Goal: Task Accomplishment & Management: Manage account settings

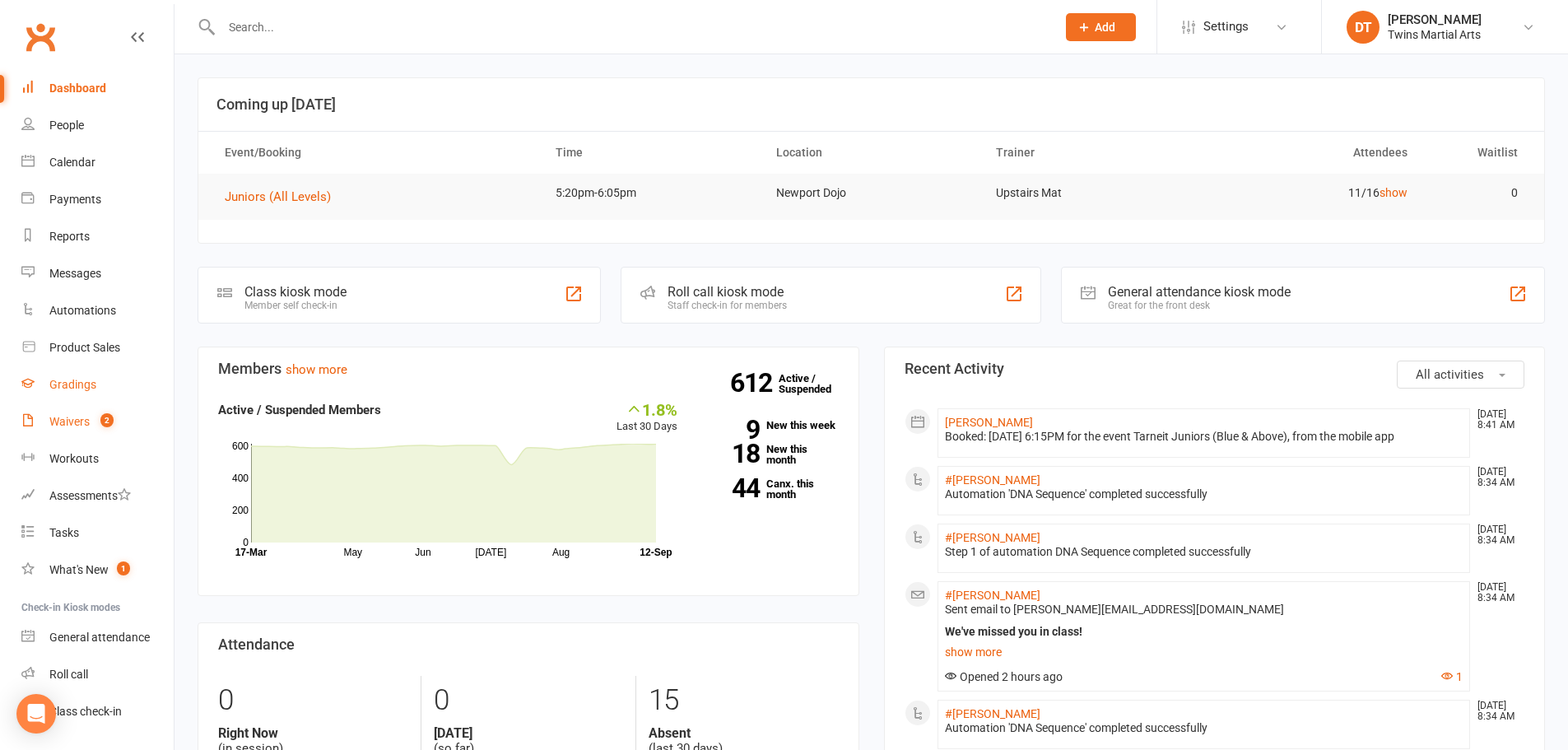
drag, startPoint x: 98, startPoint y: 423, endPoint x: 116, endPoint y: 402, distance: 27.7
click at [97, 421] on count-badge "2" at bounding box center [103, 421] width 21 height 13
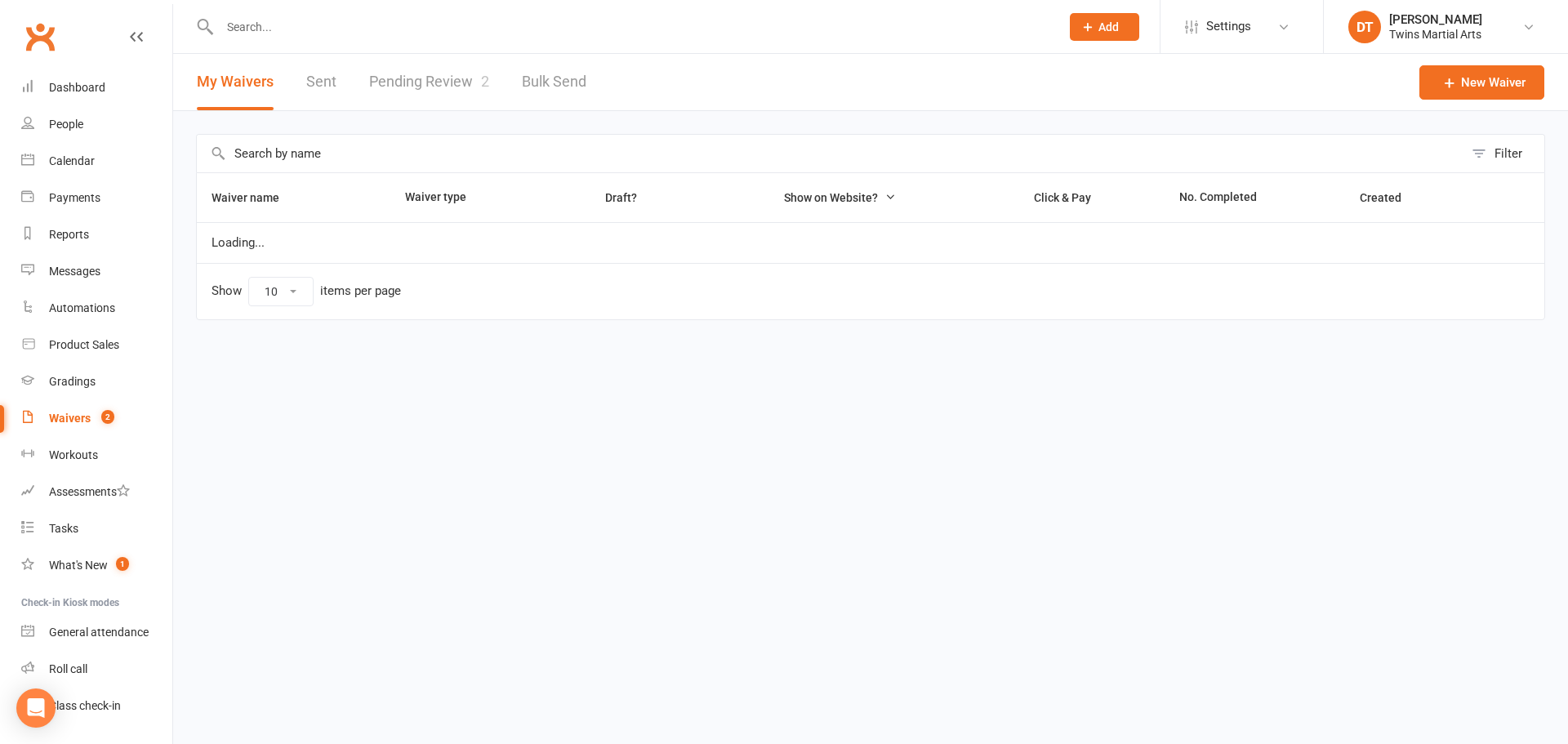
click at [402, 85] on link "Pending Review 2" at bounding box center [428, 82] width 120 height 56
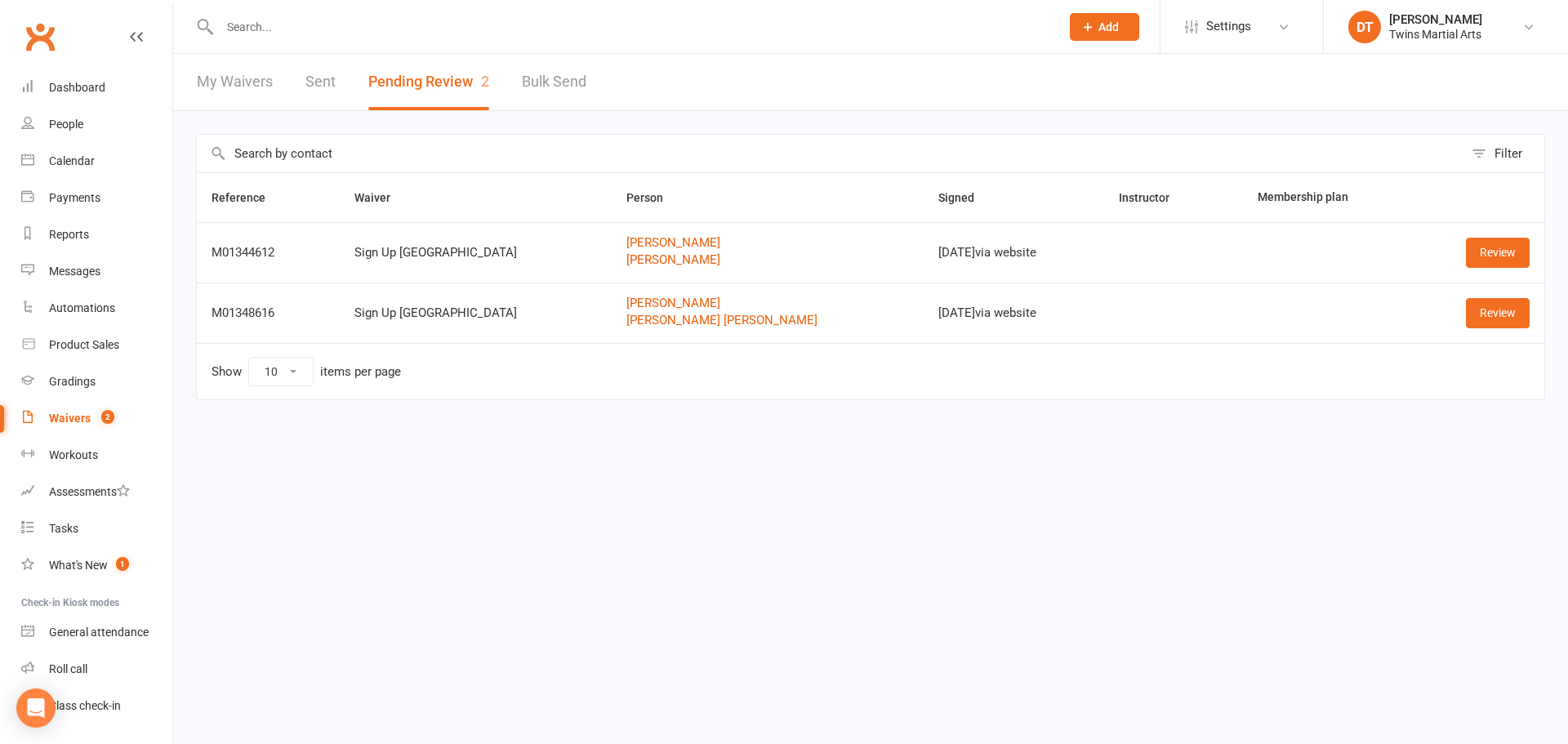
click at [983, 394] on td "Show 10 25 50 100 items per page" at bounding box center [871, 371] width 1348 height 56
click at [1473, 252] on link "Review" at bounding box center [1498, 252] width 64 height 29
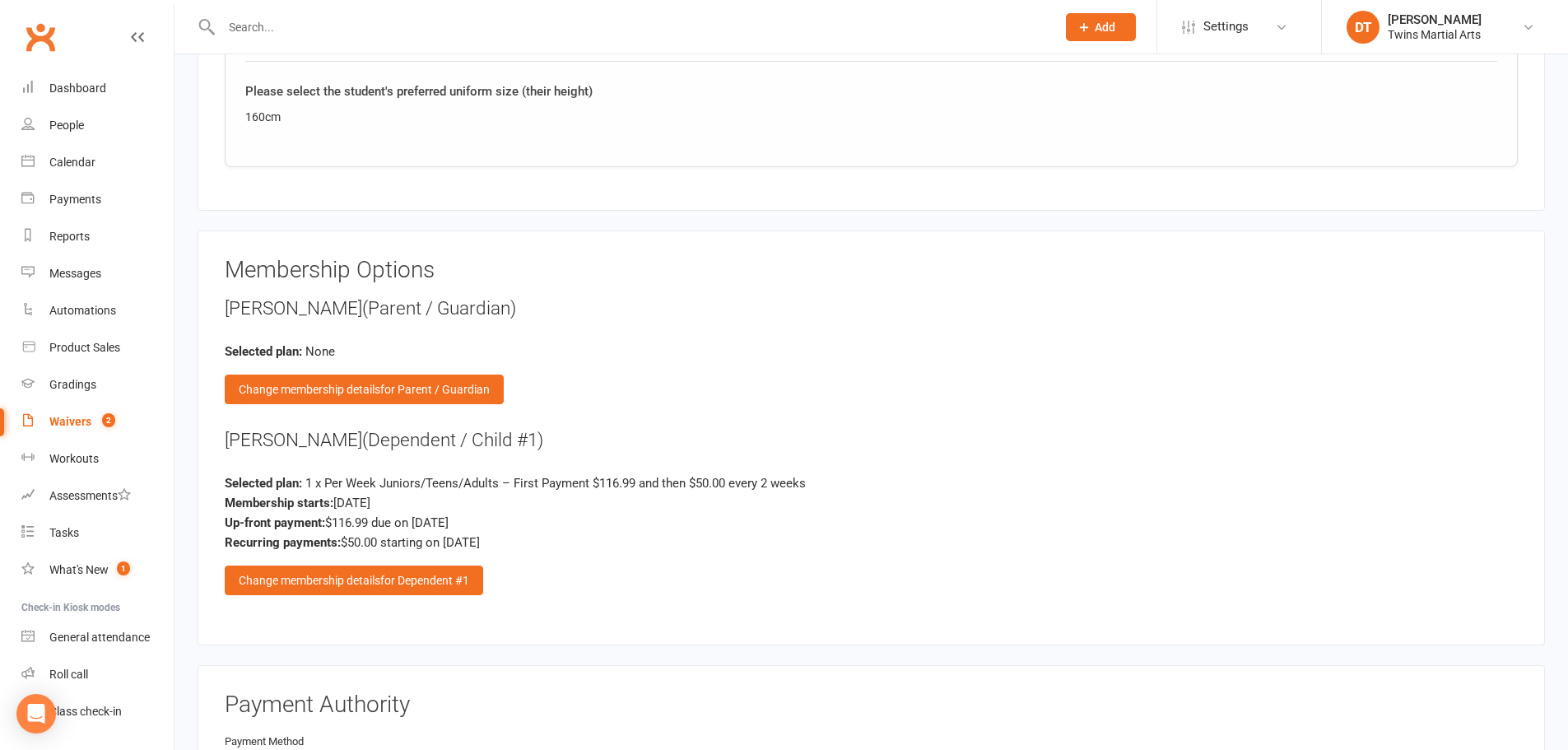
scroll to position [2142, 0]
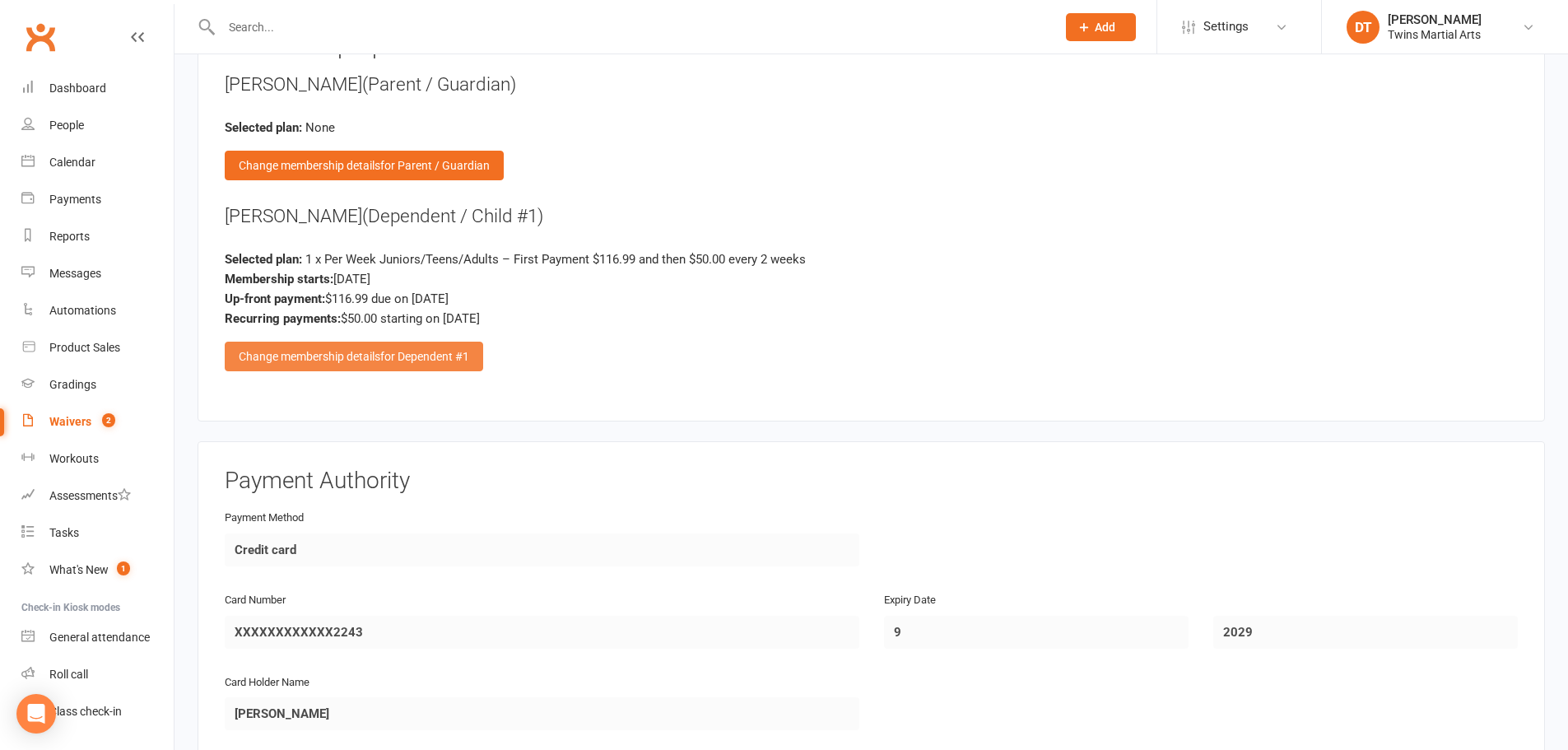
click at [476, 360] on div "Change membership details for Dependent #1" at bounding box center [354, 356] width 259 height 30
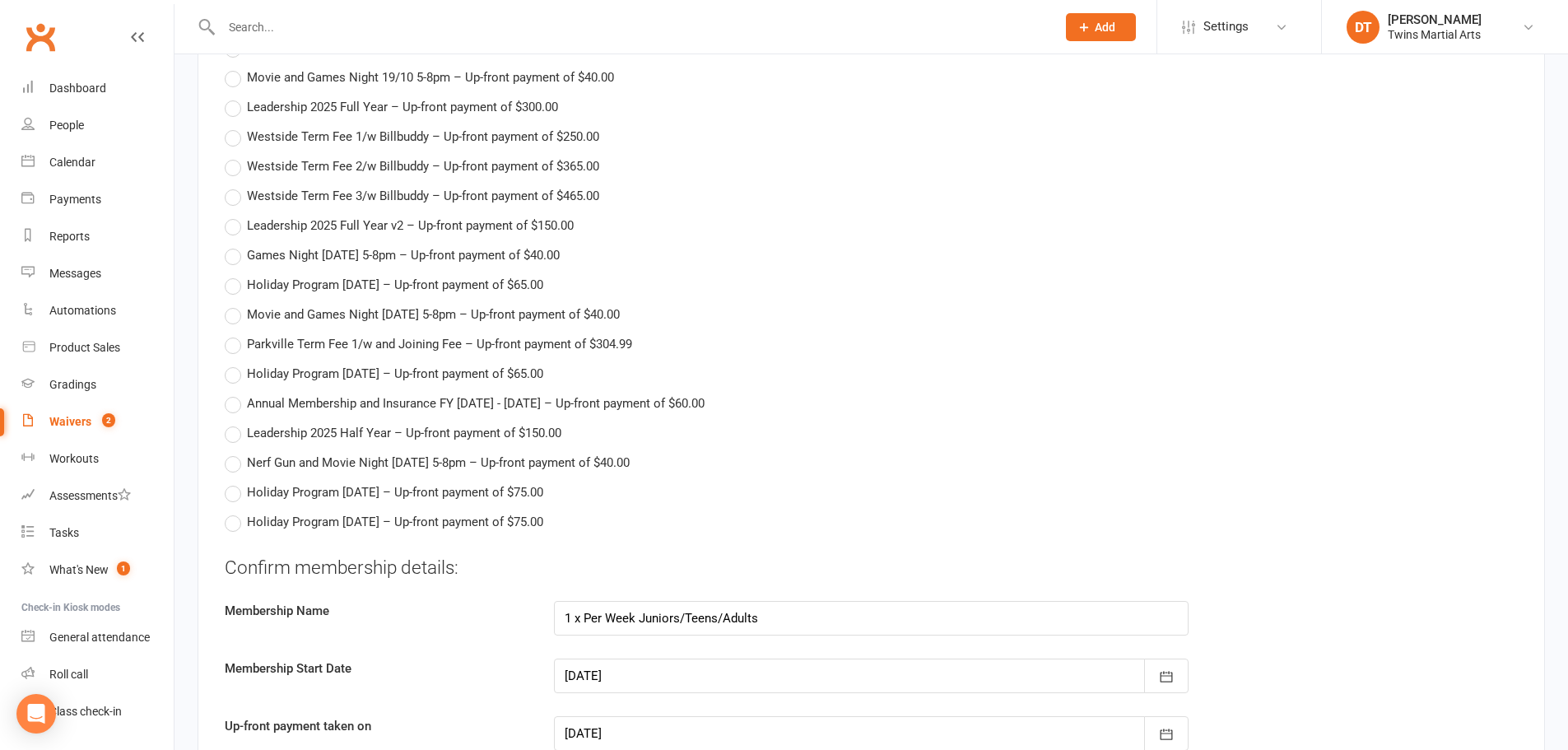
scroll to position [4036, 0]
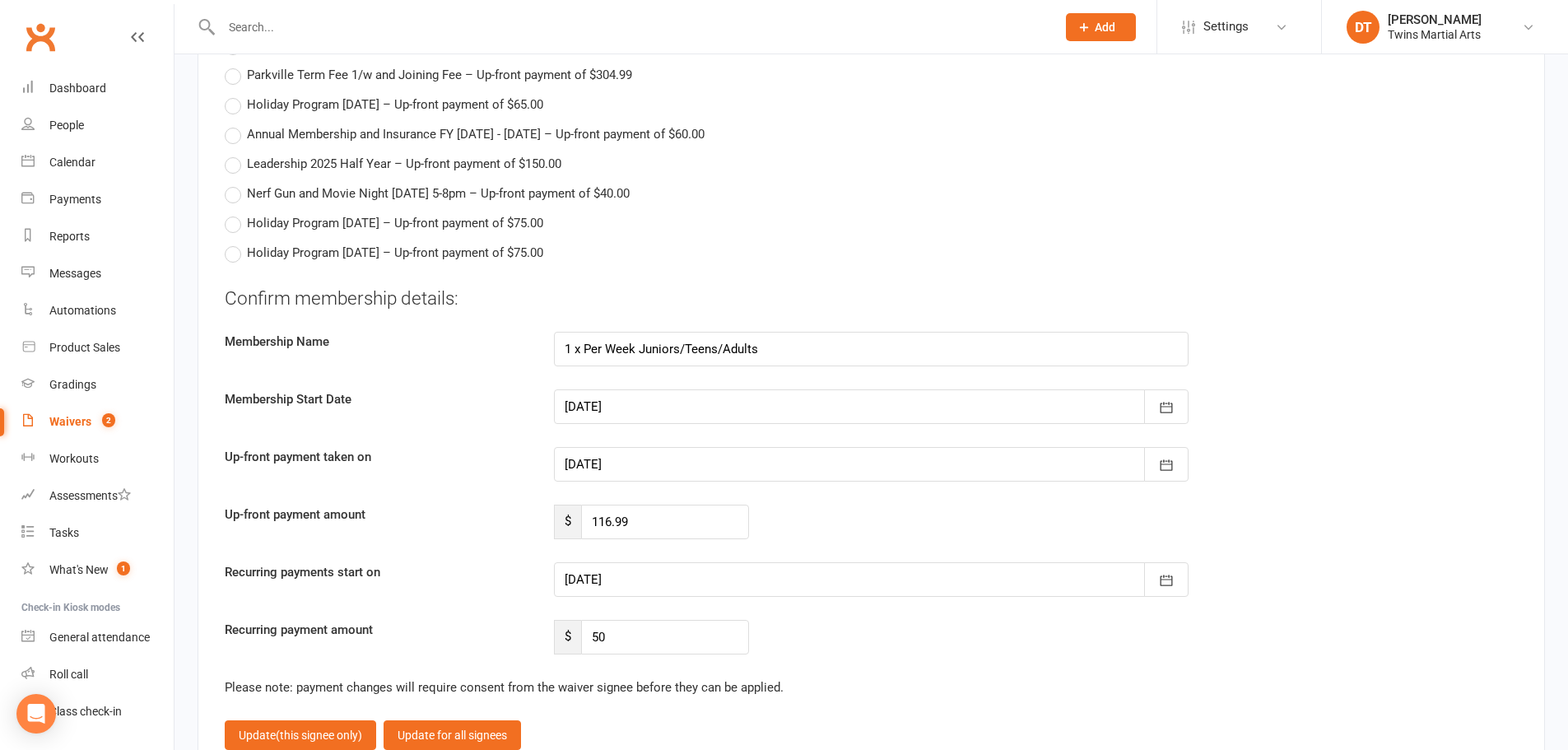
click at [722, 463] on div at bounding box center [871, 464] width 635 height 35
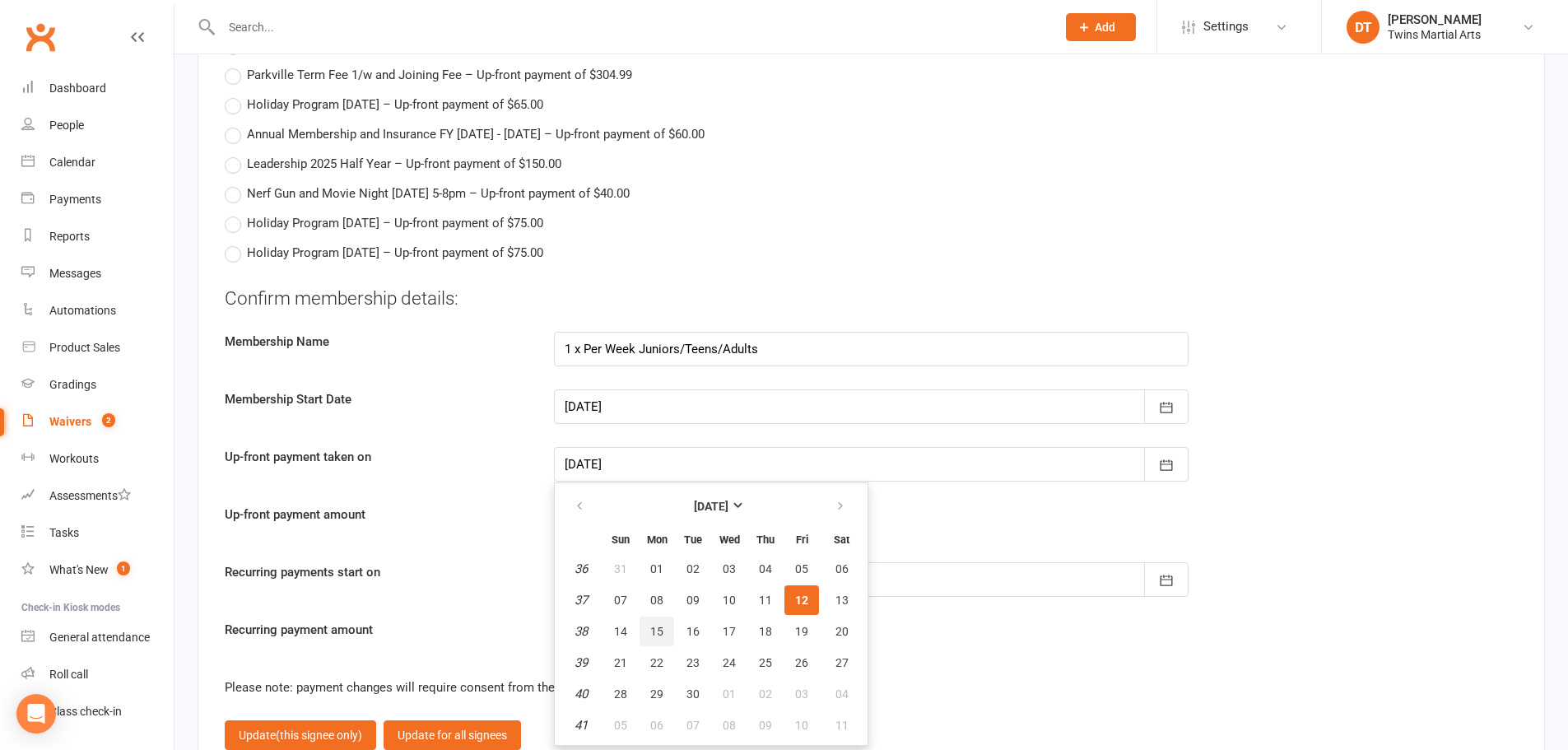
click at [660, 629] on span "15" at bounding box center [656, 632] width 13 height 13
type input "15 Sep 2025"
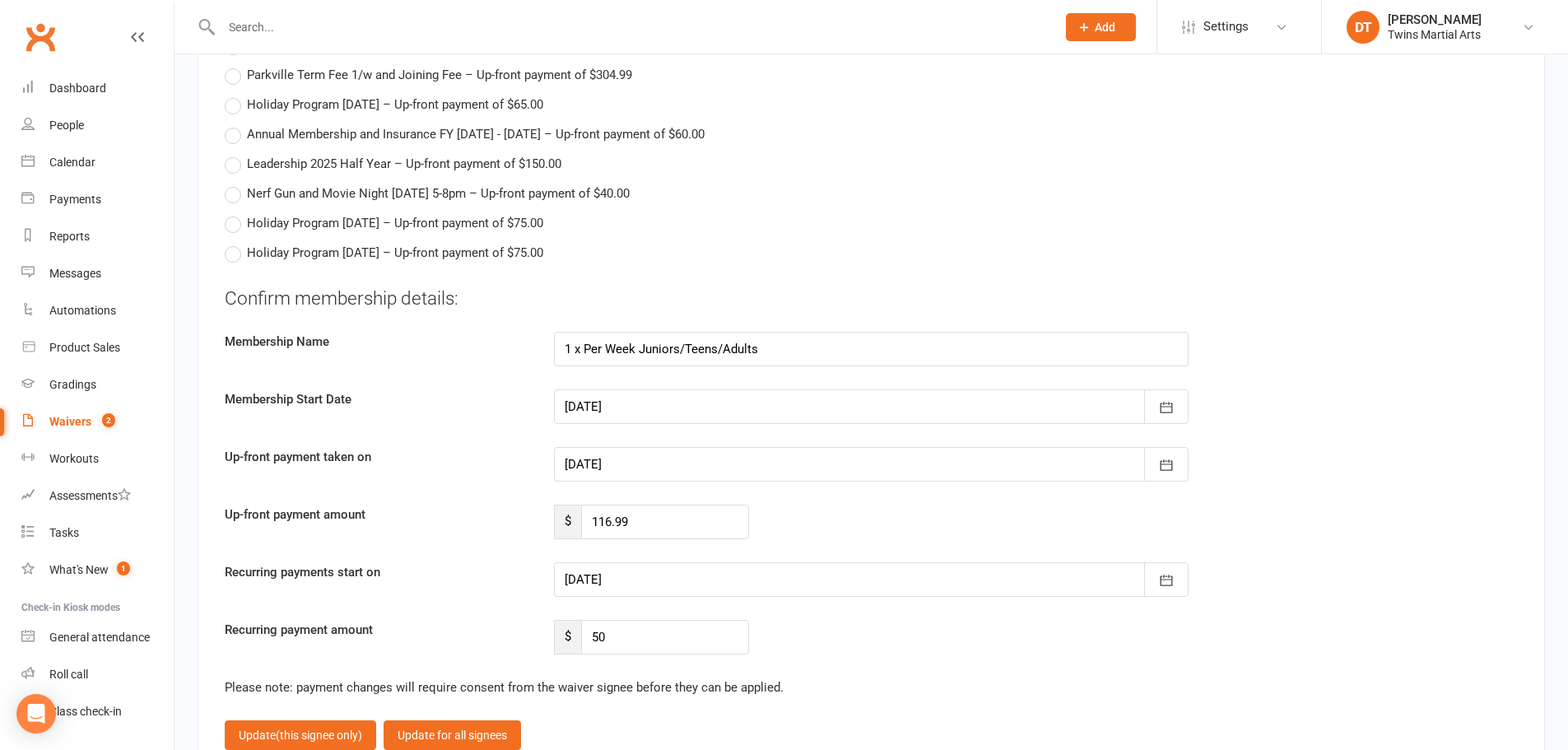
click at [672, 574] on div at bounding box center [871, 580] width 635 height 35
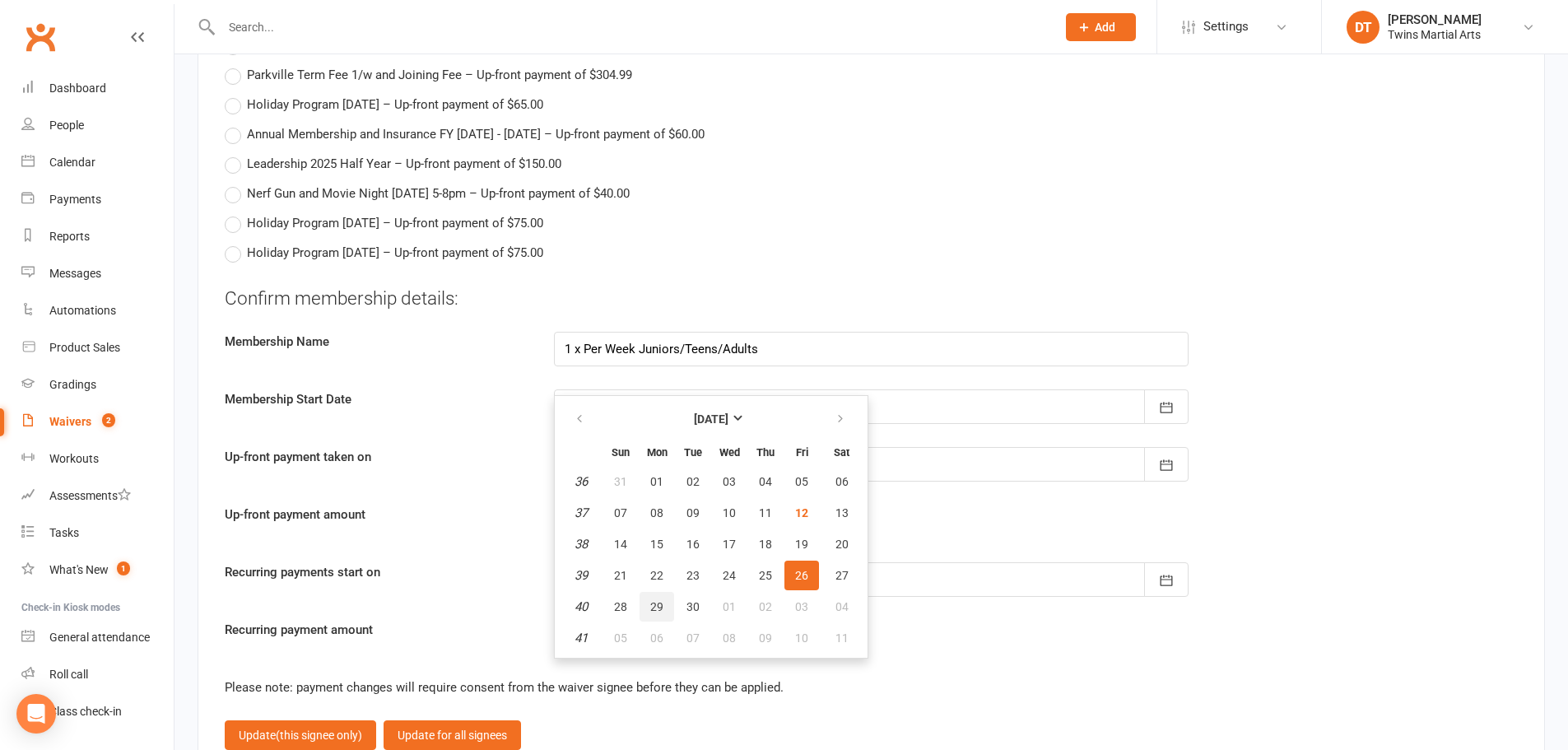
click at [655, 603] on span "29" at bounding box center [656, 607] width 13 height 13
type input "29 Sep 2025"
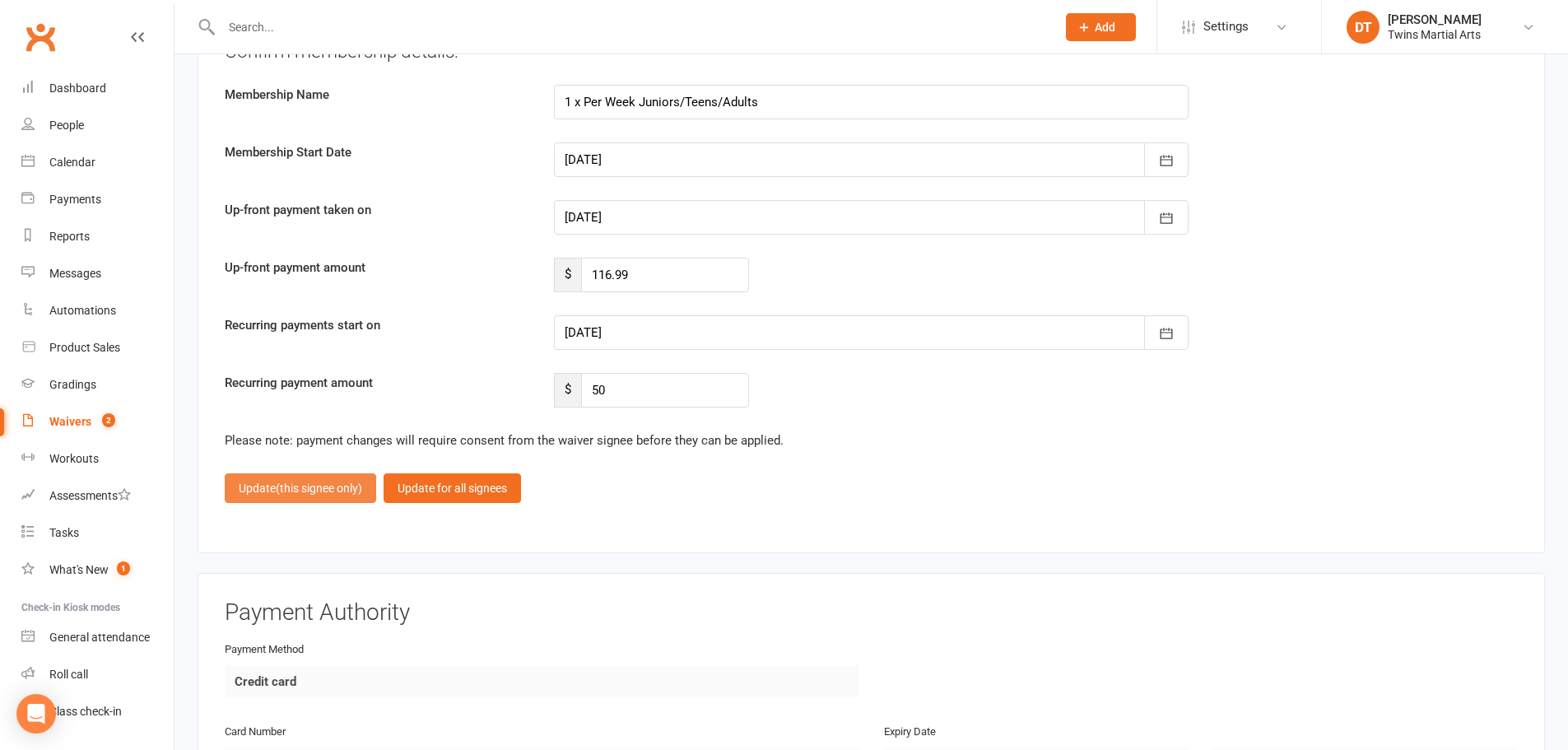
click at [317, 484] on span "(this signee only)" at bounding box center [319, 488] width 87 height 13
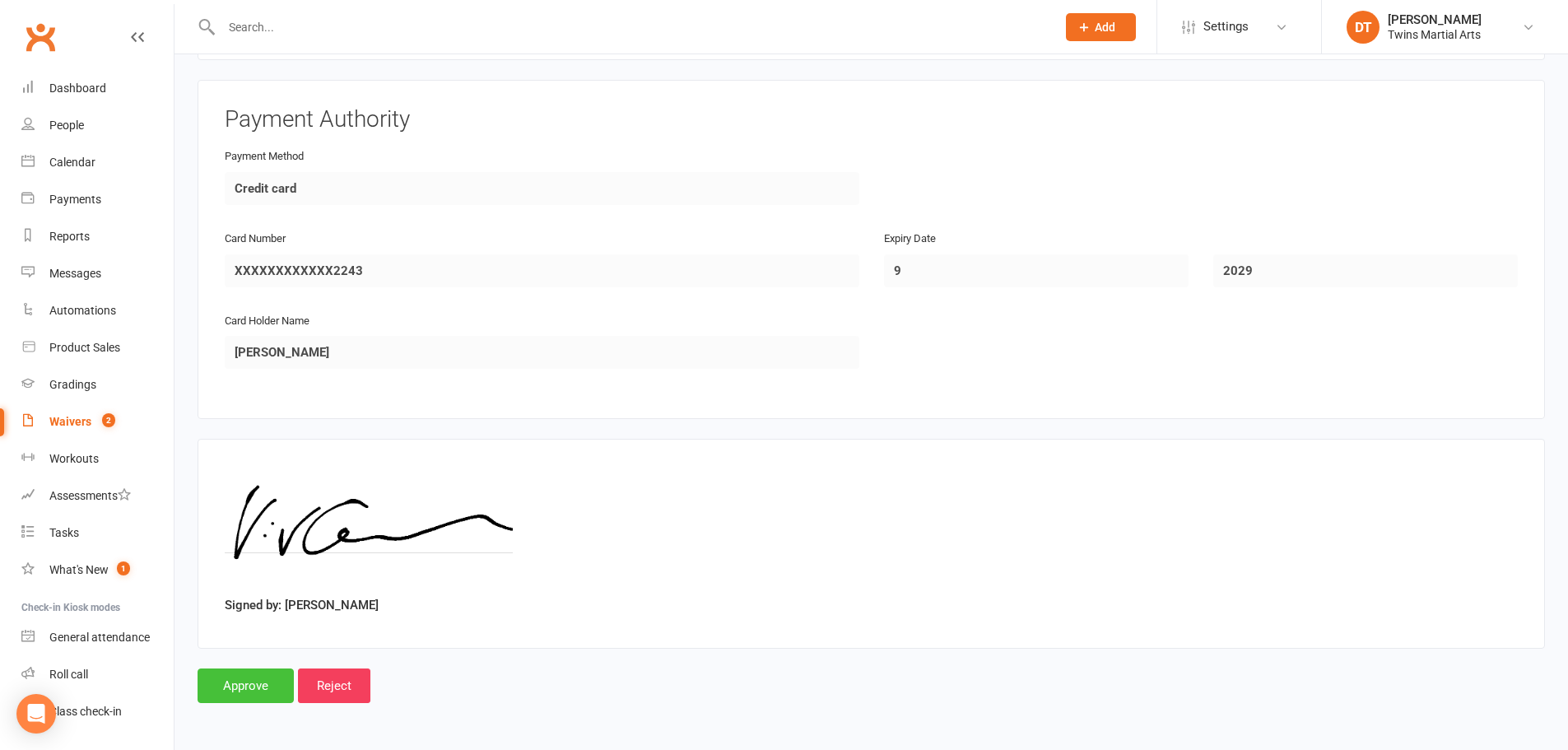
click at [241, 685] on input "Approve" at bounding box center [246, 685] width 97 height 35
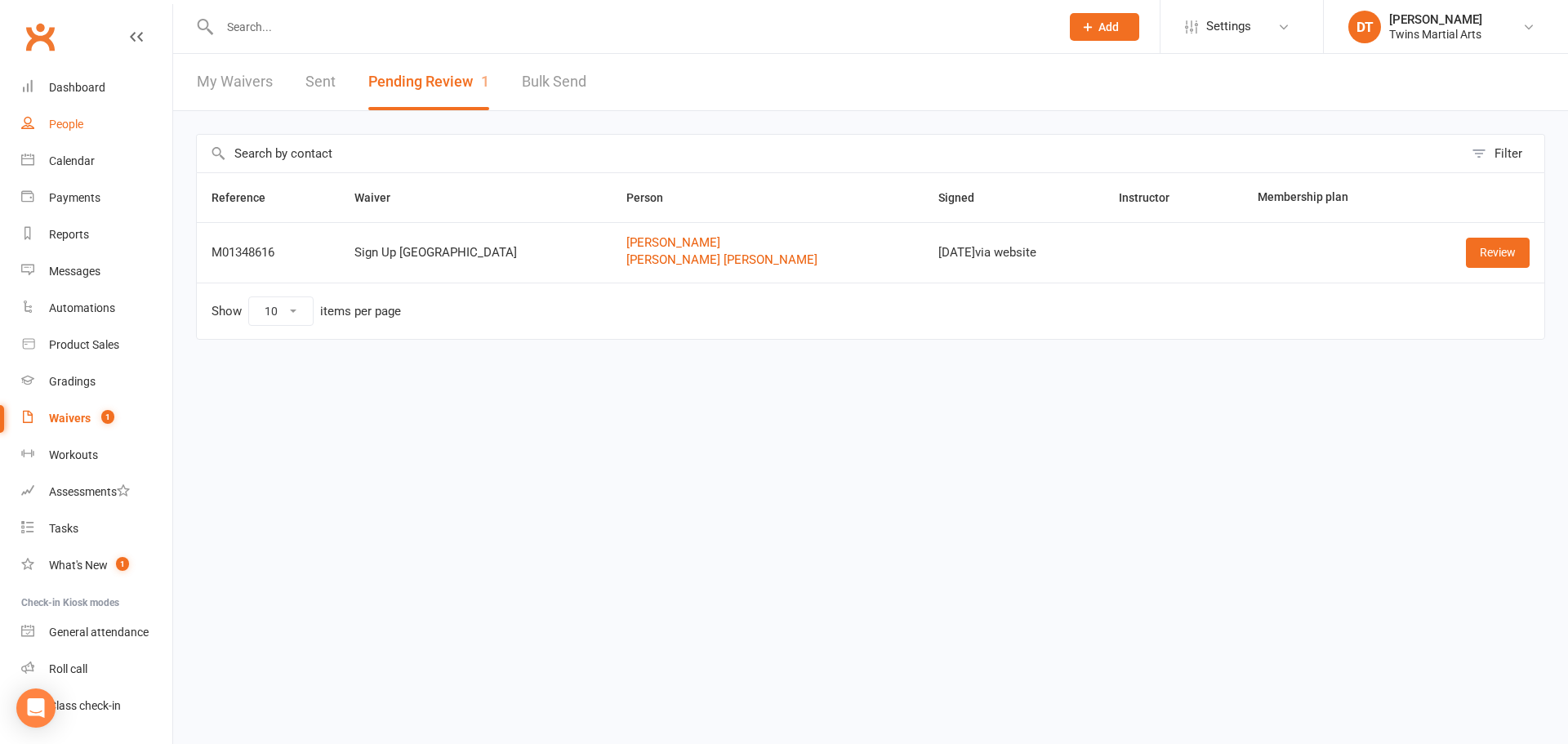
click at [76, 129] on div "People" at bounding box center [66, 124] width 35 height 13
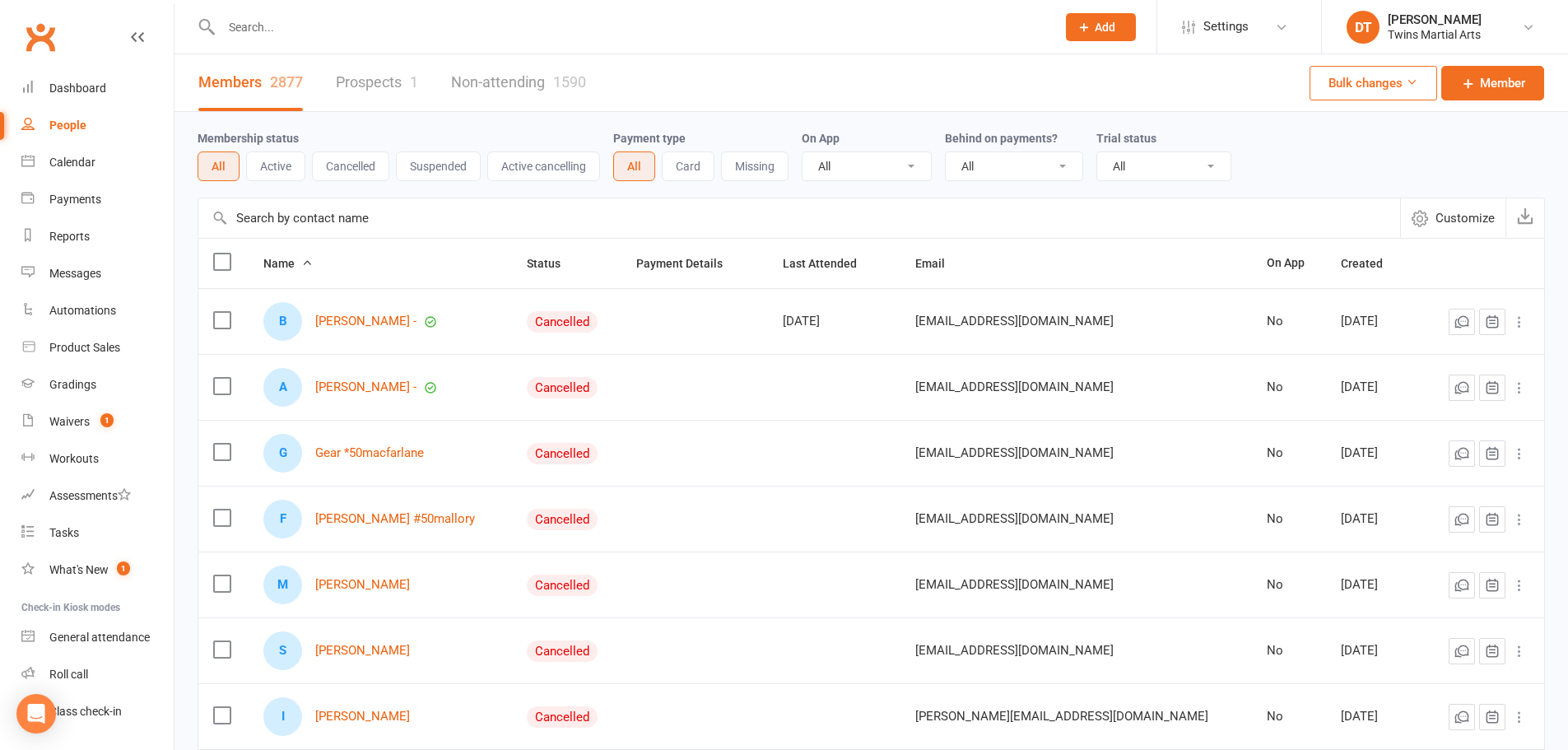
click at [409, 87] on link "Prospects 1" at bounding box center [377, 82] width 82 height 56
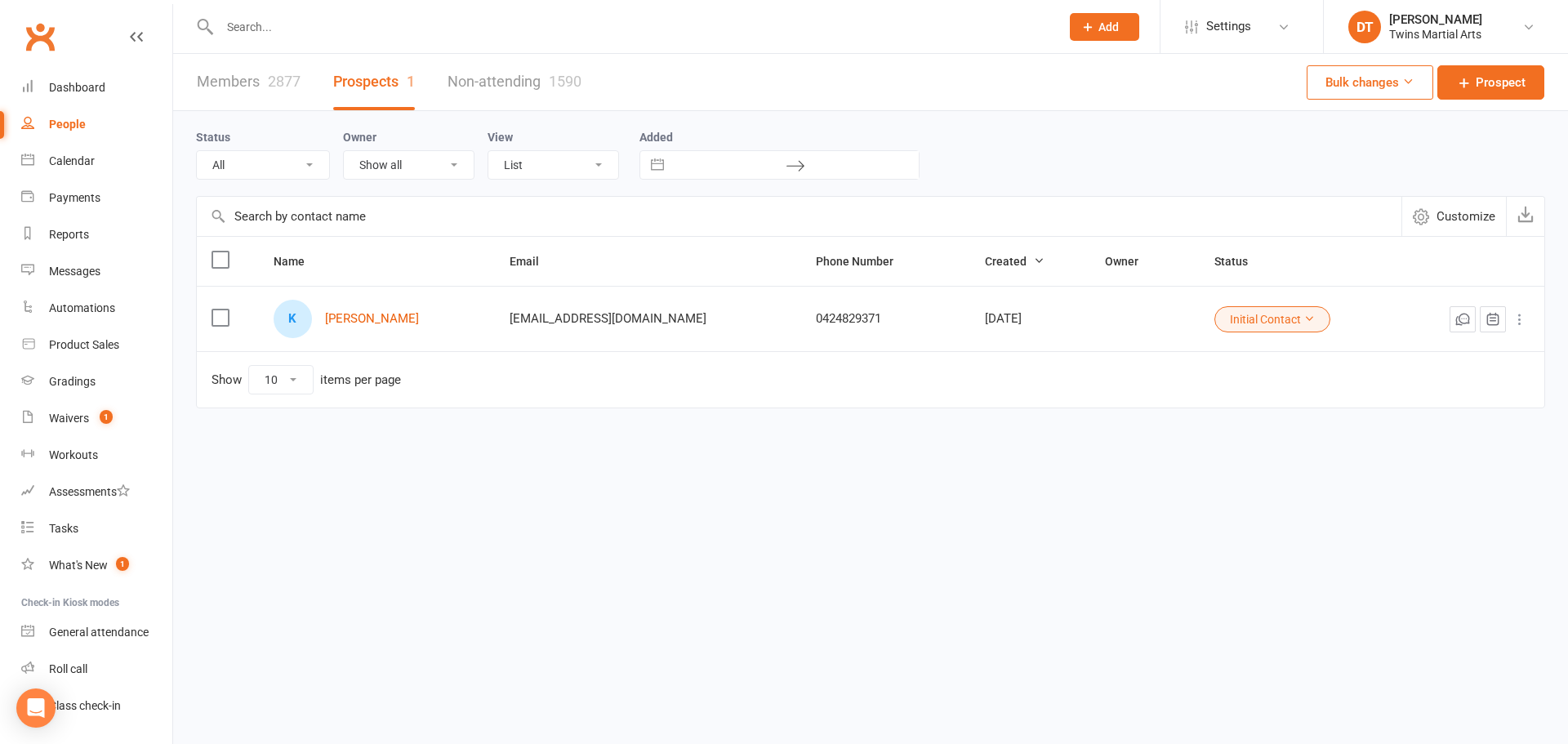
click at [379, 27] on input "text" at bounding box center [632, 27] width 833 height 23
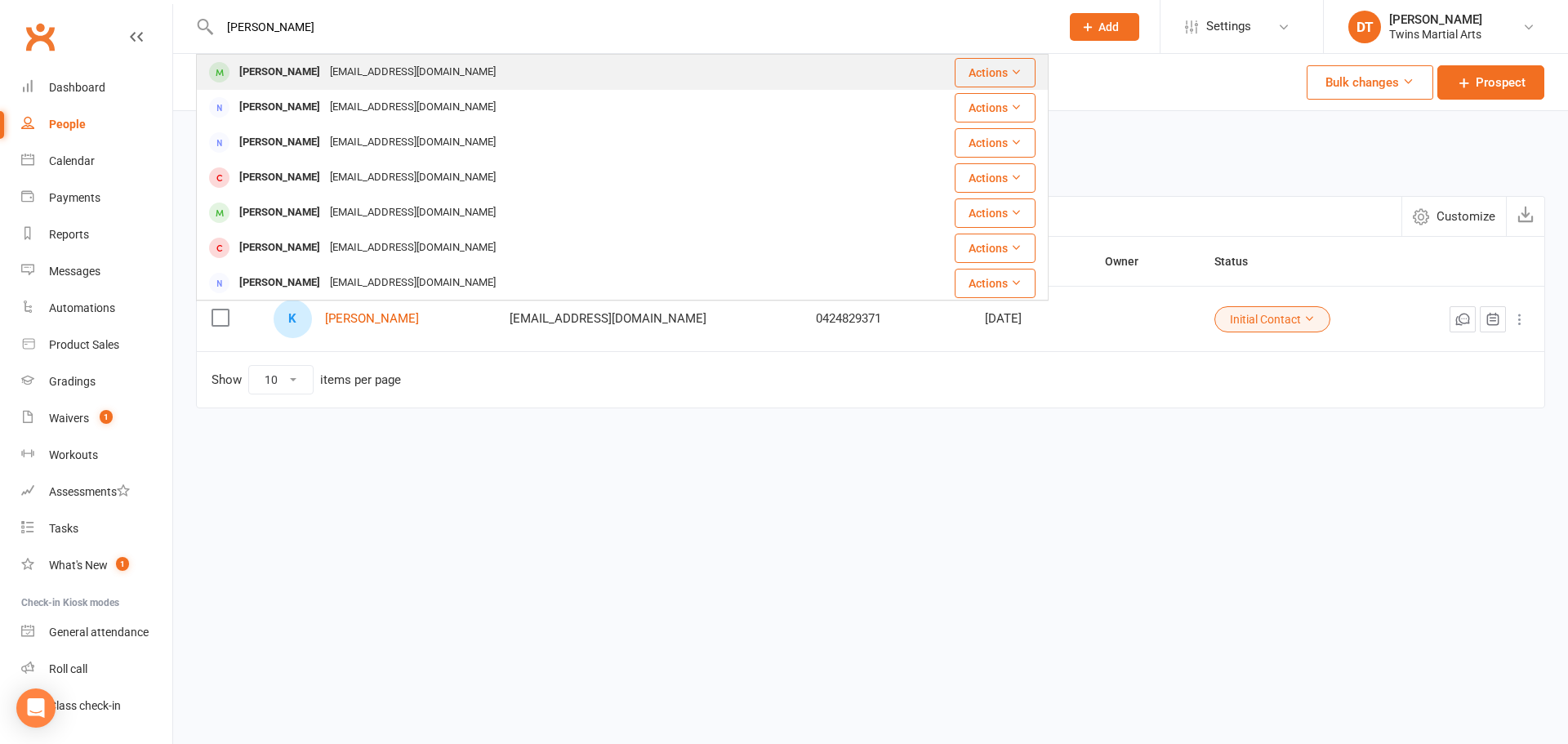
type input "cody lee"
click at [368, 66] on div "Joelee.fam@gmail.com" at bounding box center [413, 72] width 176 height 24
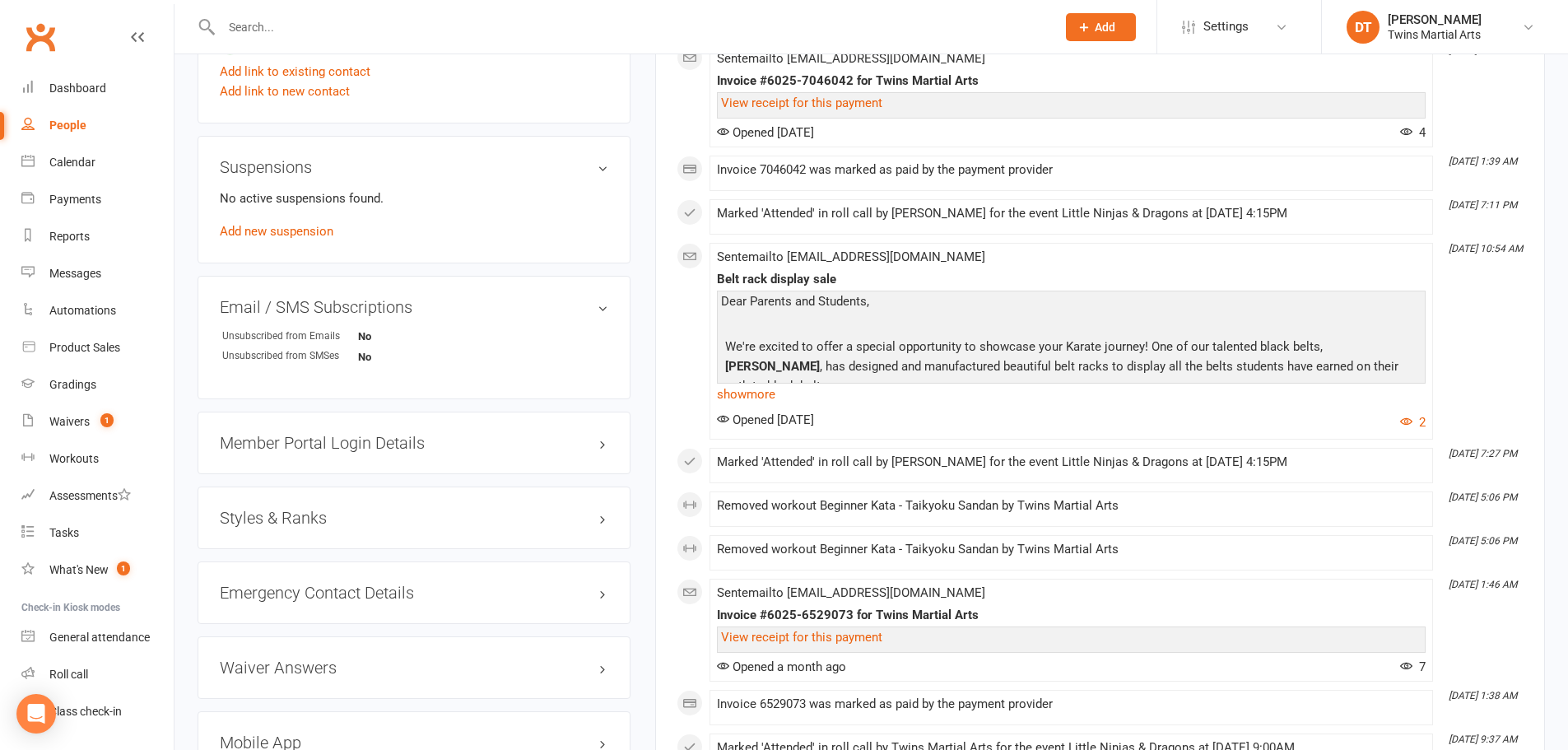
scroll to position [1483, 0]
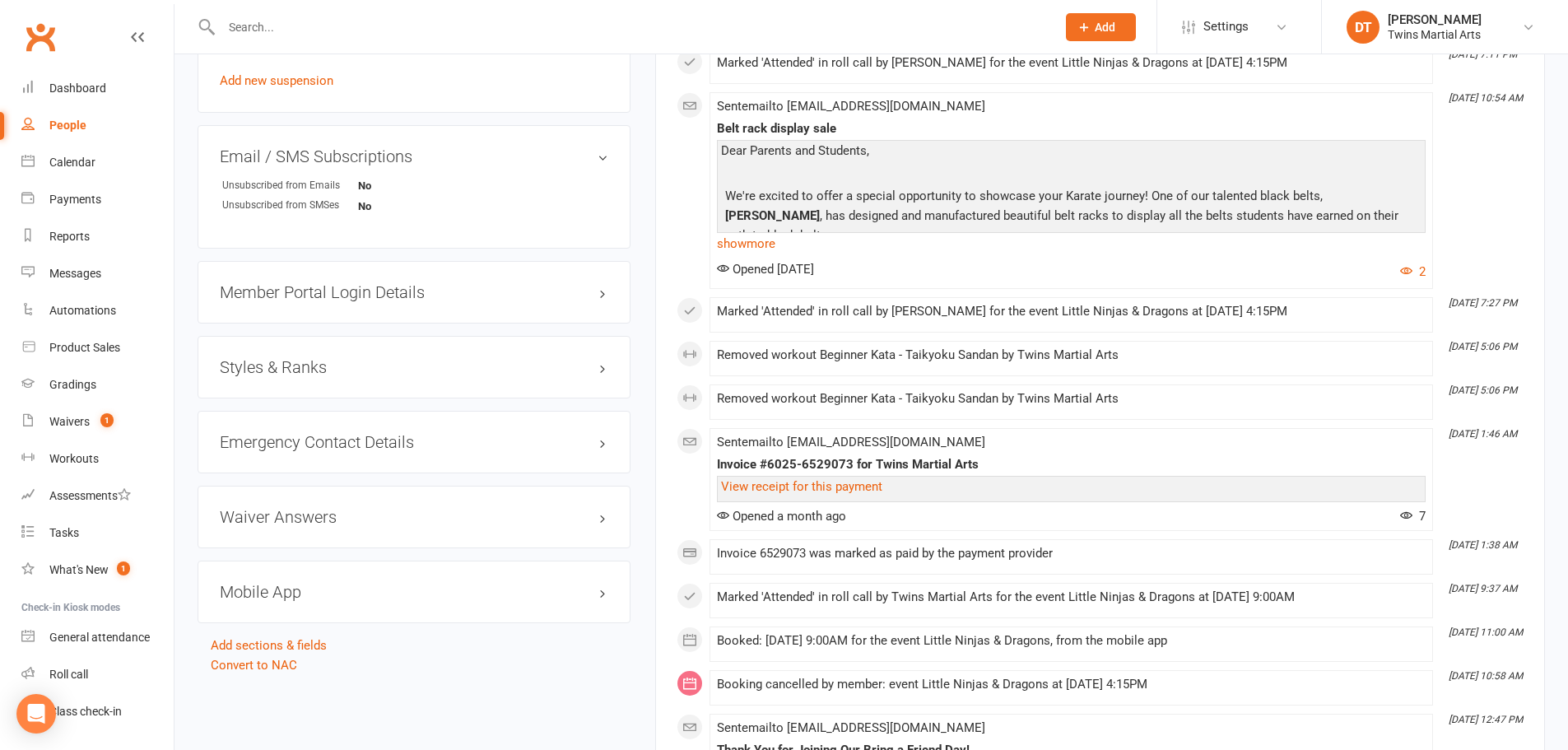
click at [314, 376] on div "Styles & Ranks" at bounding box center [414, 367] width 433 height 63
click at [313, 371] on h3 "Styles & Ranks" at bounding box center [414, 367] width 389 height 18
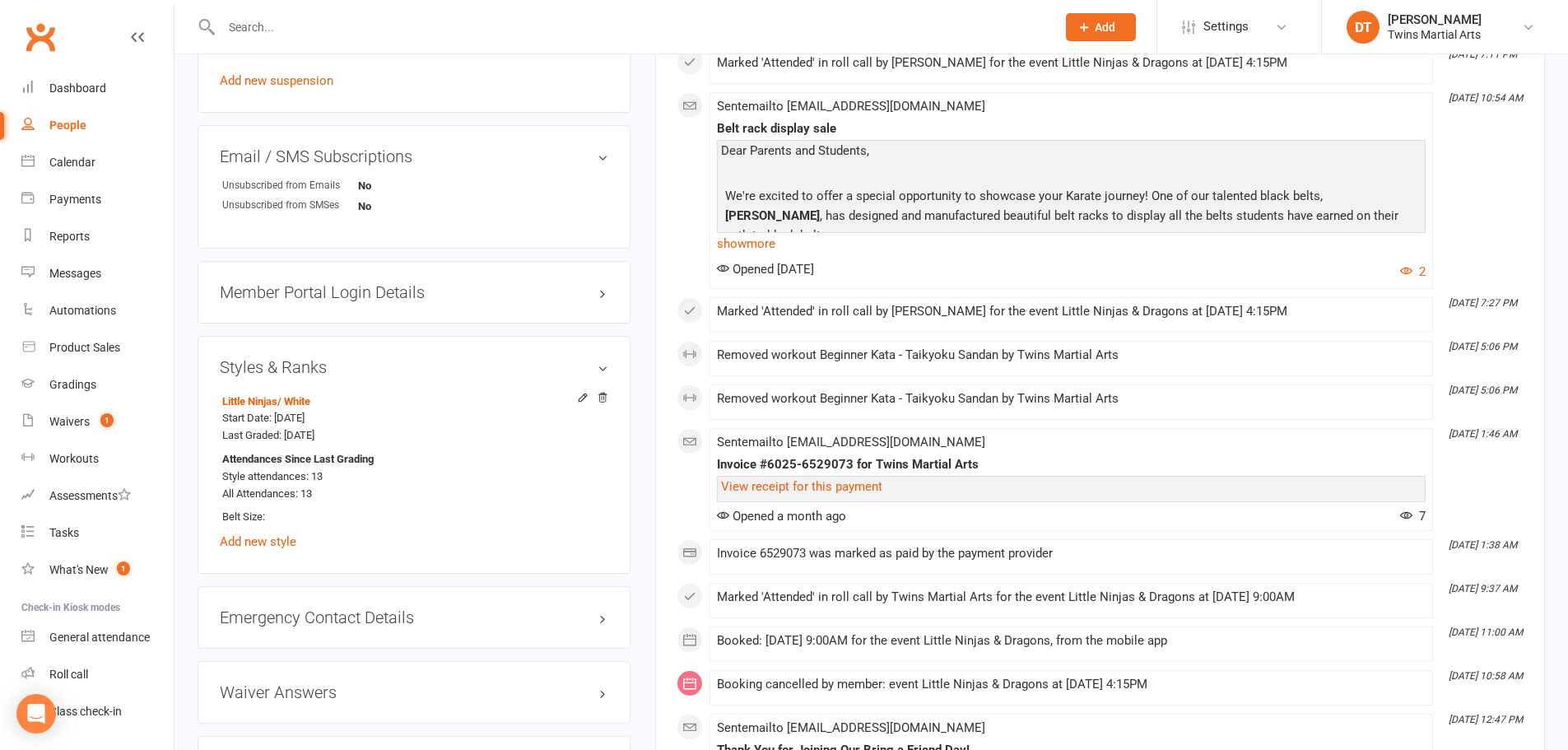
click at [416, 30] on input "text" at bounding box center [630, 27] width 828 height 23
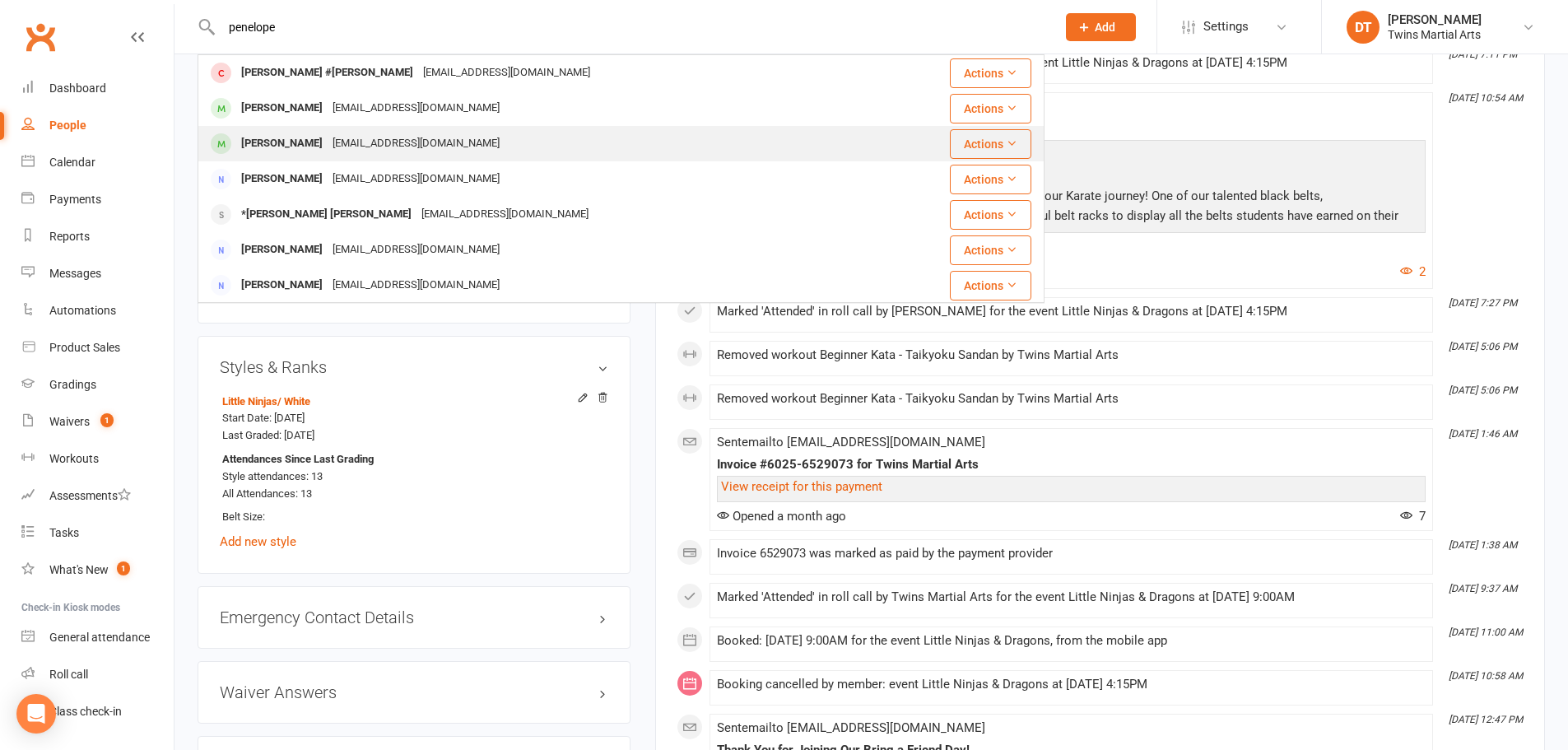
type input "penelope"
click at [373, 143] on div "simonestanton@gmail.com" at bounding box center [416, 143] width 177 height 24
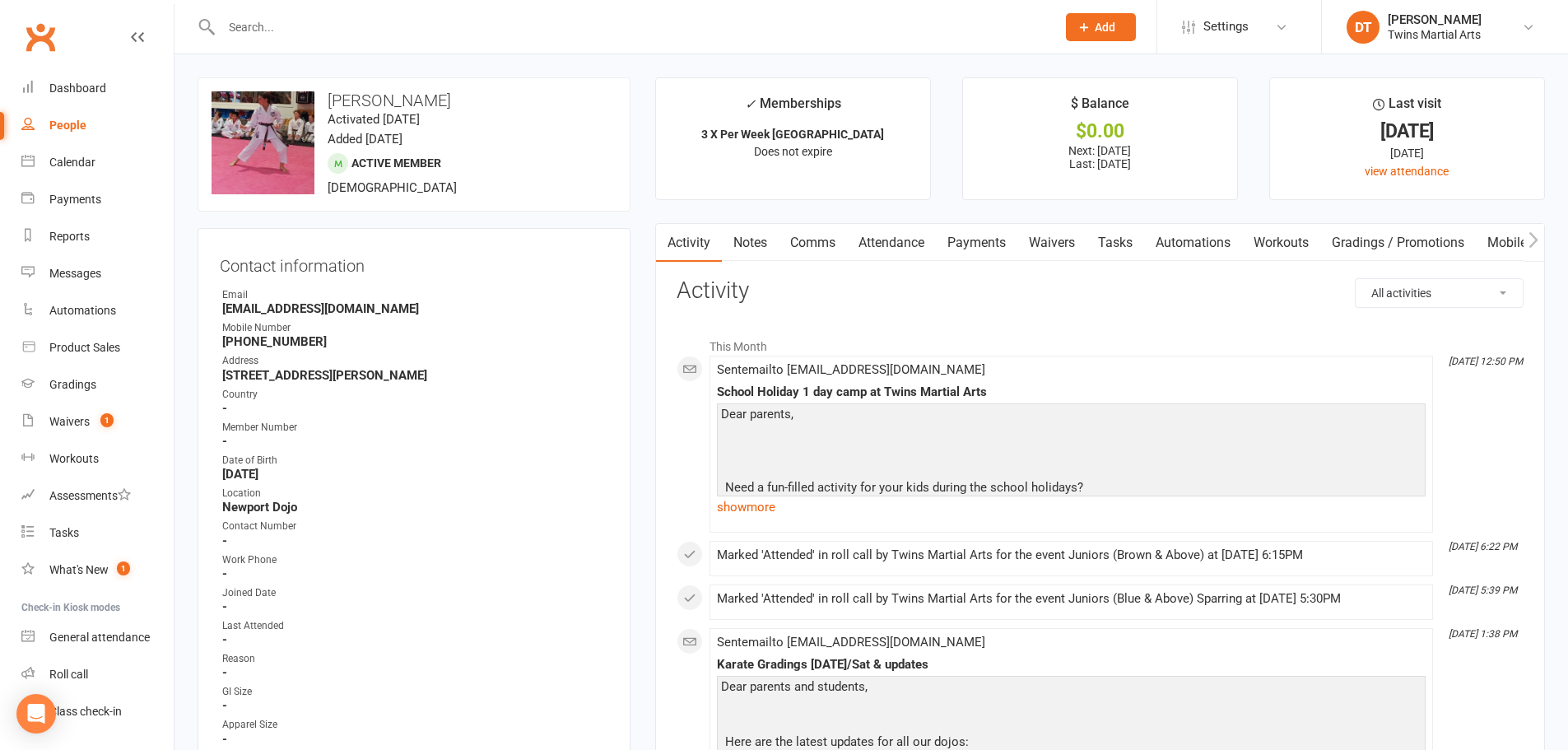
click at [1008, 228] on link "Payments" at bounding box center [976, 243] width 81 height 38
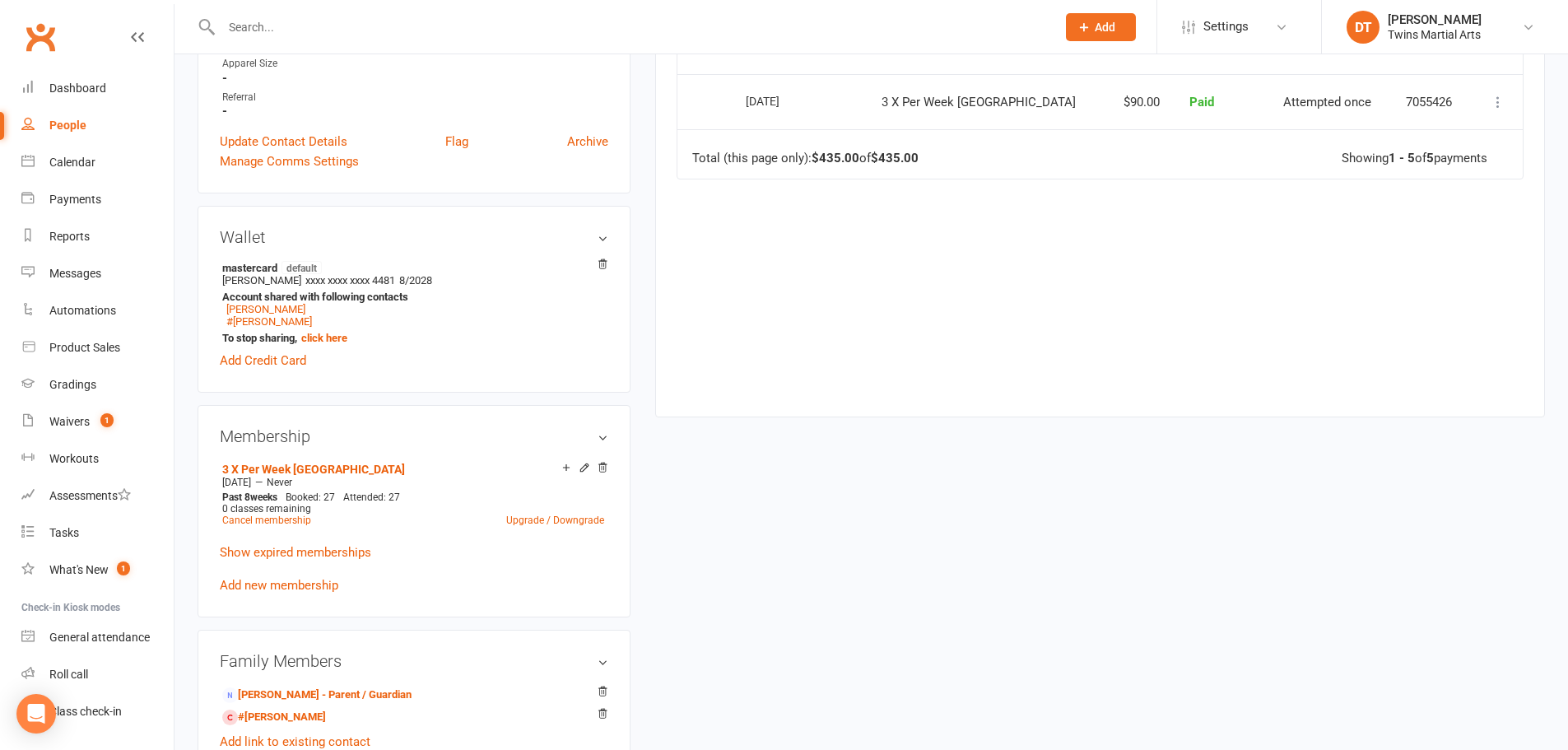
scroll to position [741, 0]
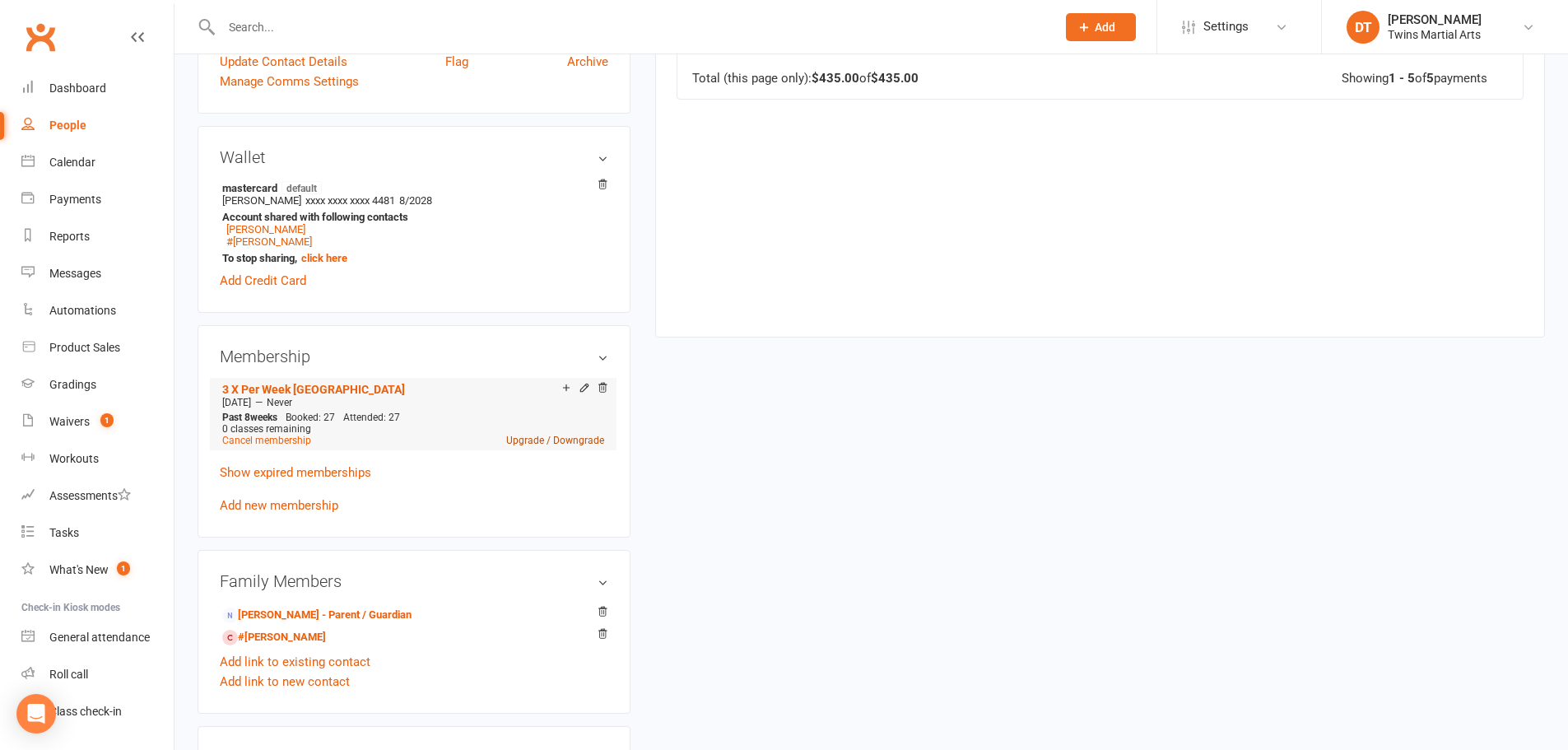
click at [572, 441] on link "Upgrade / Downgrade" at bounding box center [554, 440] width 98 height 12
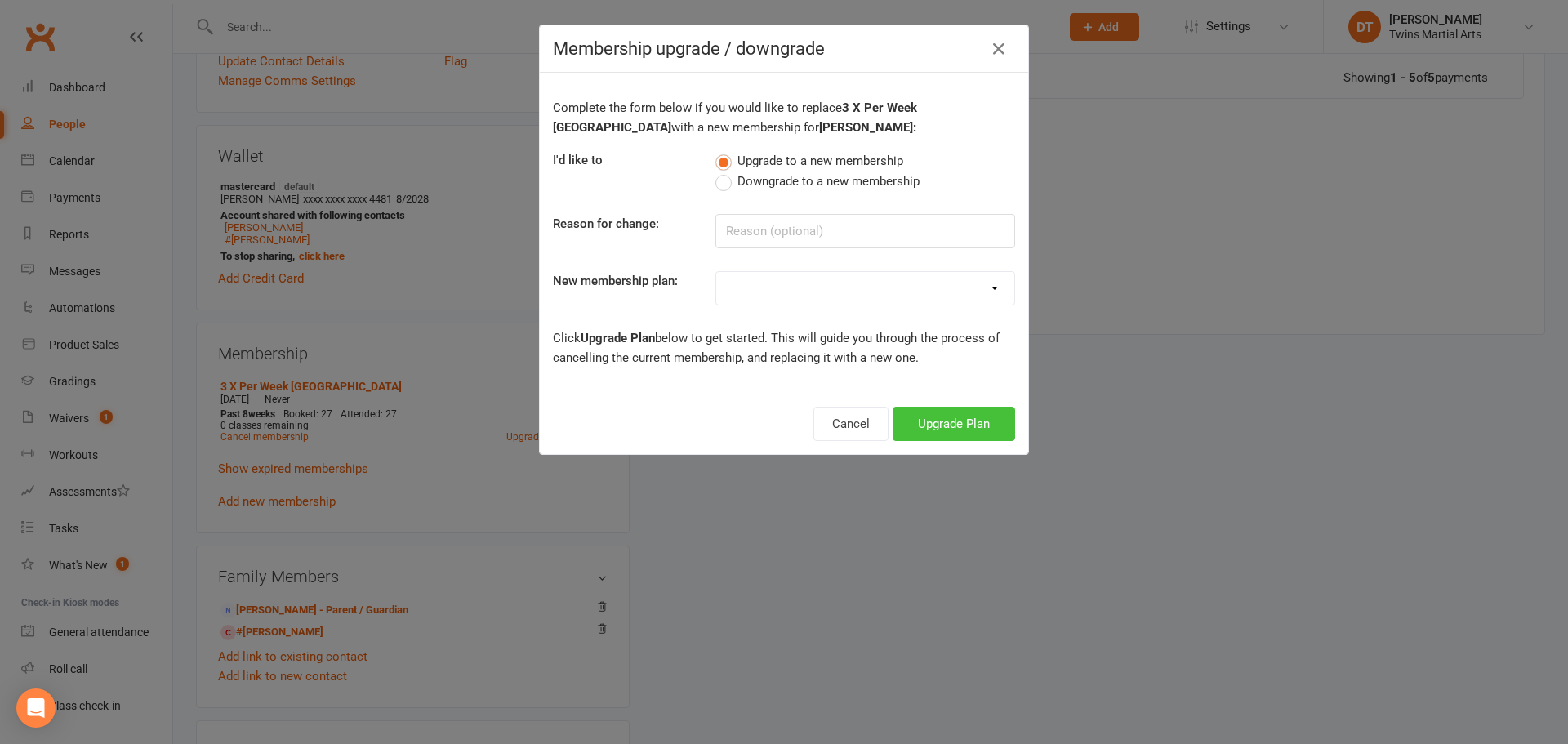
click at [962, 417] on button "Upgrade Plan" at bounding box center [954, 424] width 123 height 35
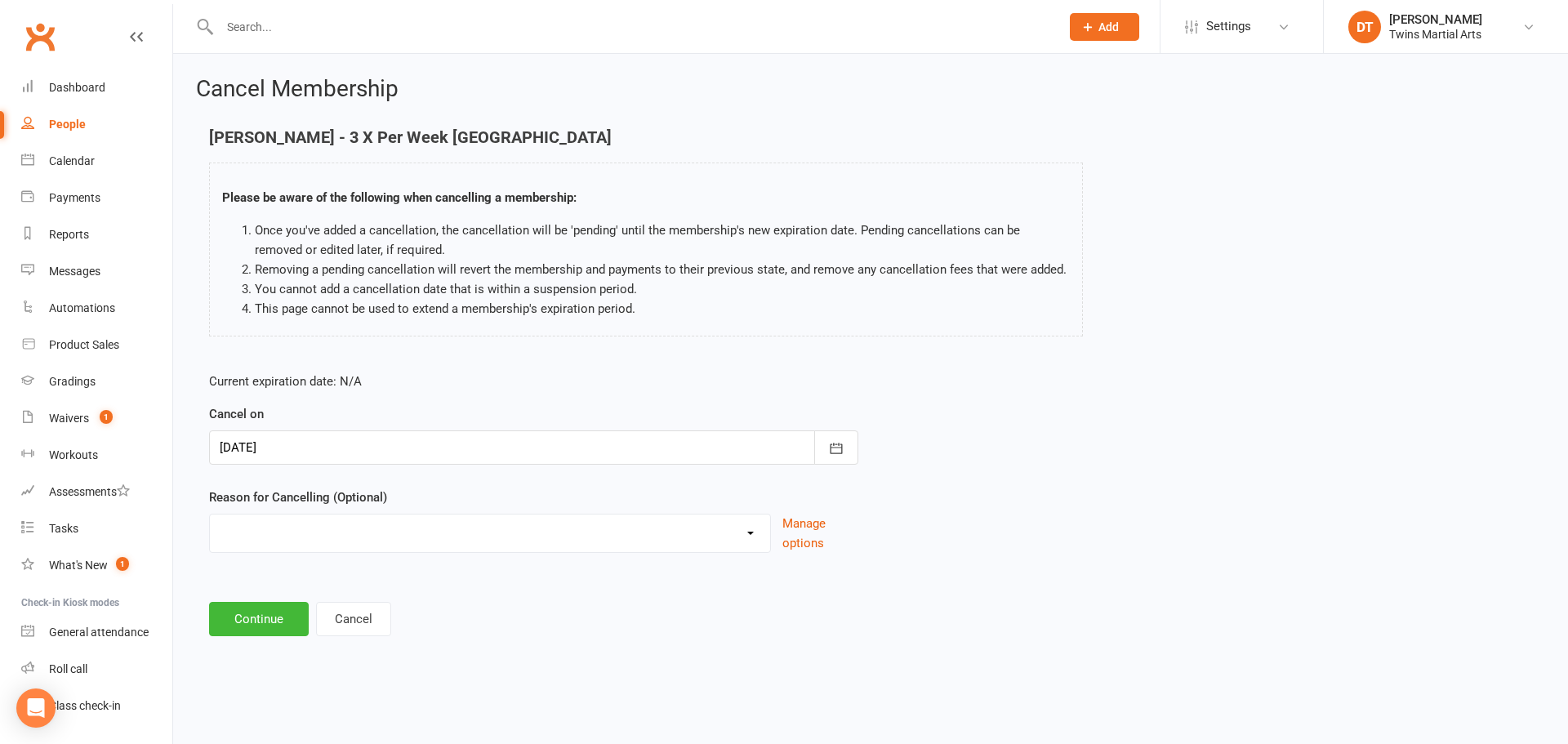
drag, startPoint x: 441, startPoint y: 464, endPoint x: 445, endPoint y: 452, distance: 12.6
click at [442, 458] on div at bounding box center [533, 447] width 649 height 35
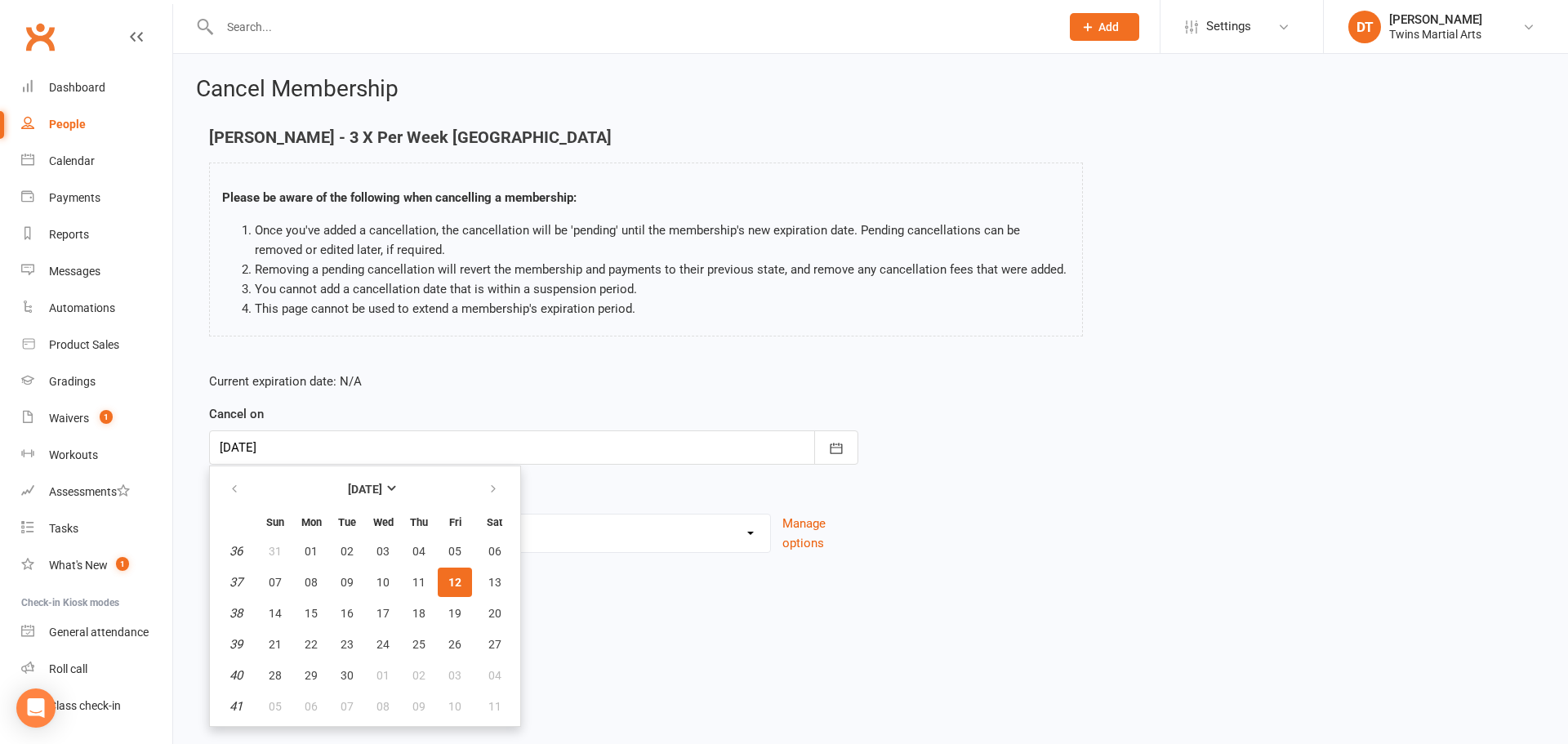
click at [523, 380] on p "Current expiration date: N/A" at bounding box center [533, 381] width 649 height 20
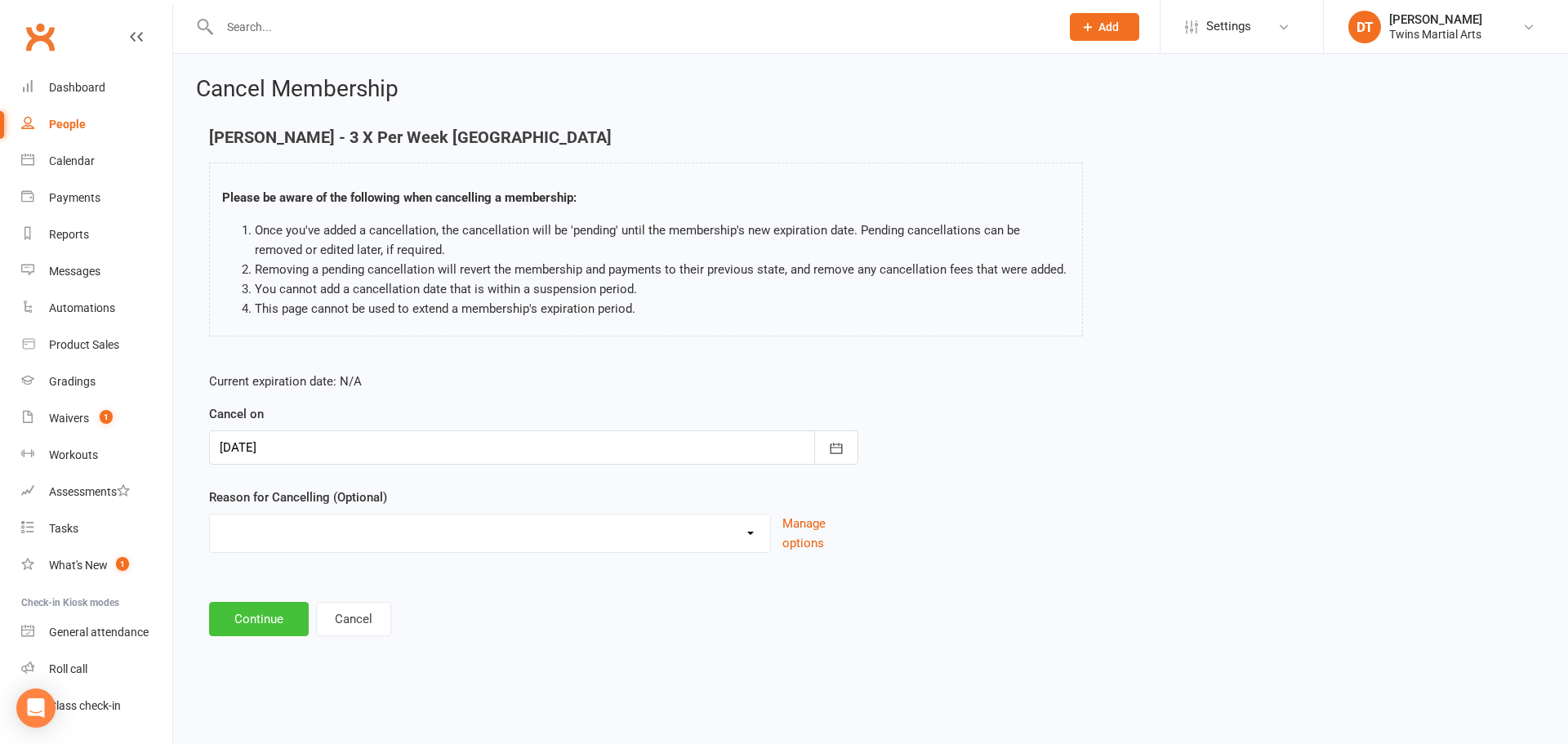
click at [272, 628] on button "Continue" at bounding box center [259, 619] width 99 height 35
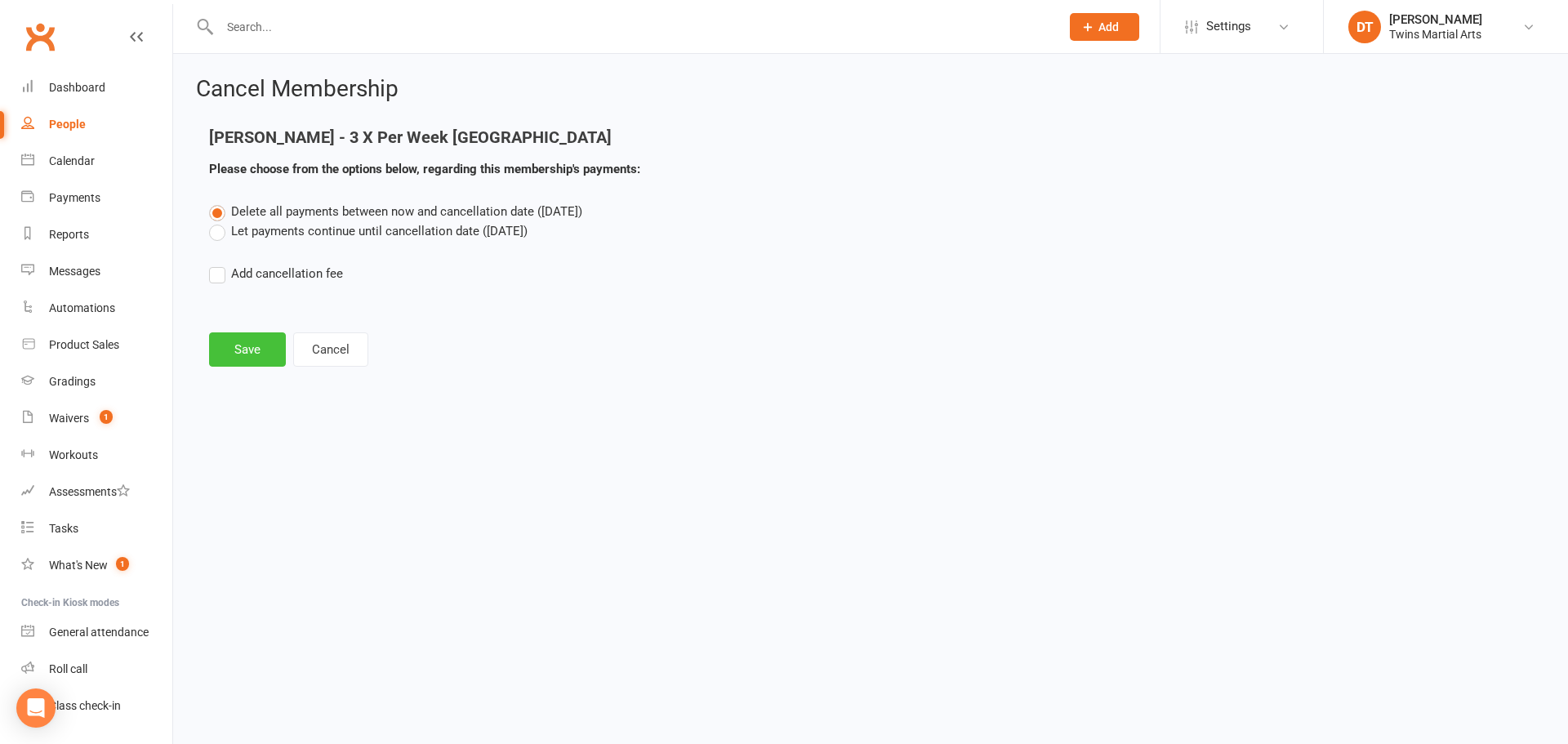
click at [261, 341] on button "Save" at bounding box center [247, 349] width 76 height 35
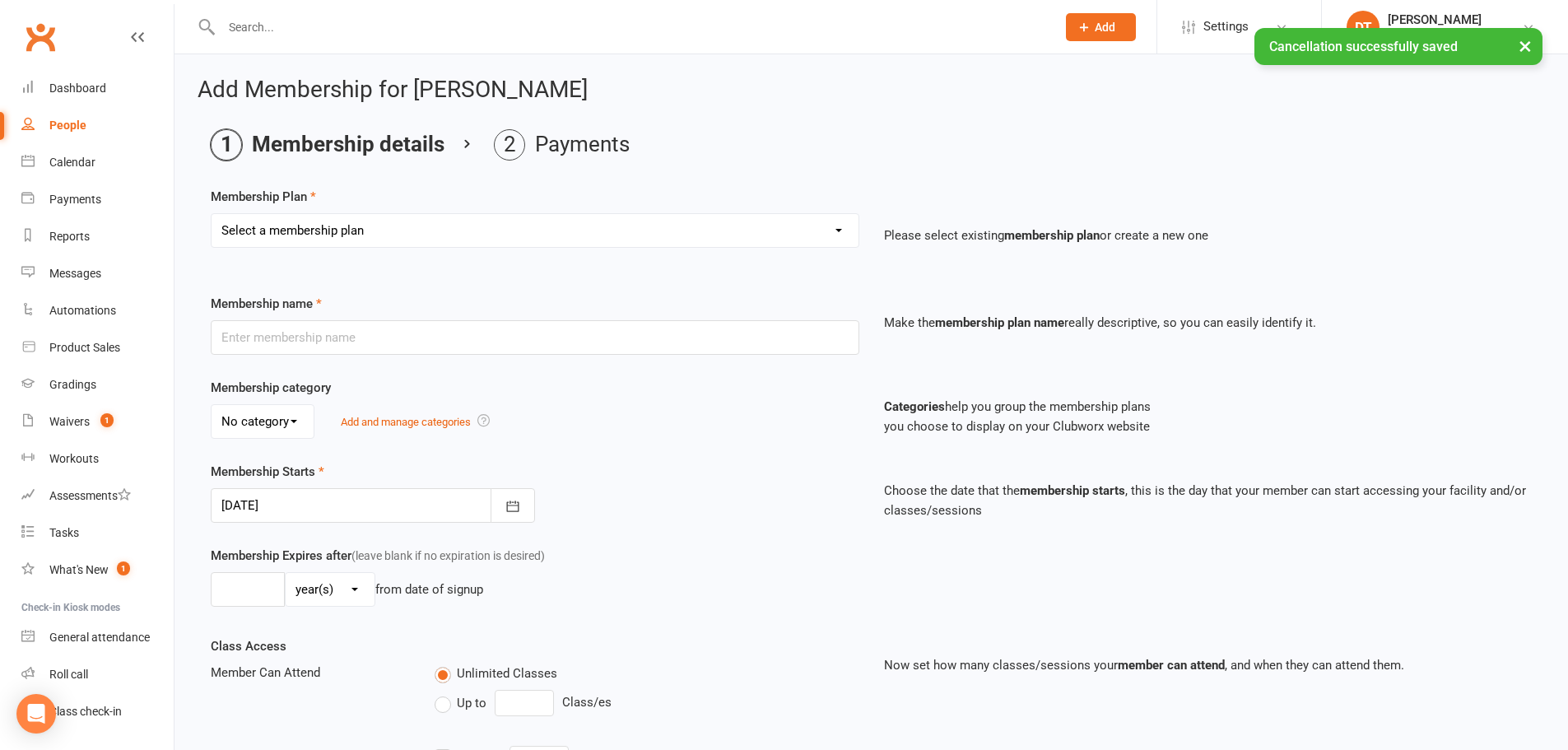
click at [354, 221] on select "Select a membership plan Create new Membership Plan 1 x Per Week Tiny Ninjas/Li…" at bounding box center [535, 230] width 647 height 33
select select "5"
click at [211, 214] on select "Select a membership plan Create new Membership Plan 1 x Per Week Tiny Ninjas/Li…" at bounding box center [535, 230] width 647 height 33
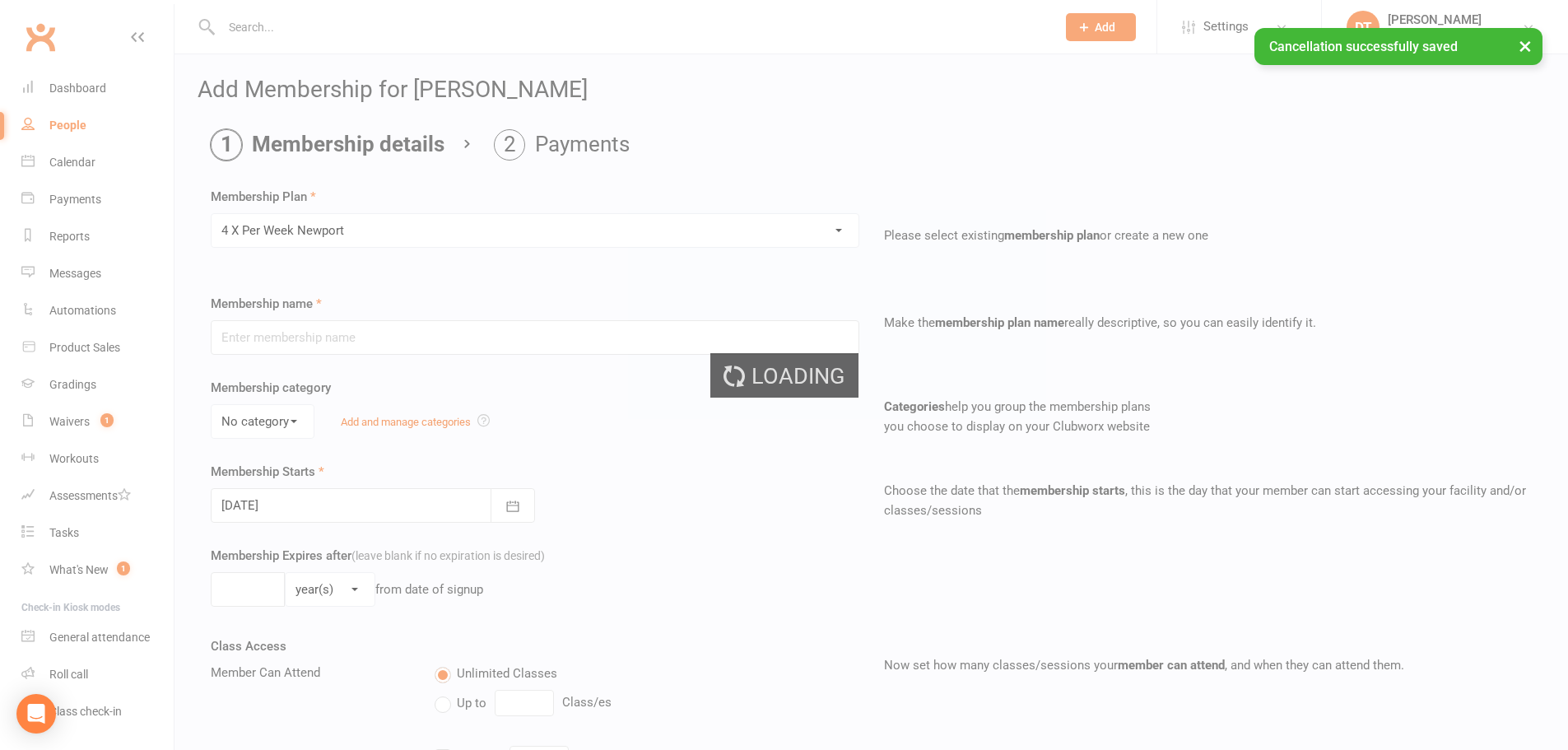
type input "4 X Per Week Newport"
select select "3"
type input "0"
type input "32"
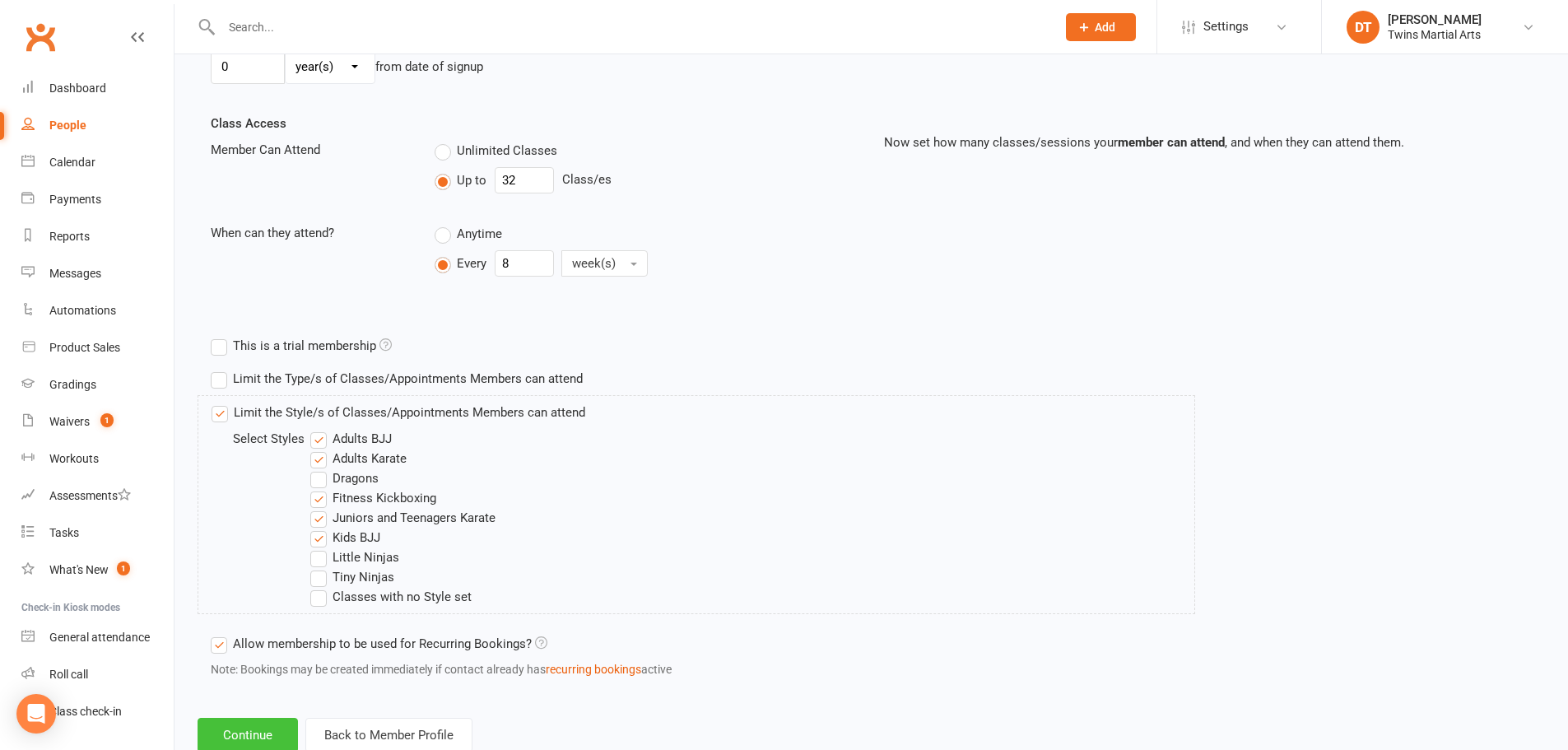
scroll to position [573, 0]
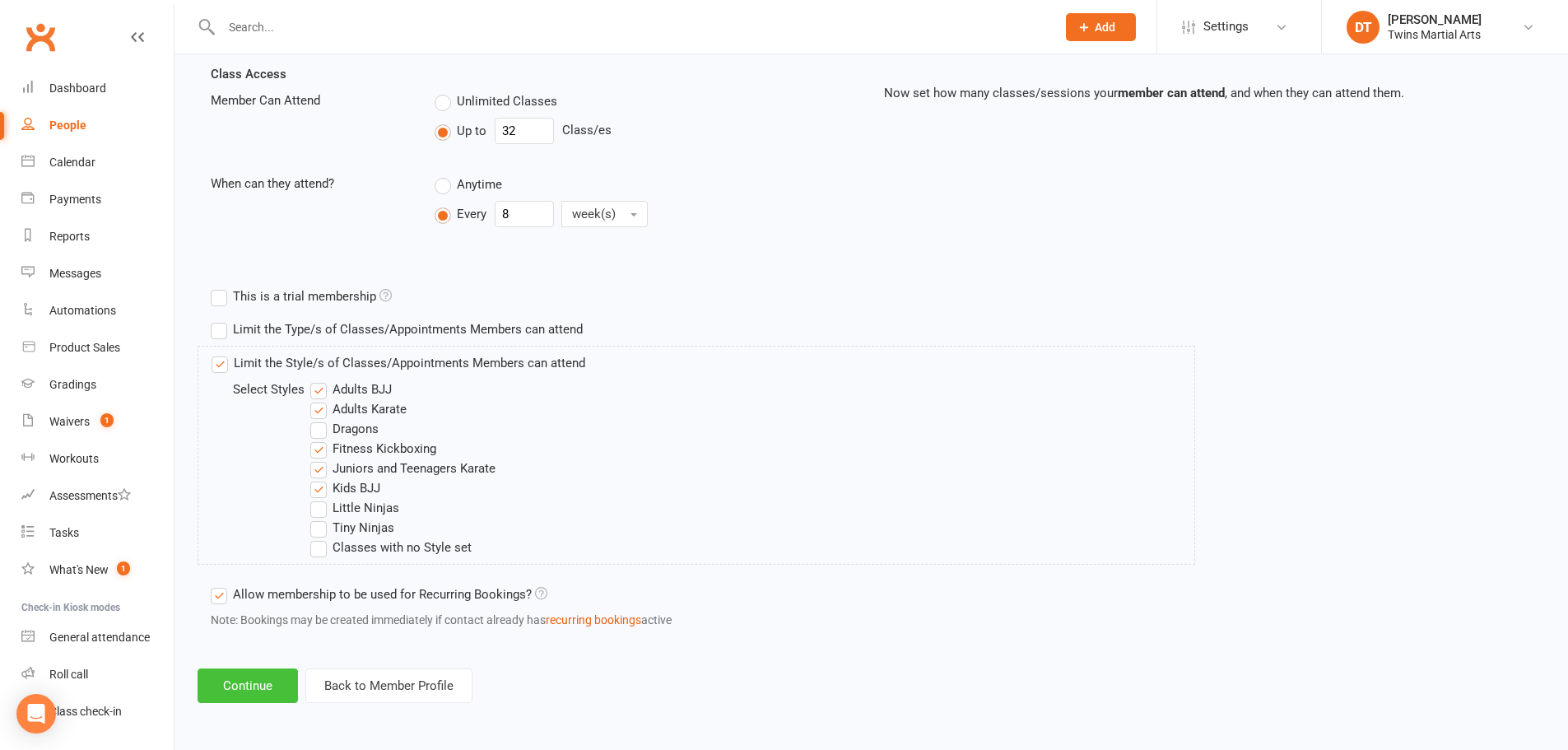
click at [250, 686] on button "Continue" at bounding box center [248, 685] width 100 height 35
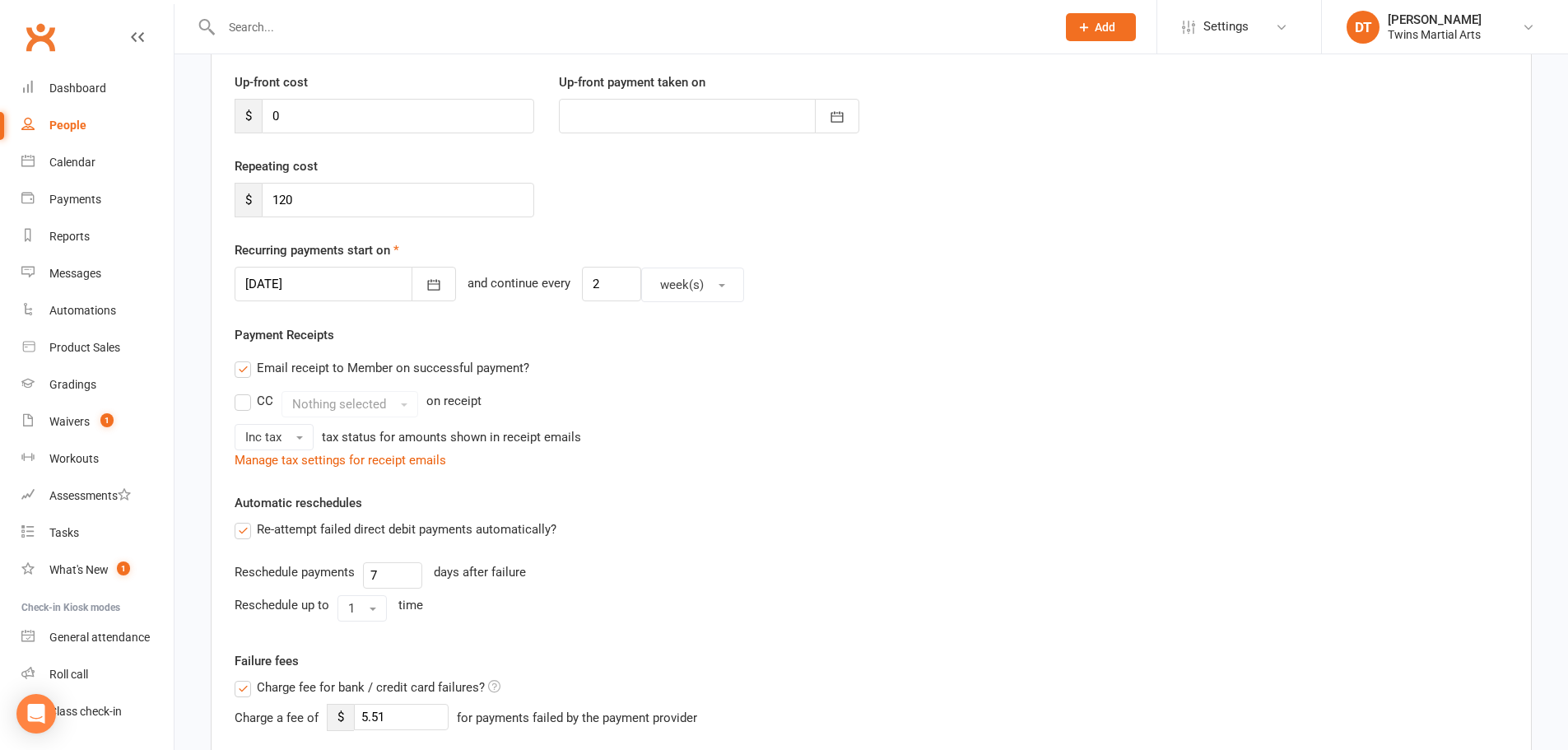
scroll to position [165, 0]
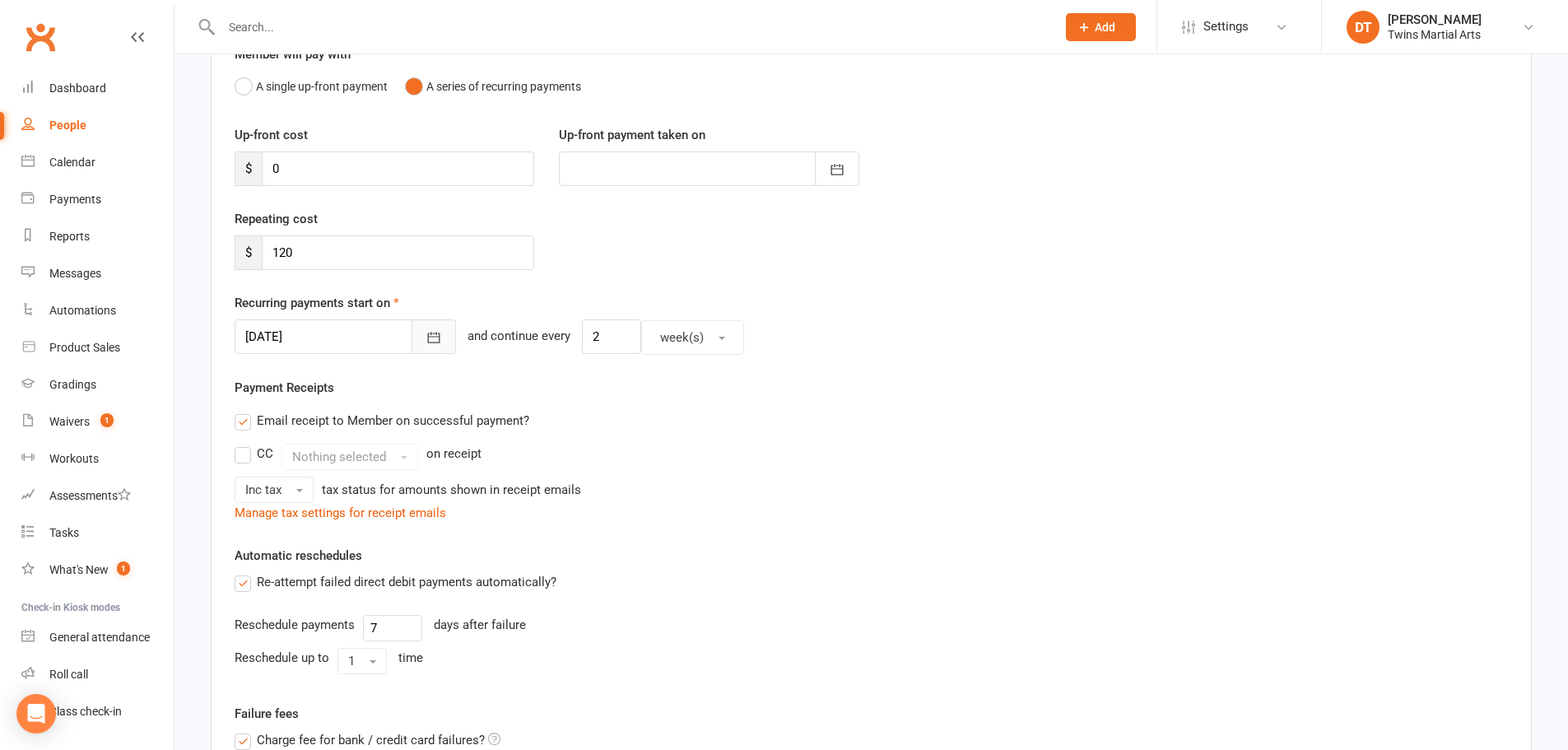
click at [420, 338] on button "button" at bounding box center [434, 337] width 45 height 35
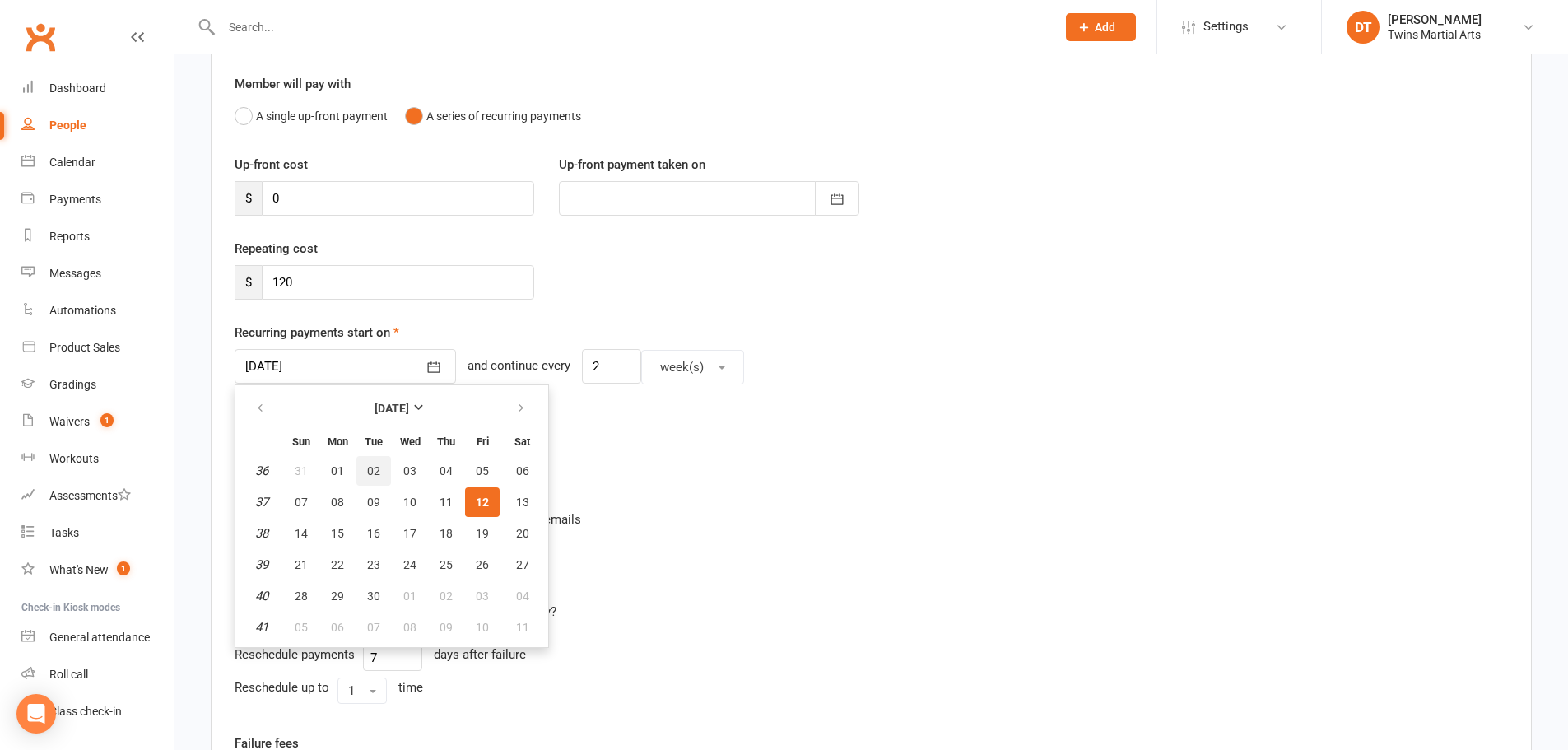
scroll to position [82, 0]
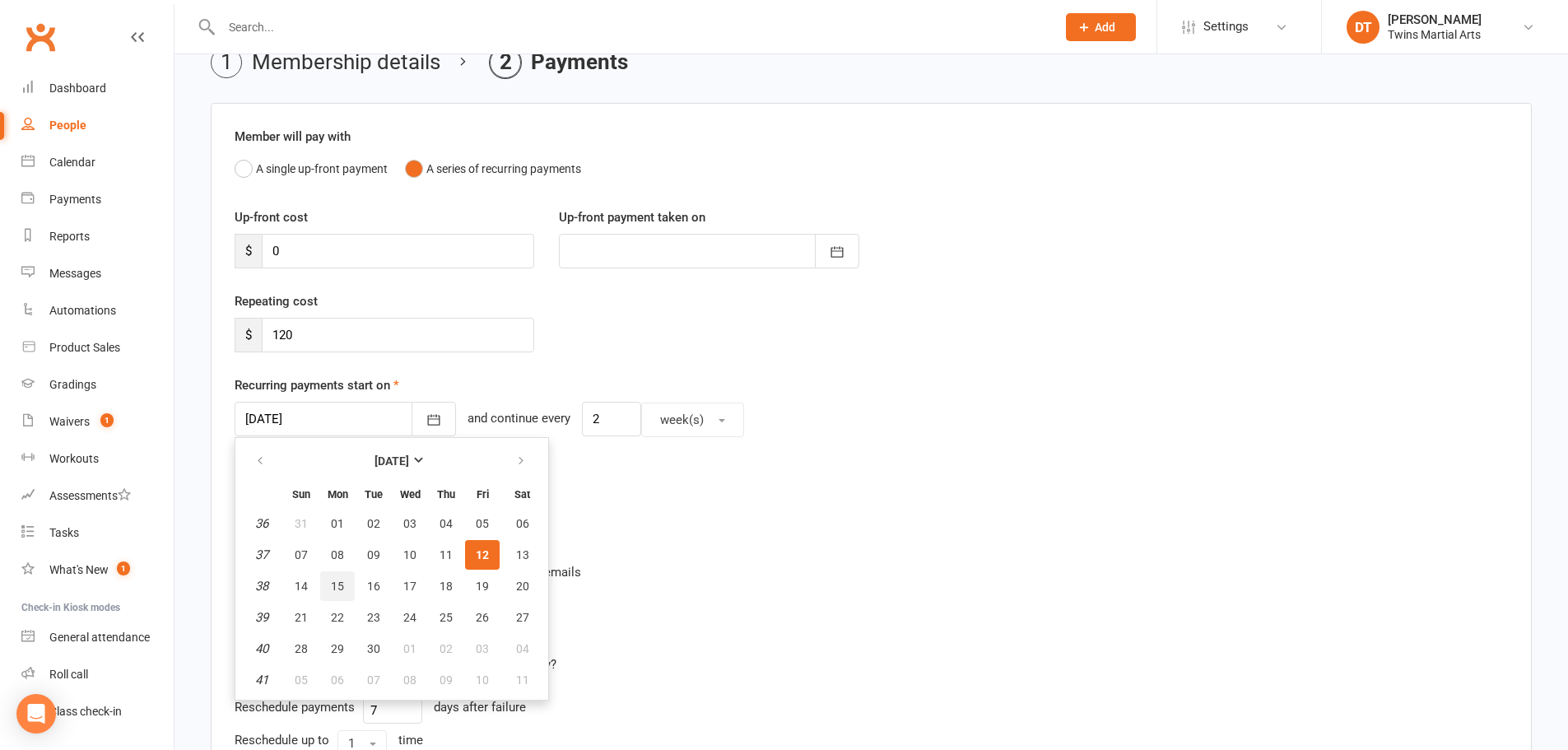
click at [331, 580] on span "15" at bounding box center [338, 586] width 13 height 13
type input "15 Sep 2025"
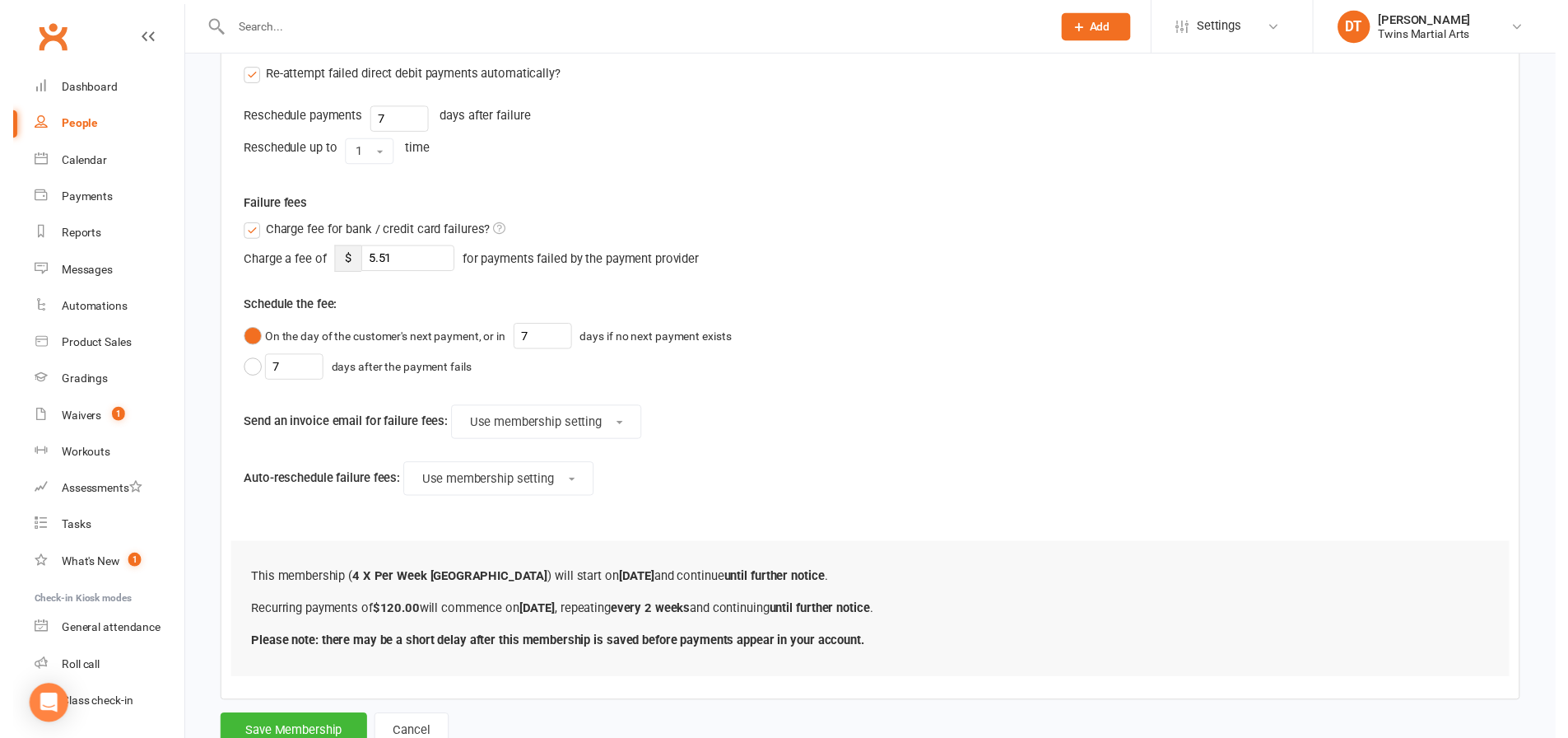
scroll to position [731, 0]
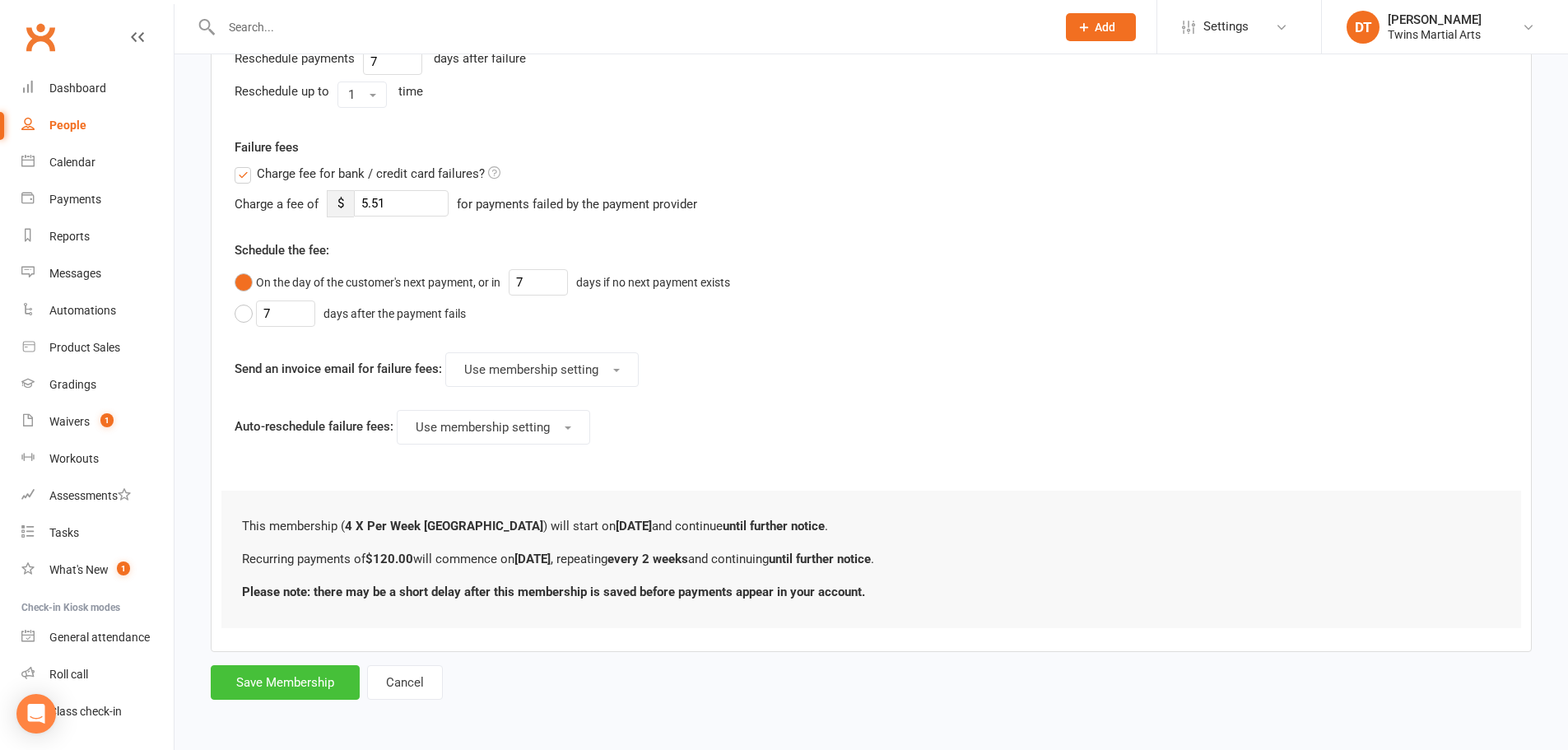
click at [304, 672] on button "Save Membership" at bounding box center [285, 683] width 149 height 35
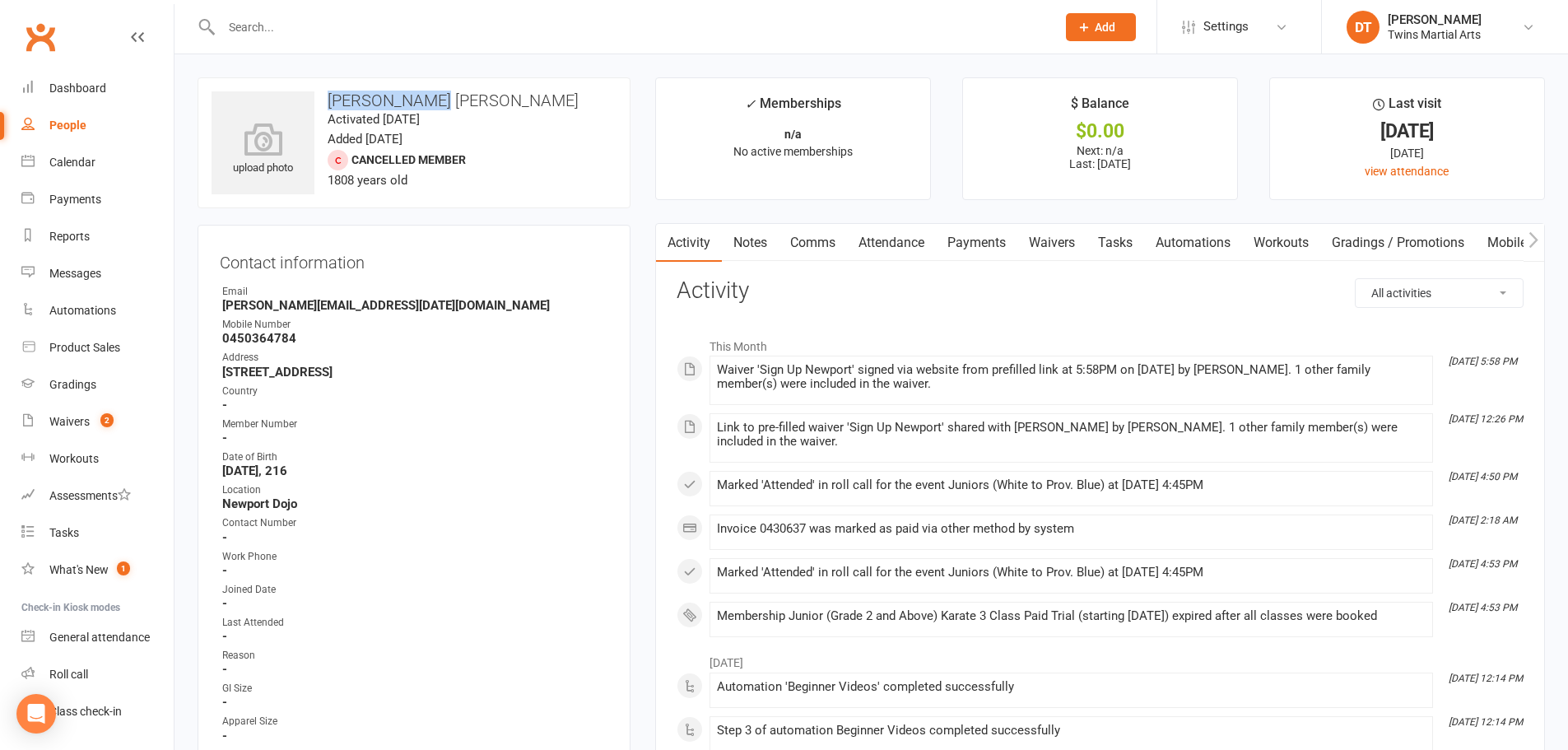
drag, startPoint x: 434, startPoint y: 96, endPoint x: 316, endPoint y: 97, distance: 118.0
click at [316, 97] on h3 "[PERSON_NAME] [PERSON_NAME]" at bounding box center [414, 100] width 405 height 18
copy h3 "[PERSON_NAME] [PERSON_NAME]"
drag, startPoint x: 493, startPoint y: 158, endPoint x: 496, endPoint y: 204, distance: 46.1
click at [492, 158] on div "upload photo [PERSON_NAME] [PERSON_NAME] Activated [DATE] Added [DATE] Cancelle…" at bounding box center [414, 142] width 433 height 131
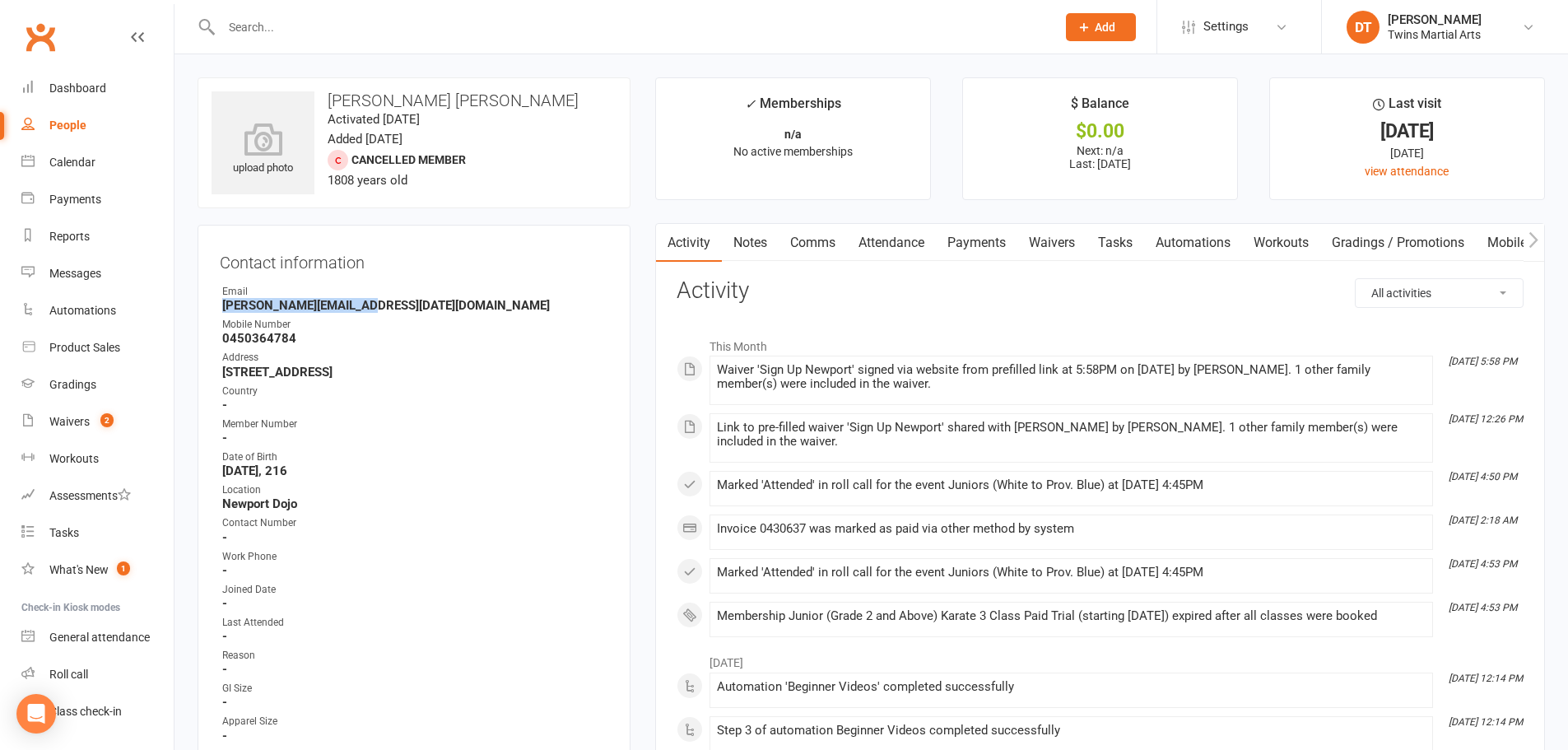
drag, startPoint x: 378, startPoint y: 300, endPoint x: 187, endPoint y: 307, distance: 191.1
copy strong "Okeefe.jan12@gmail.com"
drag, startPoint x: 519, startPoint y: 380, endPoint x: 518, endPoint y: 362, distance: 18.0
click at [517, 376] on strong "44 Romawi St Altona 3018" at bounding box center [415, 372] width 386 height 15
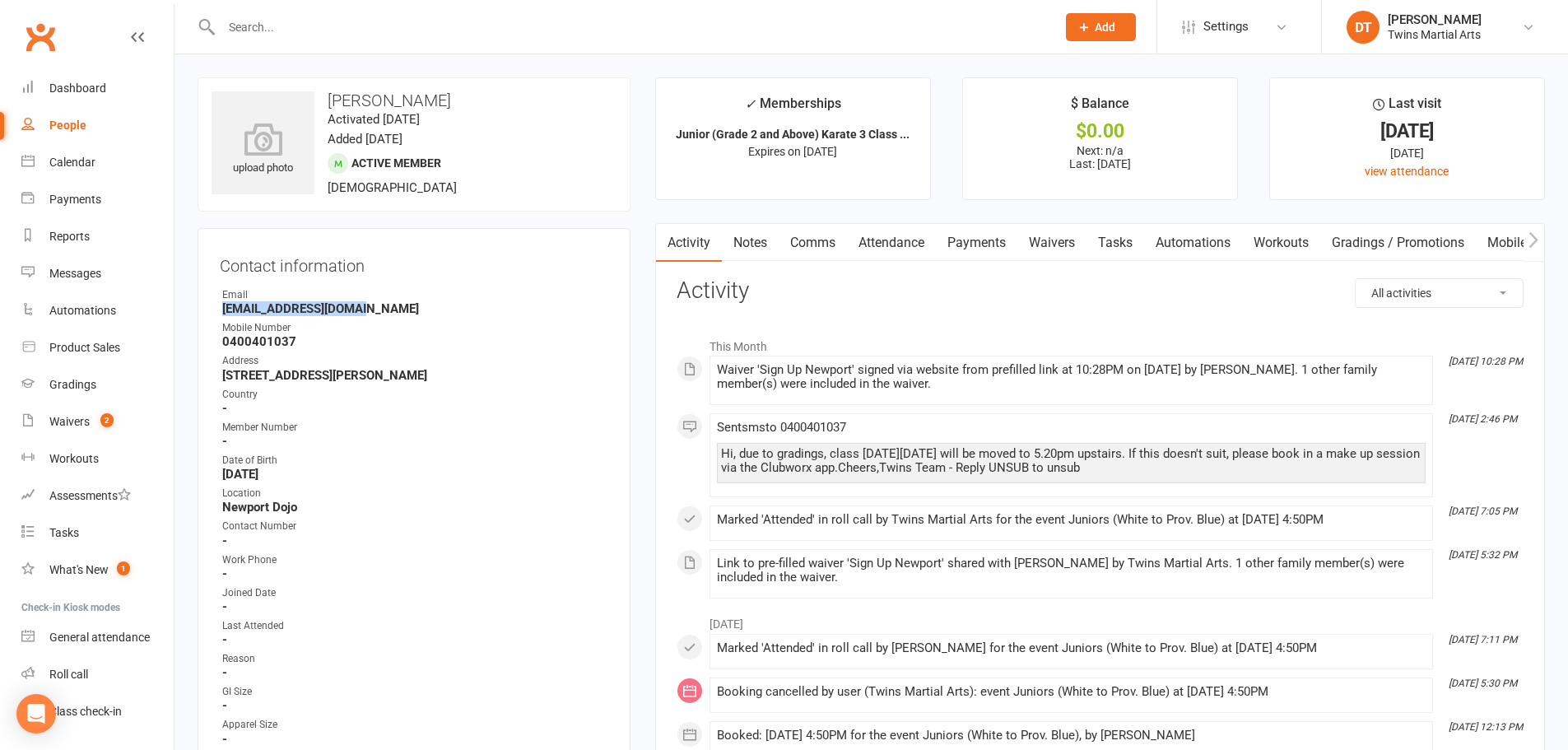
drag, startPoint x: 393, startPoint y: 303, endPoint x: 212, endPoint y: 309, distance: 181.1
click at [212, 309] on div "Contact information Owner Email Vivandaidan@gmail.com Mobile Number 0400401037 …" at bounding box center [414, 542] width 433 height 627
copy strong "Vivandaidan@gmail.com"
drag, startPoint x: 585, startPoint y: 369, endPoint x: 762, endPoint y: 299, distance: 190.3
click at [583, 366] on li "Address 40 McIntyre Drive Altona 3018" at bounding box center [414, 367] width 389 height 29
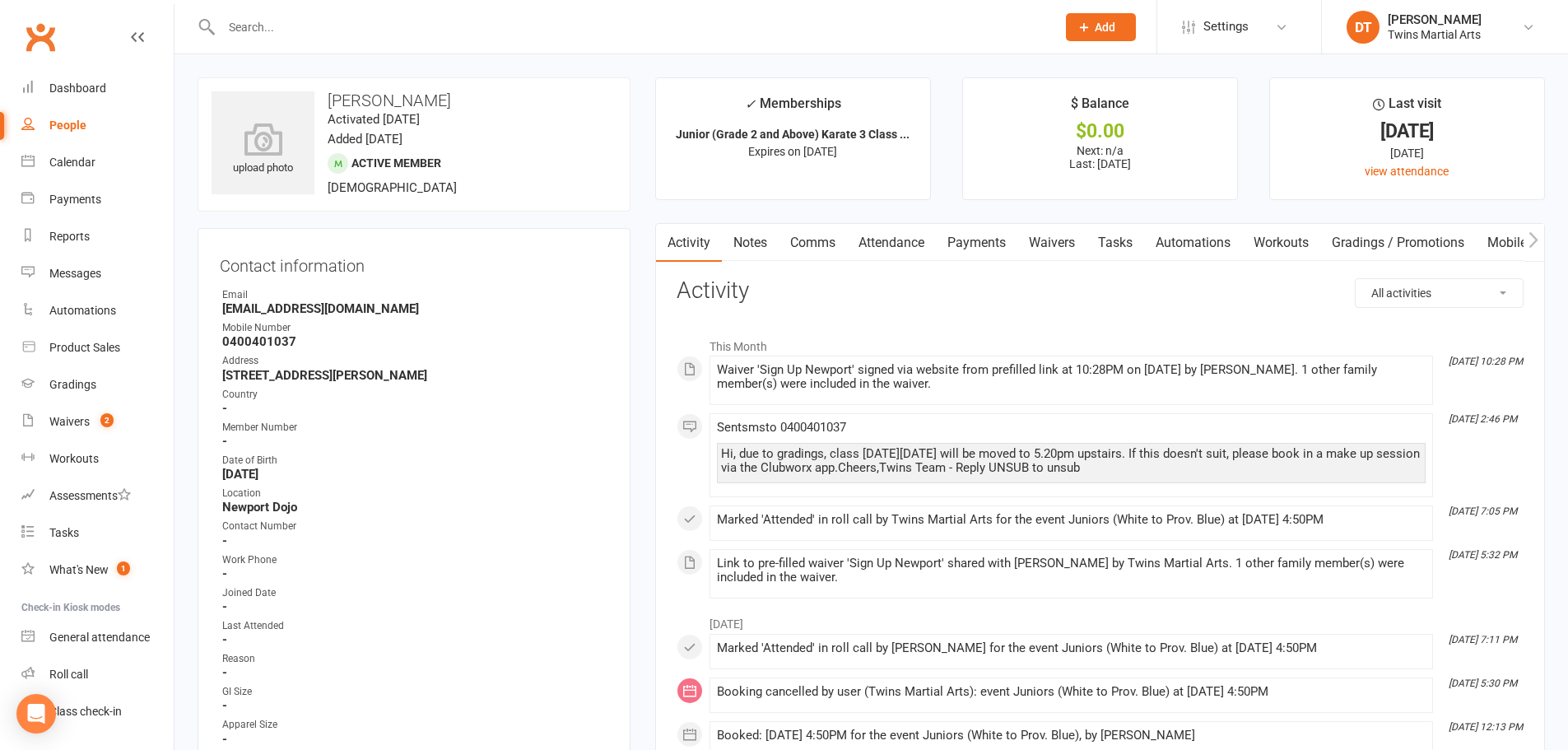
click at [923, 236] on link "Attendance" at bounding box center [891, 243] width 89 height 38
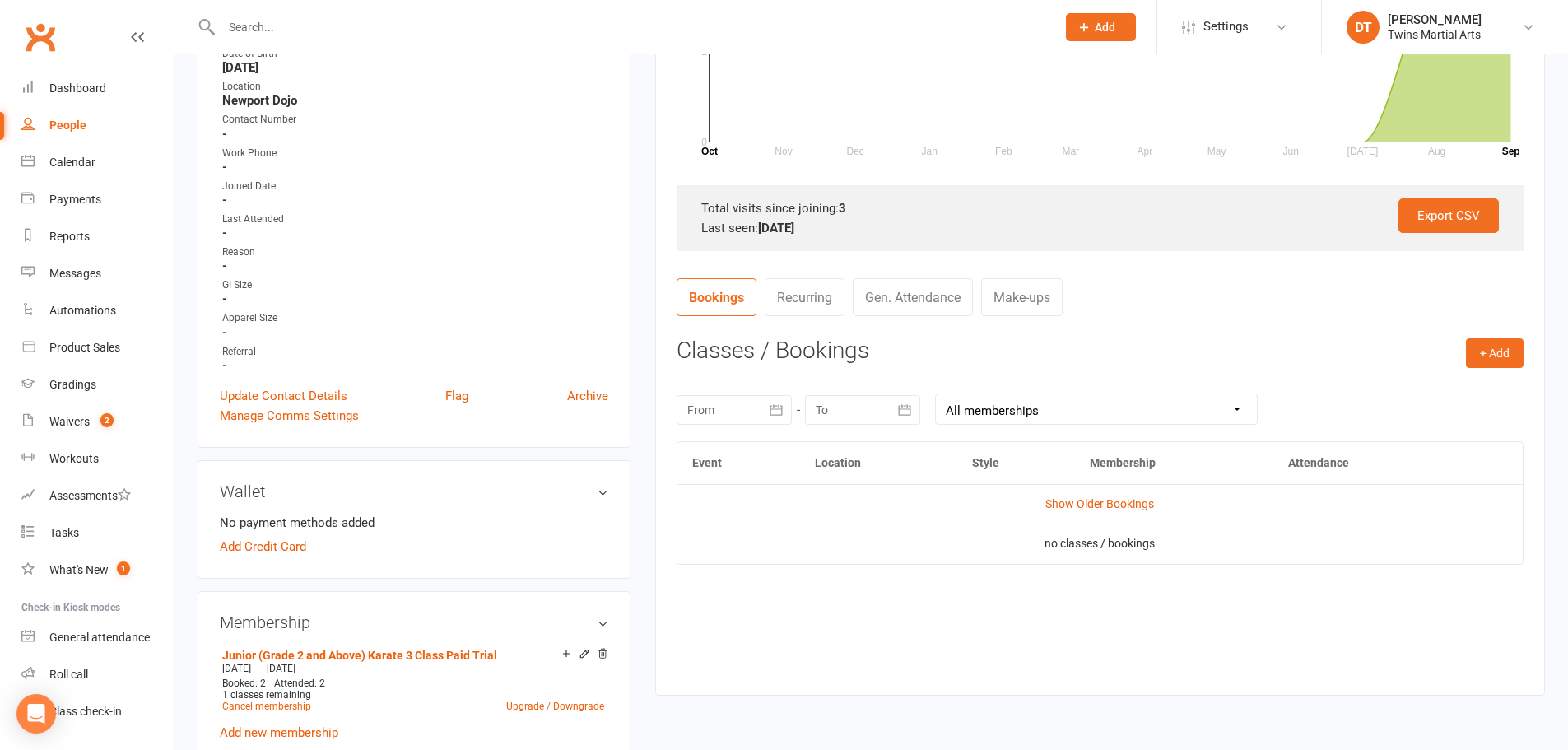
scroll to position [412, 0]
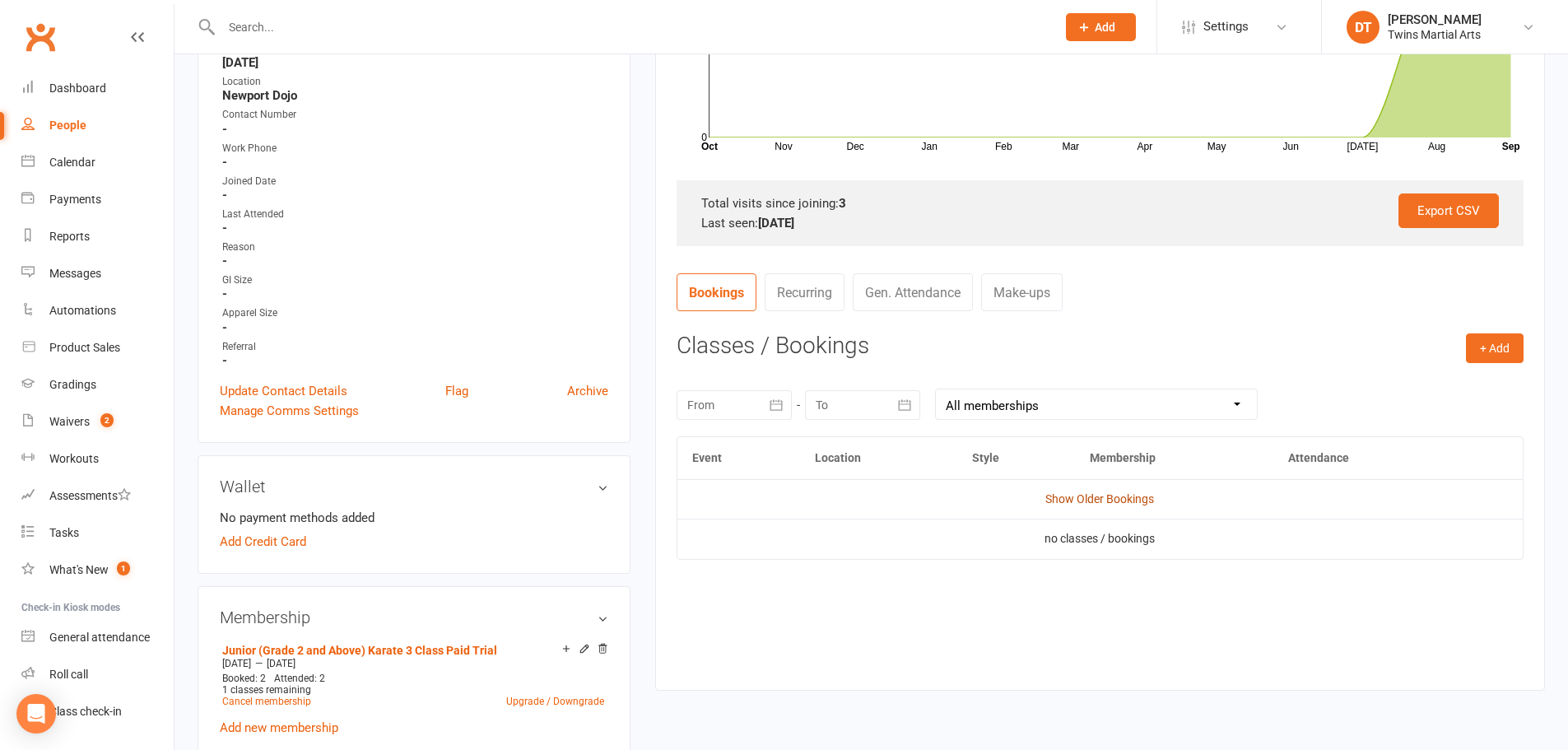
click at [1124, 497] on link "Show Older Bookings" at bounding box center [1099, 499] width 108 height 13
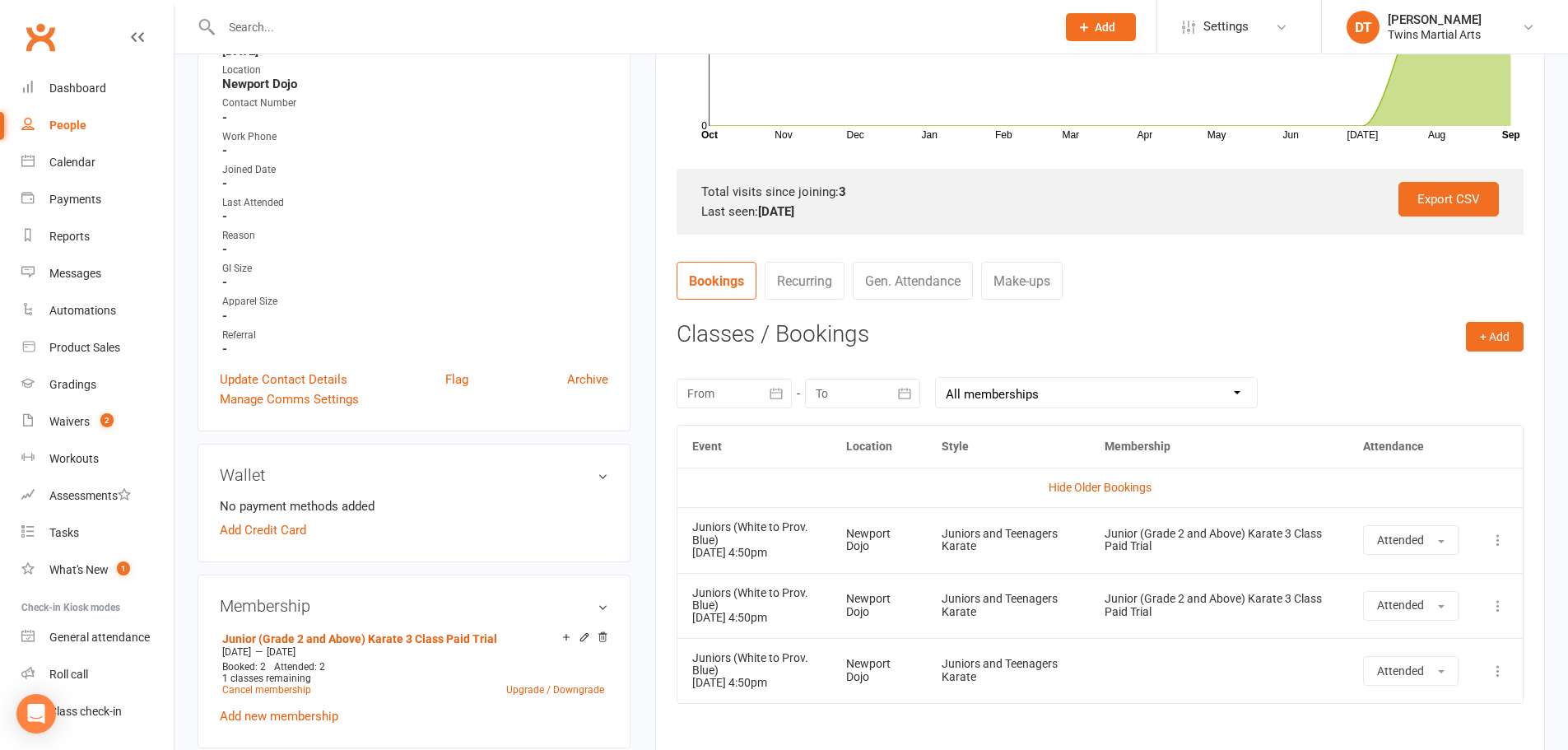
scroll to position [576, 0]
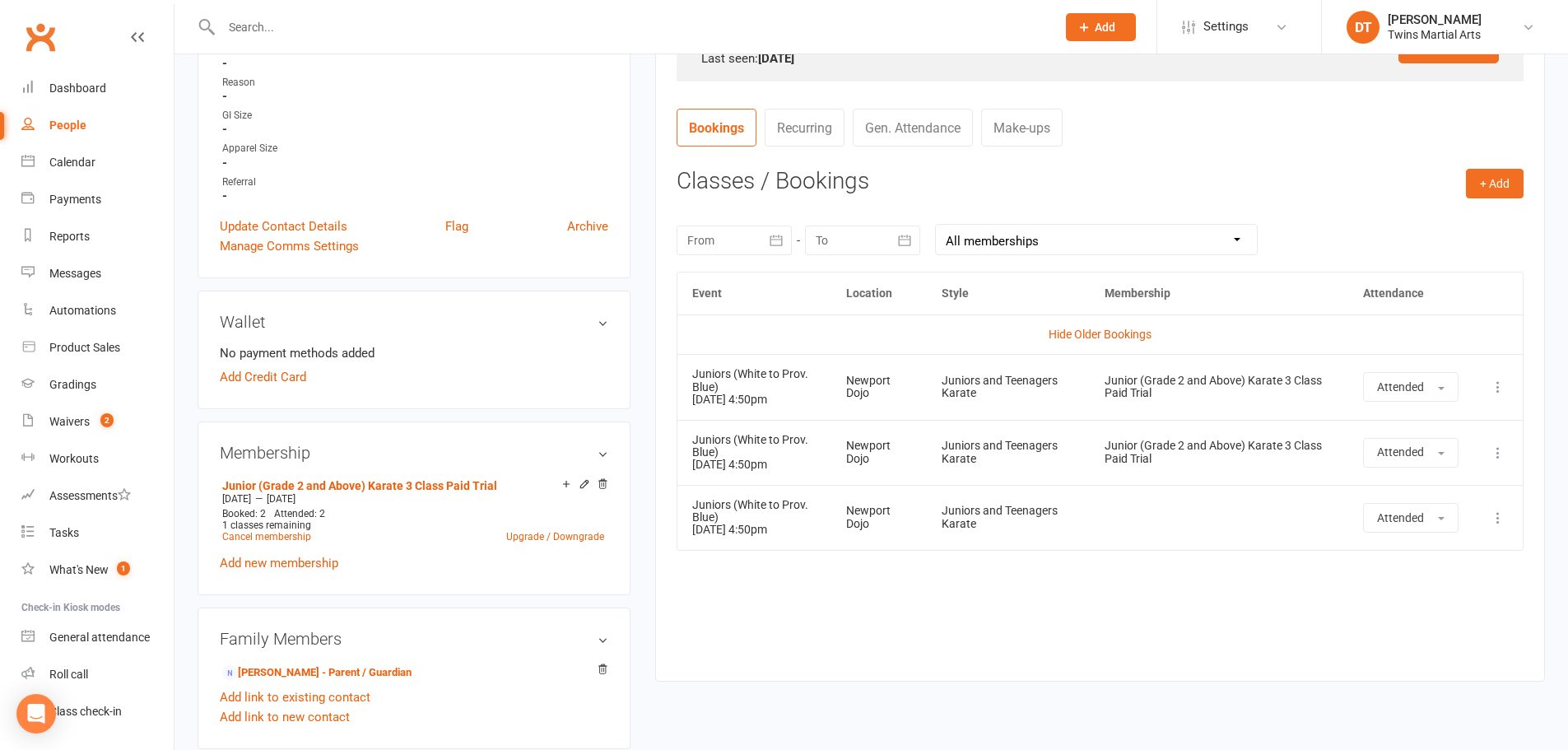
click at [1004, 490] on td "Juniors and Teenagers Karate" at bounding box center [1008, 517] width 164 height 65
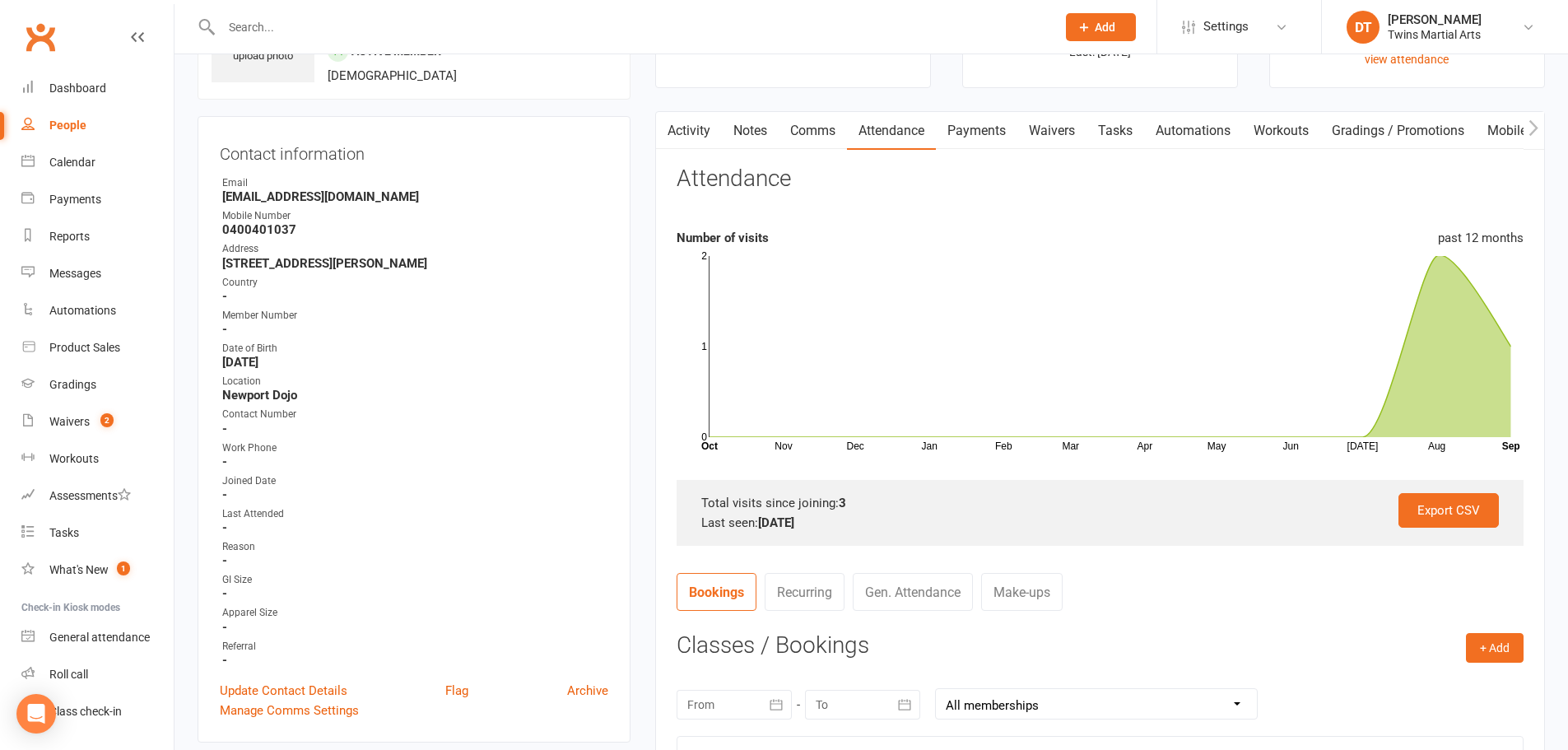
scroll to position [82, 0]
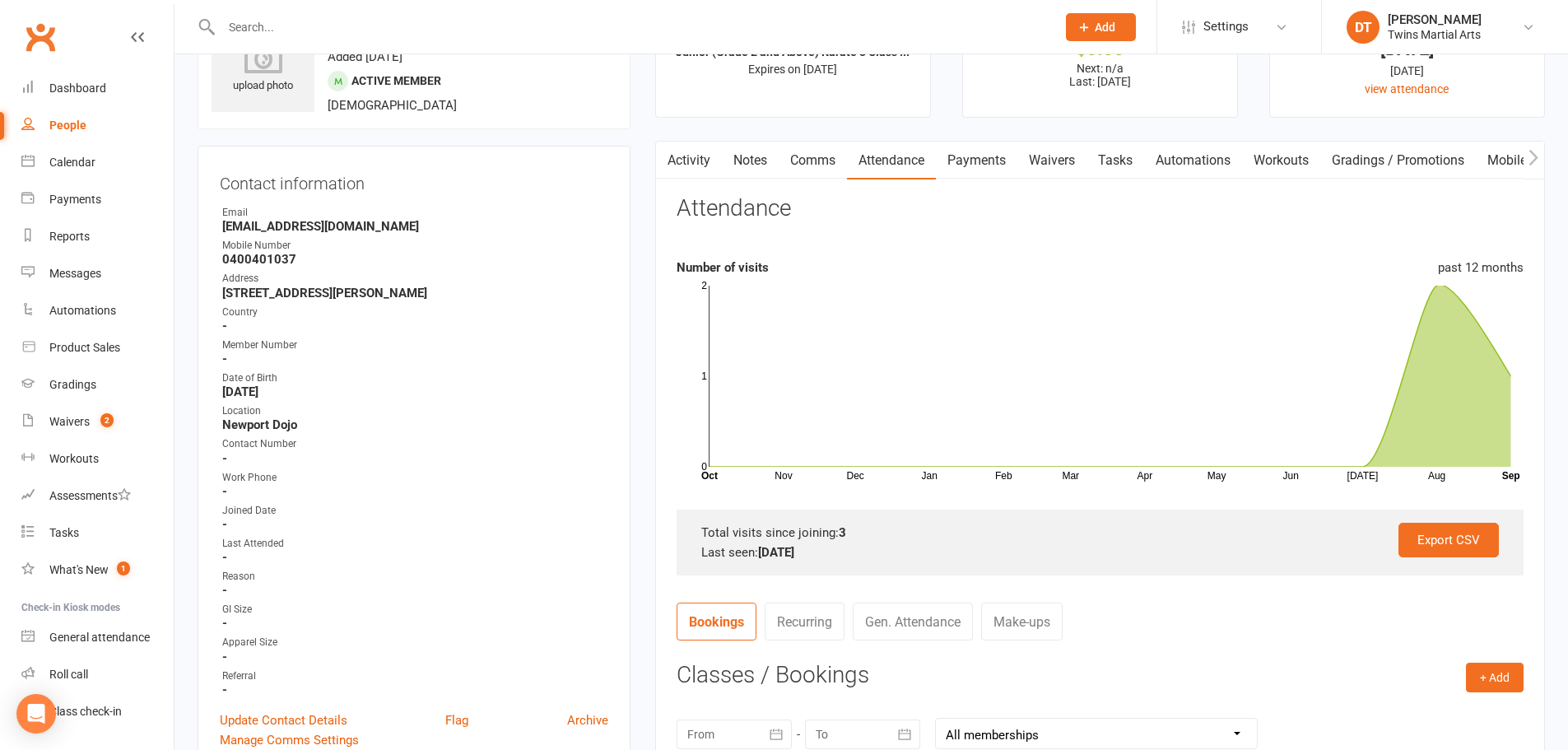
click at [698, 160] on link "Activity" at bounding box center [690, 160] width 66 height 38
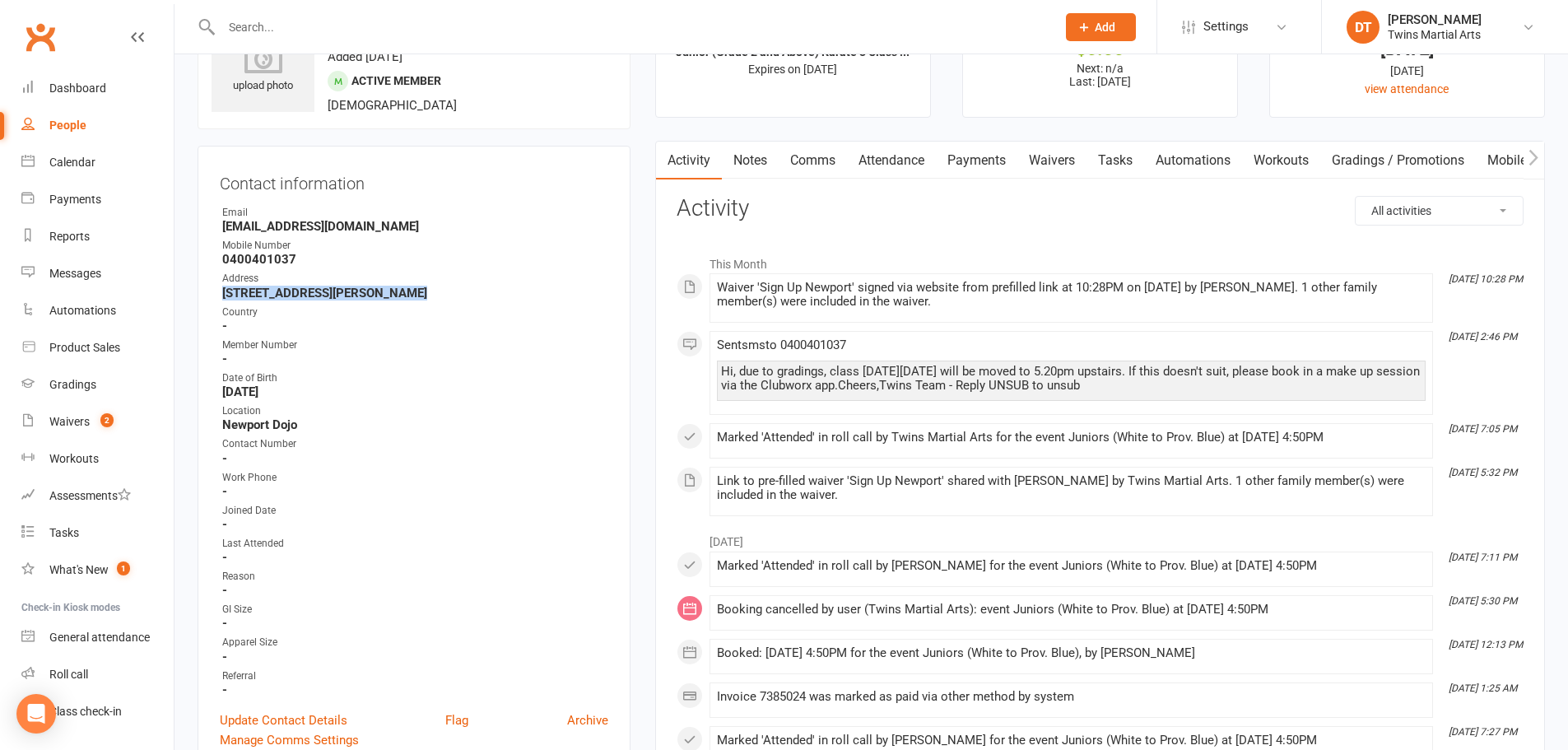
drag, startPoint x: 401, startPoint y: 291, endPoint x: 191, endPoint y: 294, distance: 210.0
copy strong "40 McIntyre Drive Altona 3018"
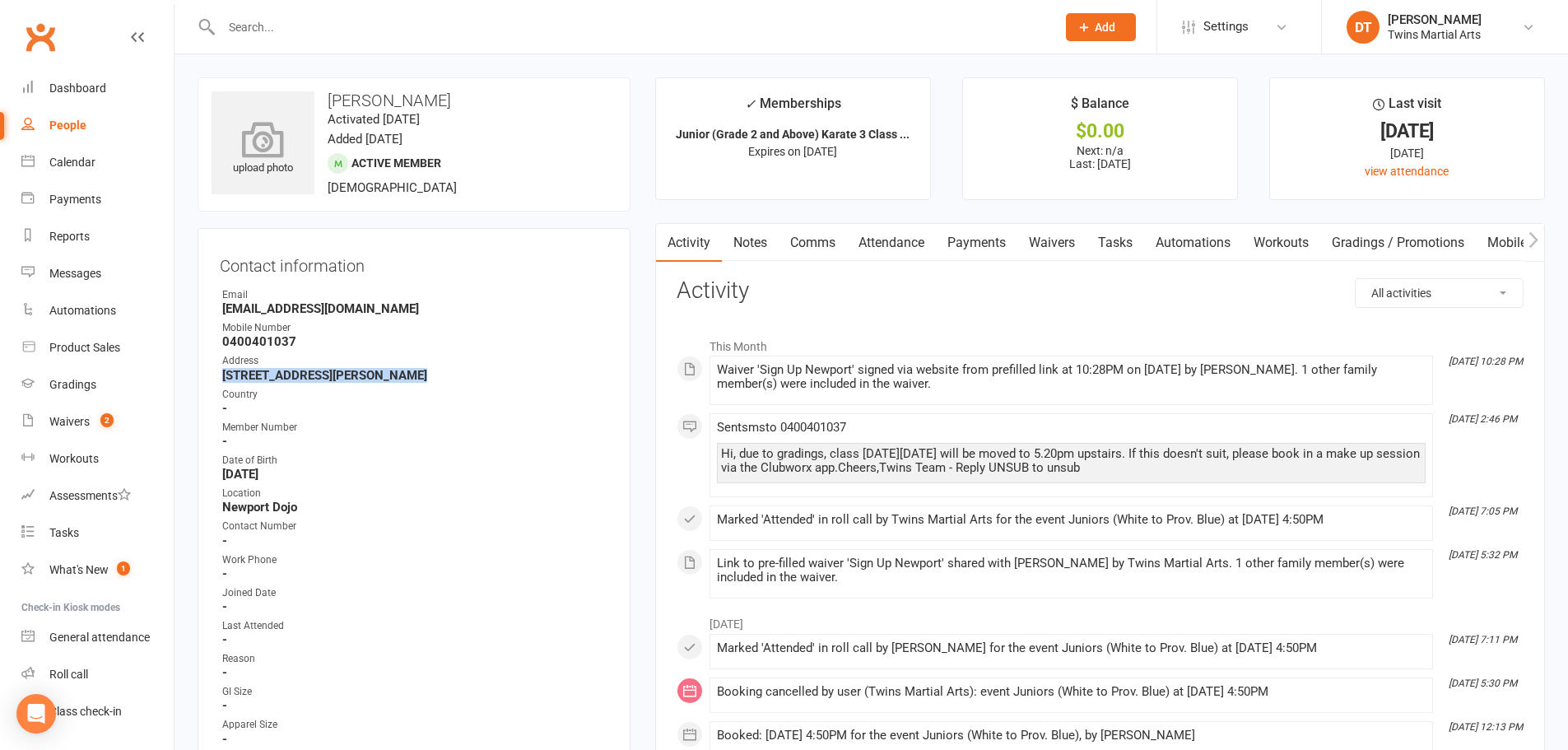
drag, startPoint x: 430, startPoint y: 98, endPoint x: 257, endPoint y: 124, distance: 174.9
click at [313, 94] on div "upload photo Tadhg Cunningham Activated 11 August, 2025 Added 11 August, 2025 A…" at bounding box center [414, 144] width 433 height 134
click at [474, 222] on contact-information "upload photo Tadhg Cunningham Activated 11 August, 2025 Added 11 August, 2025 A…" at bounding box center [414, 466] width 433 height 778
drag, startPoint x: 489, startPoint y: 88, endPoint x: 330, endPoint y: 91, distance: 159.0
click at [330, 91] on div "upload photo Tadhg Cunningham Activated 11 August, 2025 Added 11 August, 2025 A…" at bounding box center [414, 144] width 433 height 134
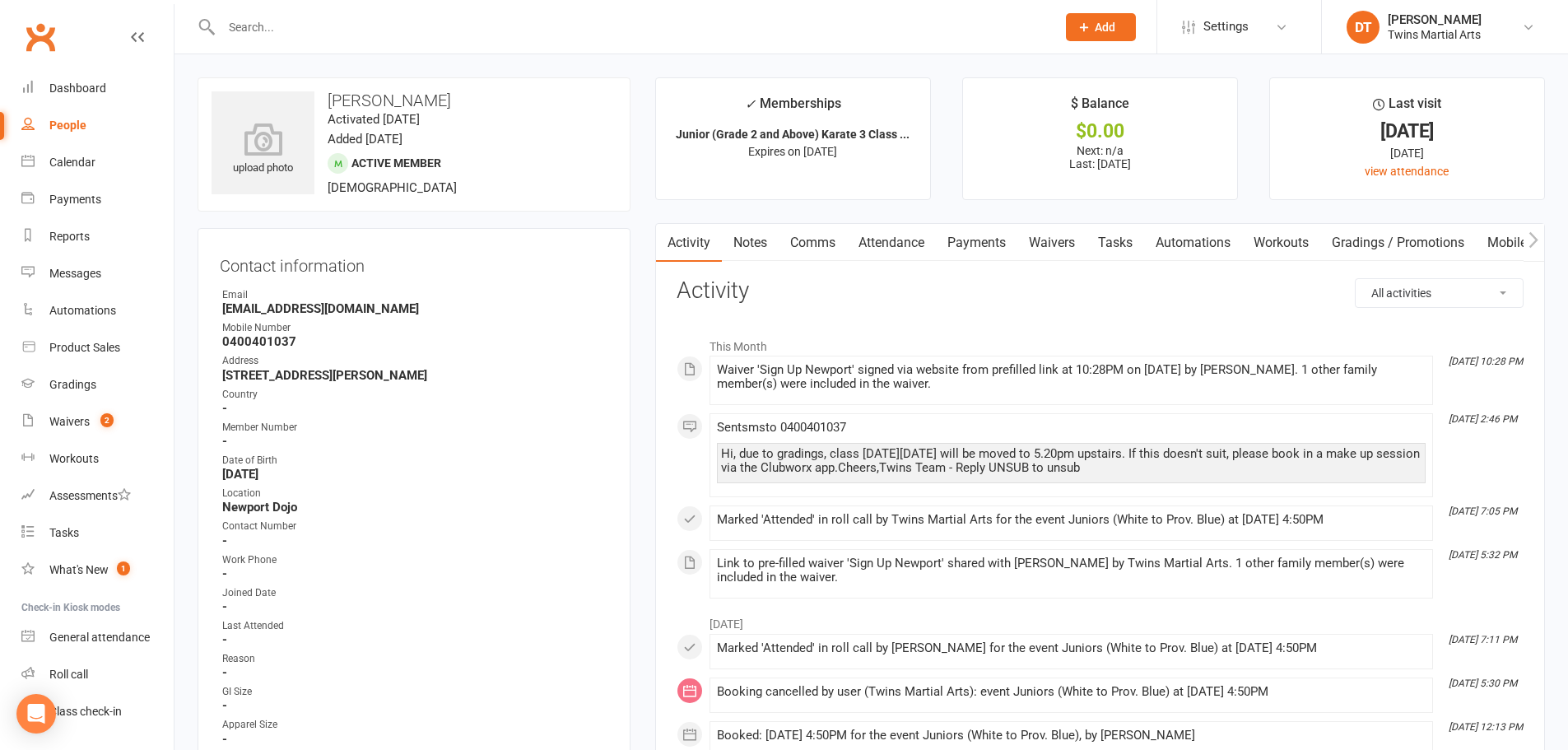
copy h3 "[PERSON_NAME]"
click at [788, 254] on link "Comms" at bounding box center [813, 243] width 68 height 38
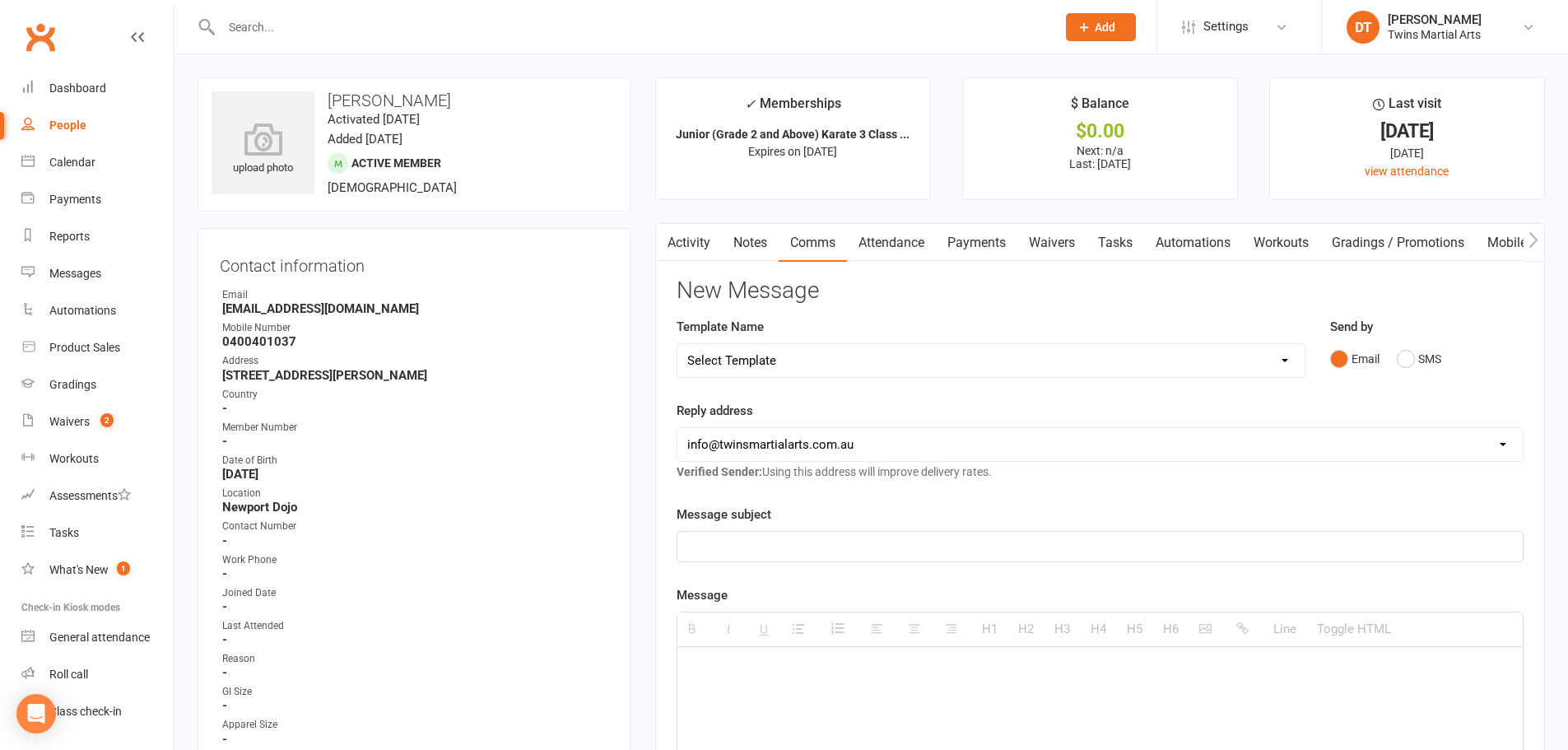
click at [886, 350] on select "Select Template [Email] Bring A Friend [Email] Bring a Friend Referral [Email] …" at bounding box center [990, 360] width 627 height 33
select select "30"
click at [677, 344] on select "Select Template [Email] Bring A Friend [Email] Bring a Friend Referral [Email] …" at bounding box center [990, 360] width 627 height 33
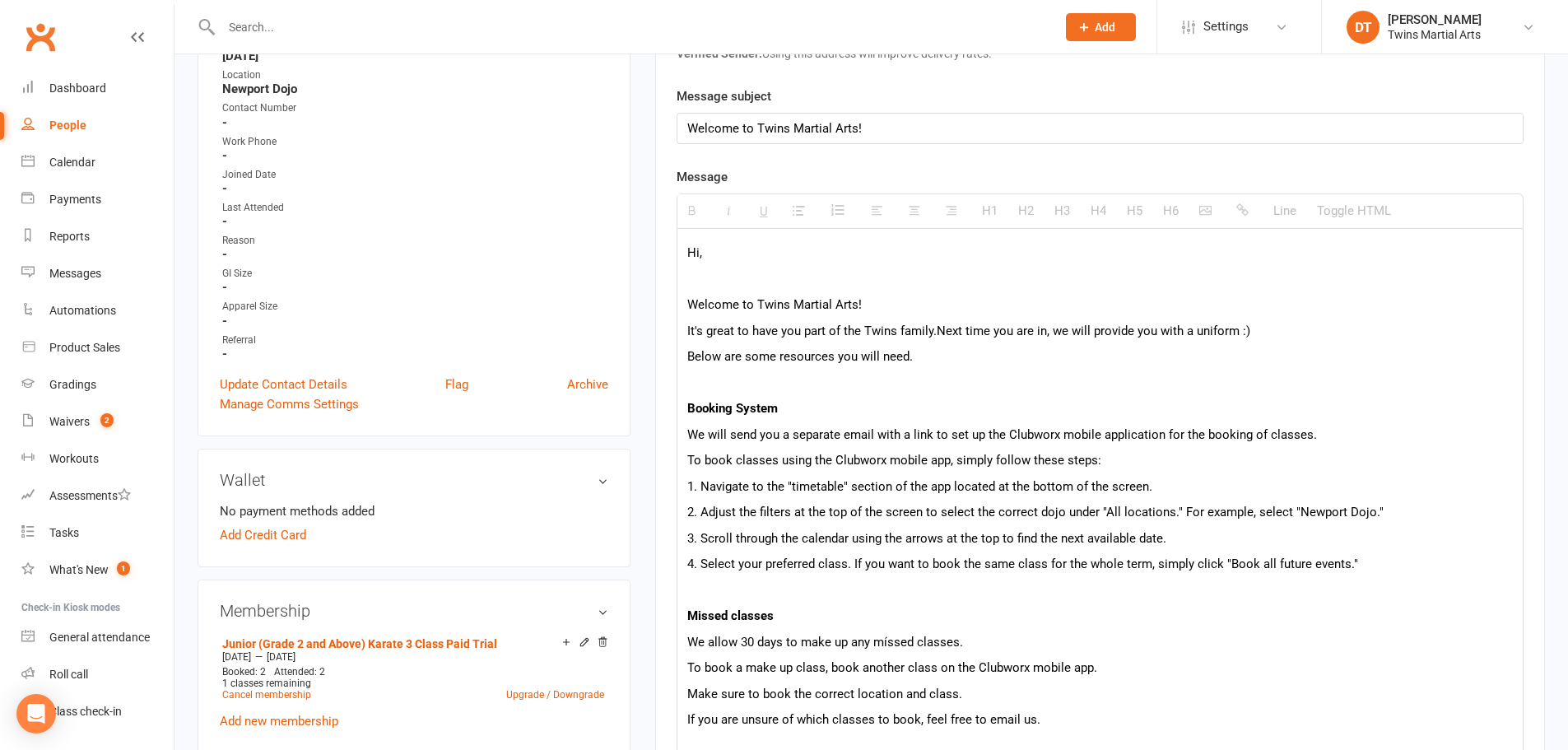
scroll to position [412, 0]
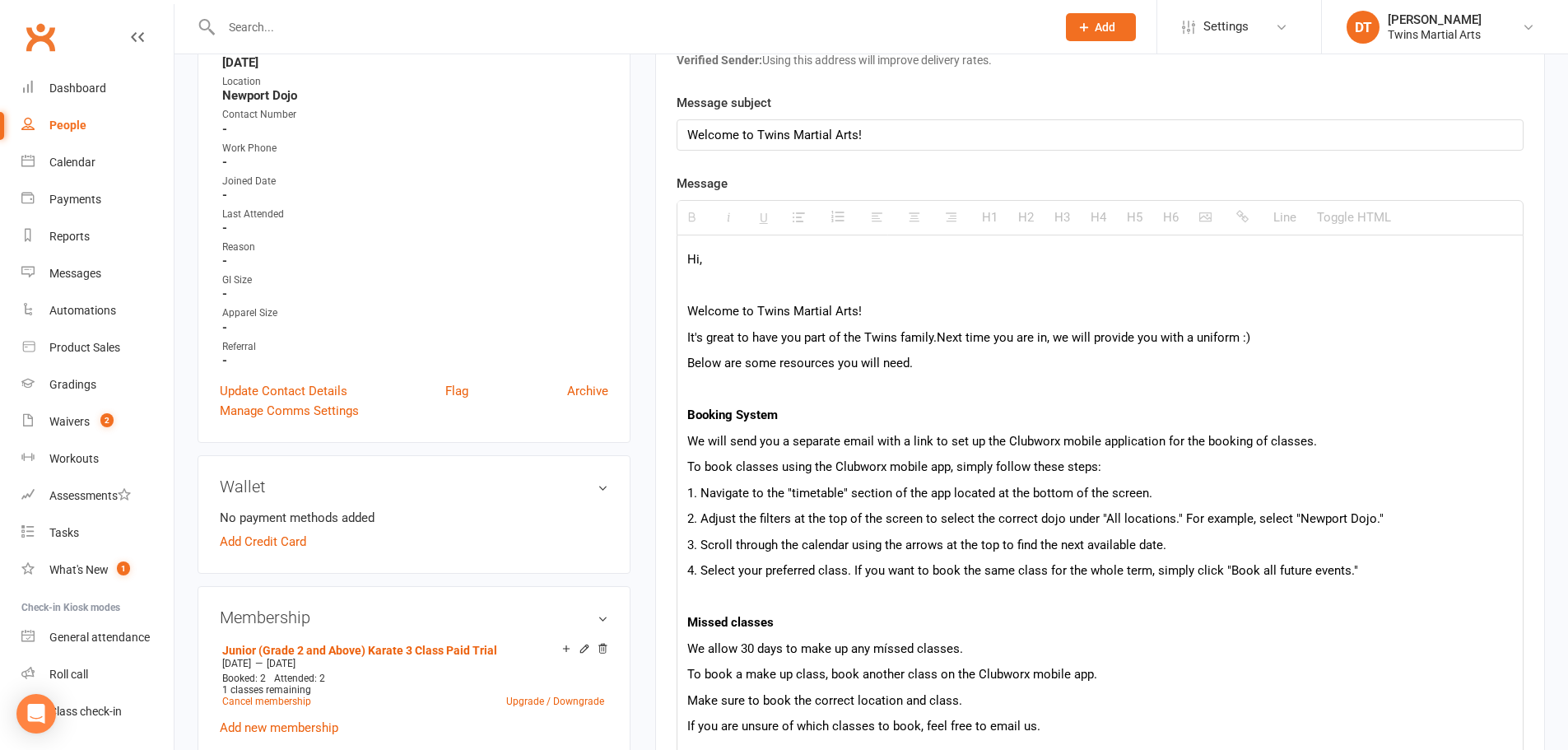
click at [751, 262] on p "Hi," at bounding box center [1101, 260] width 826 height 20
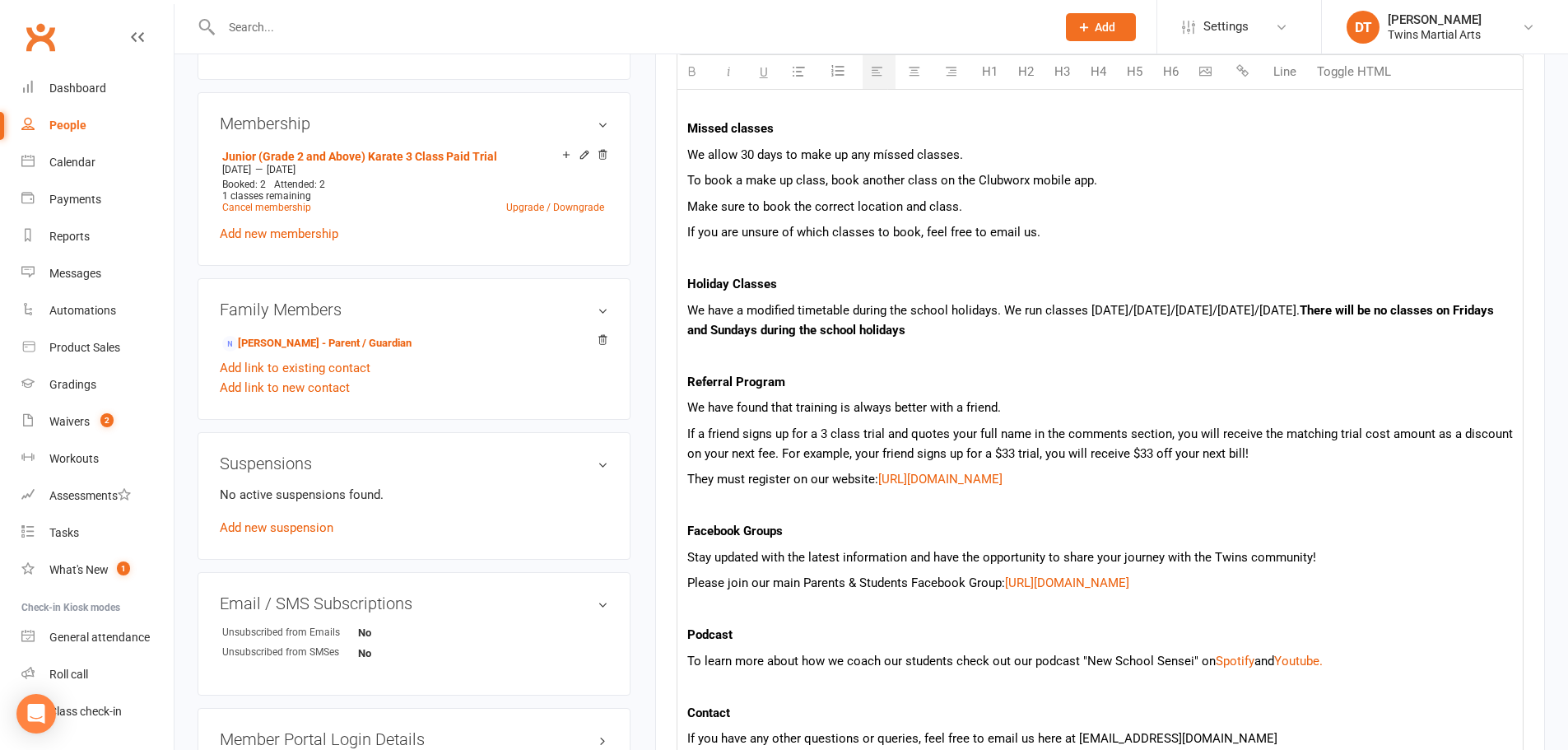
scroll to position [1401, 0]
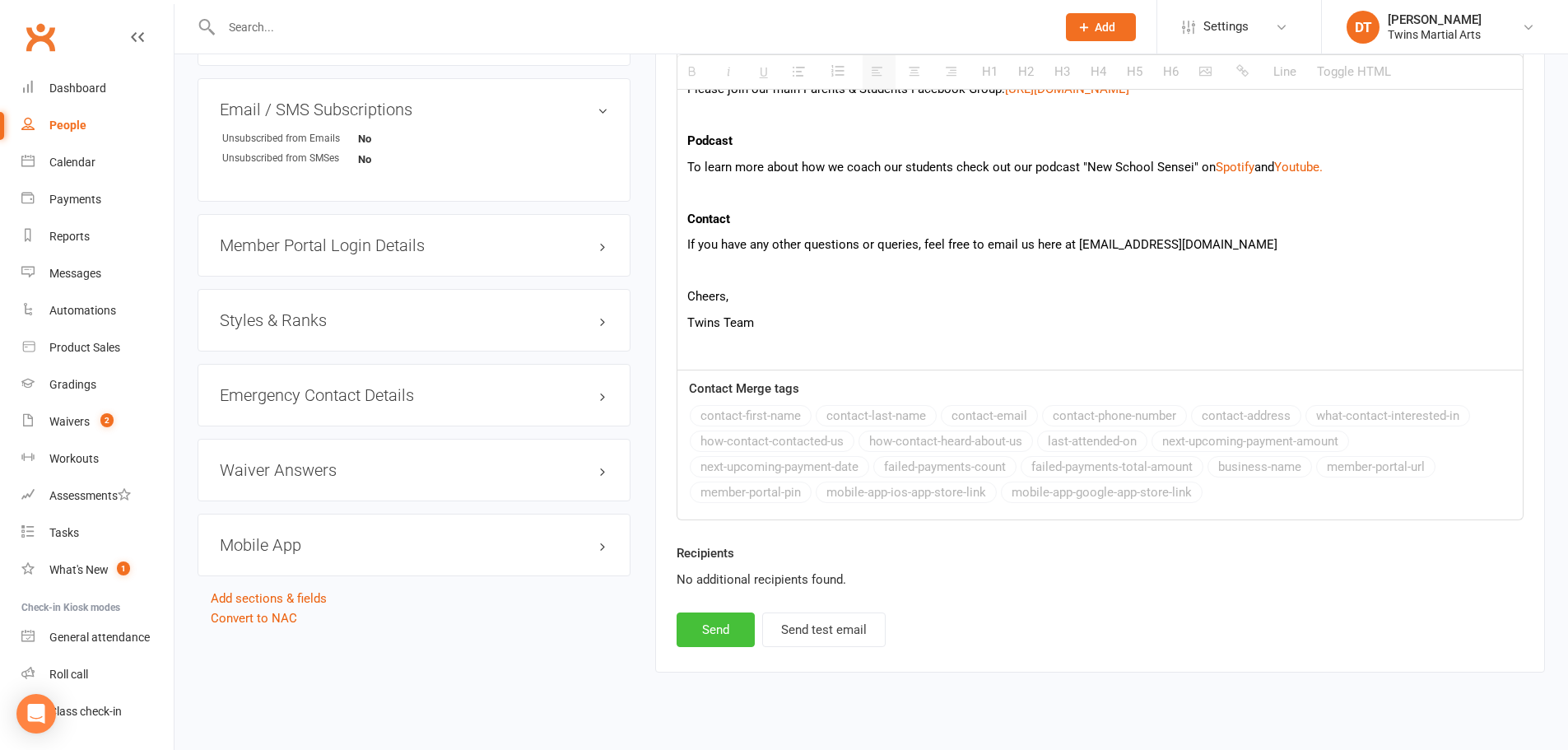
click at [745, 622] on button "Send" at bounding box center [715, 630] width 78 height 35
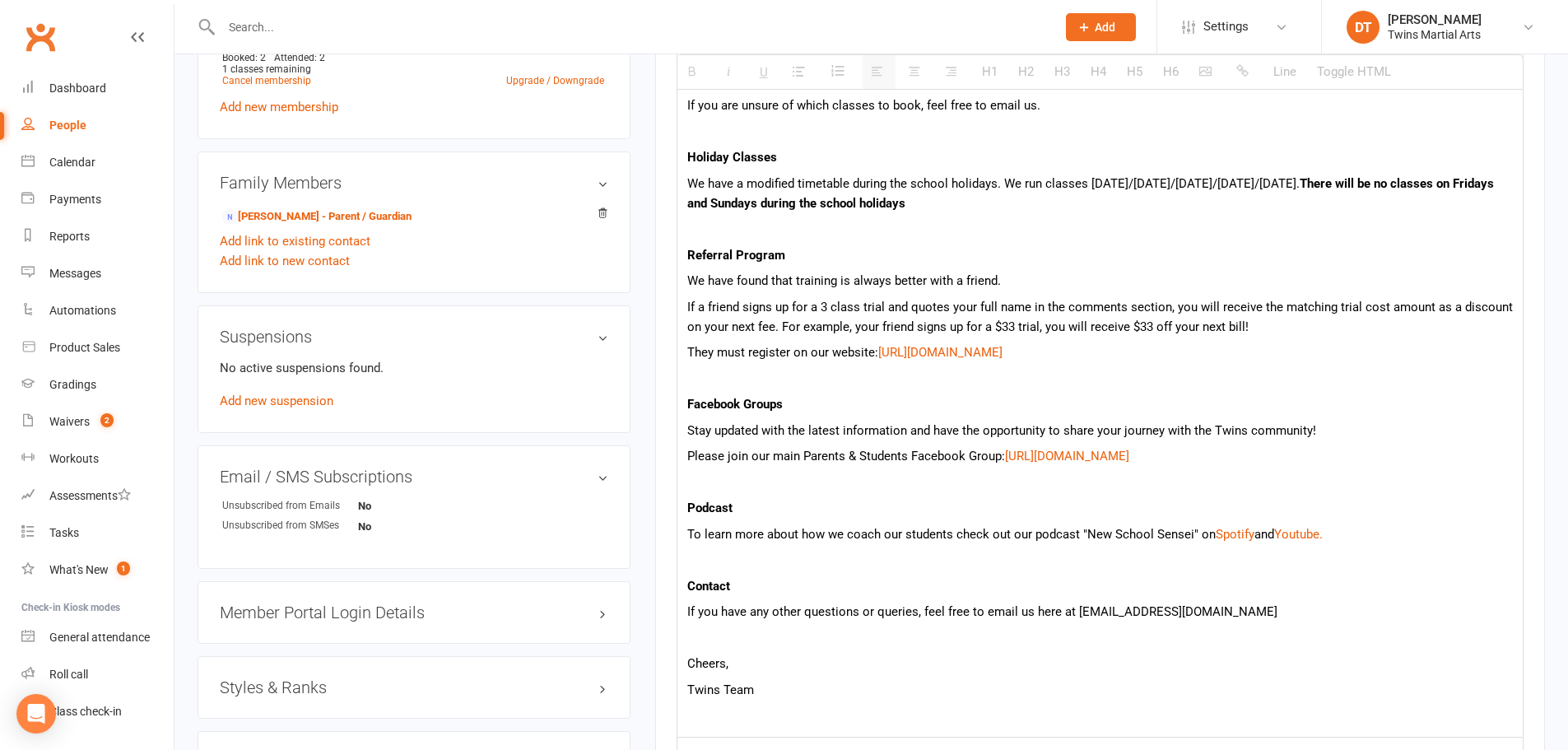
scroll to position [988, 0]
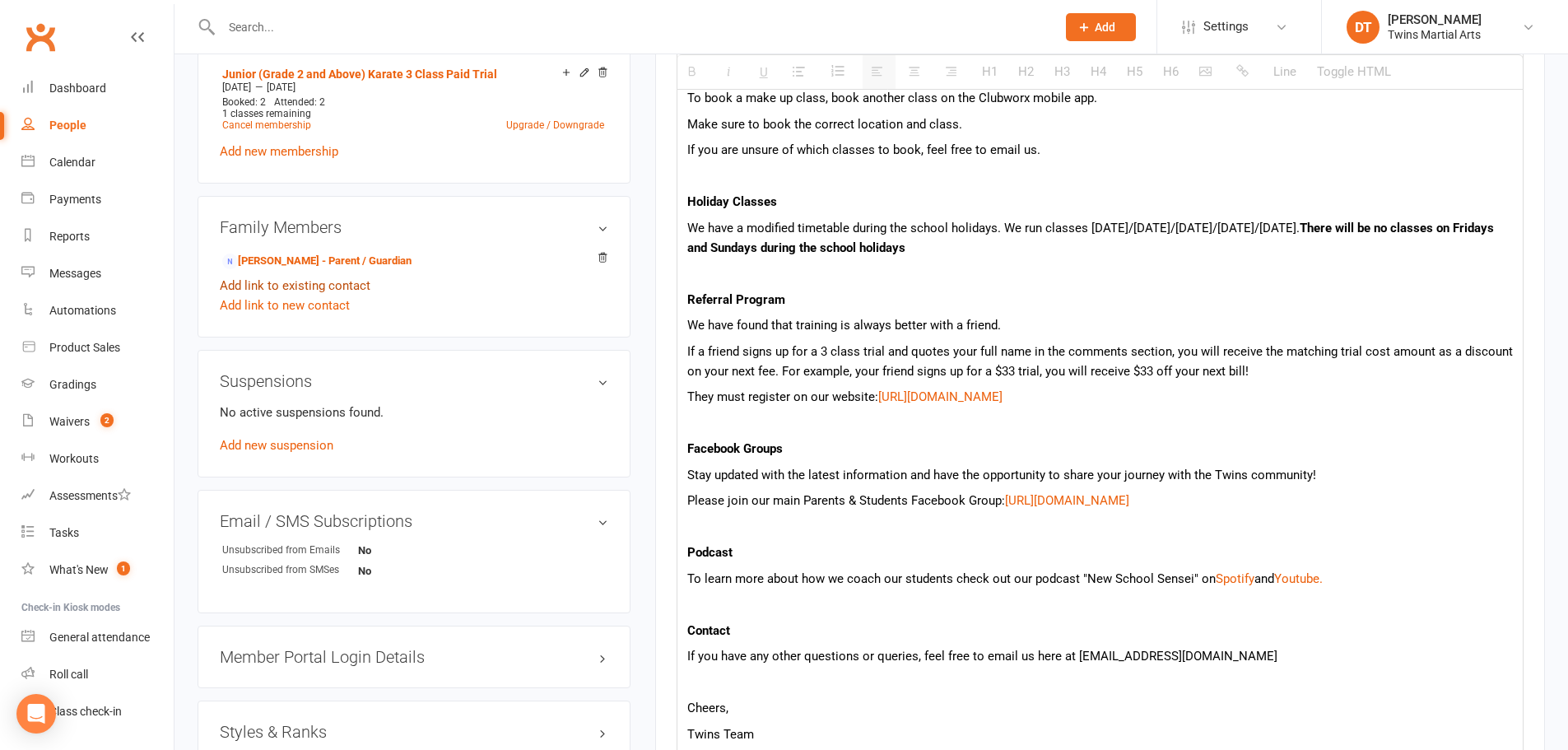
select select
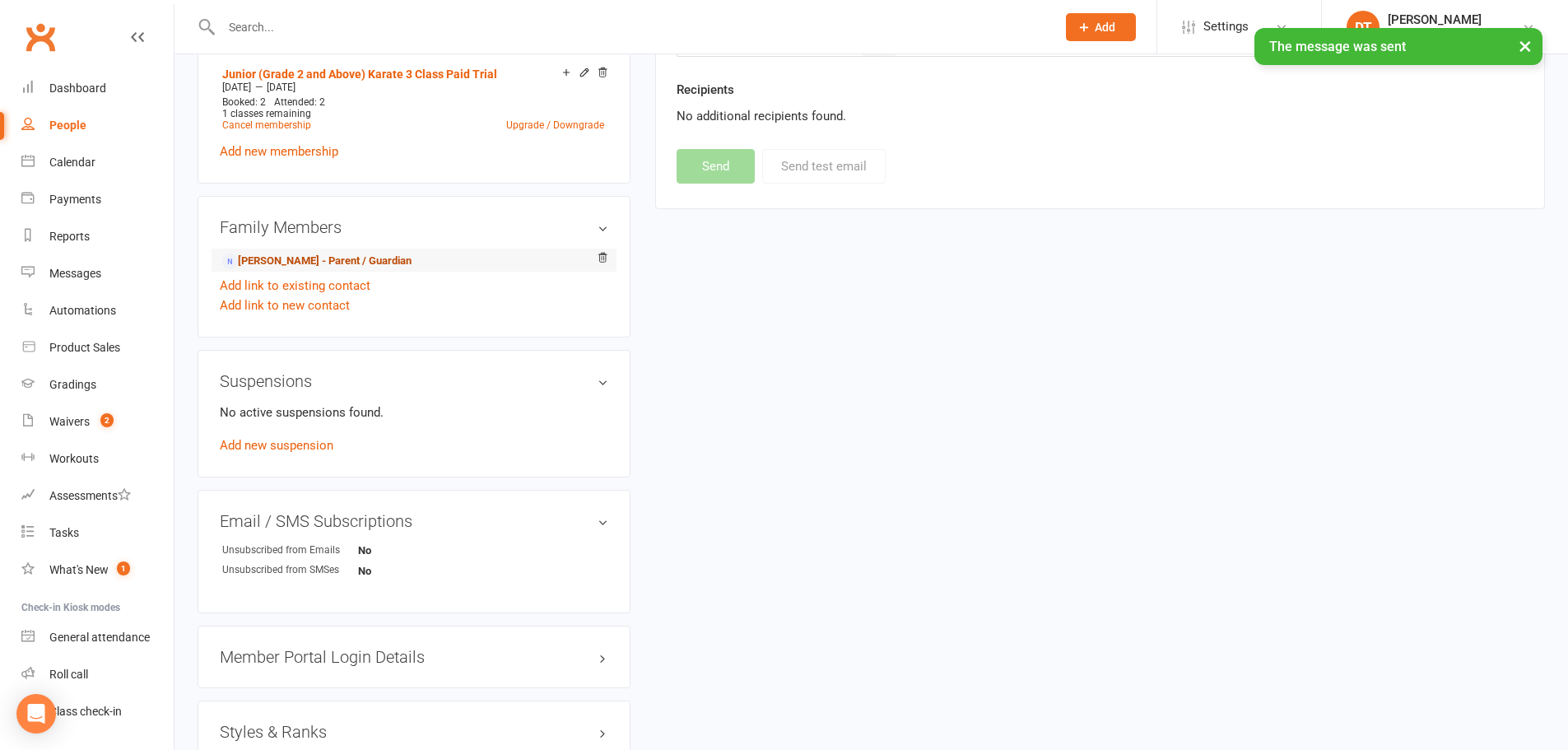
click at [351, 256] on link "Viv Cunningham - Parent / Guardian" at bounding box center [316, 261] width 189 height 17
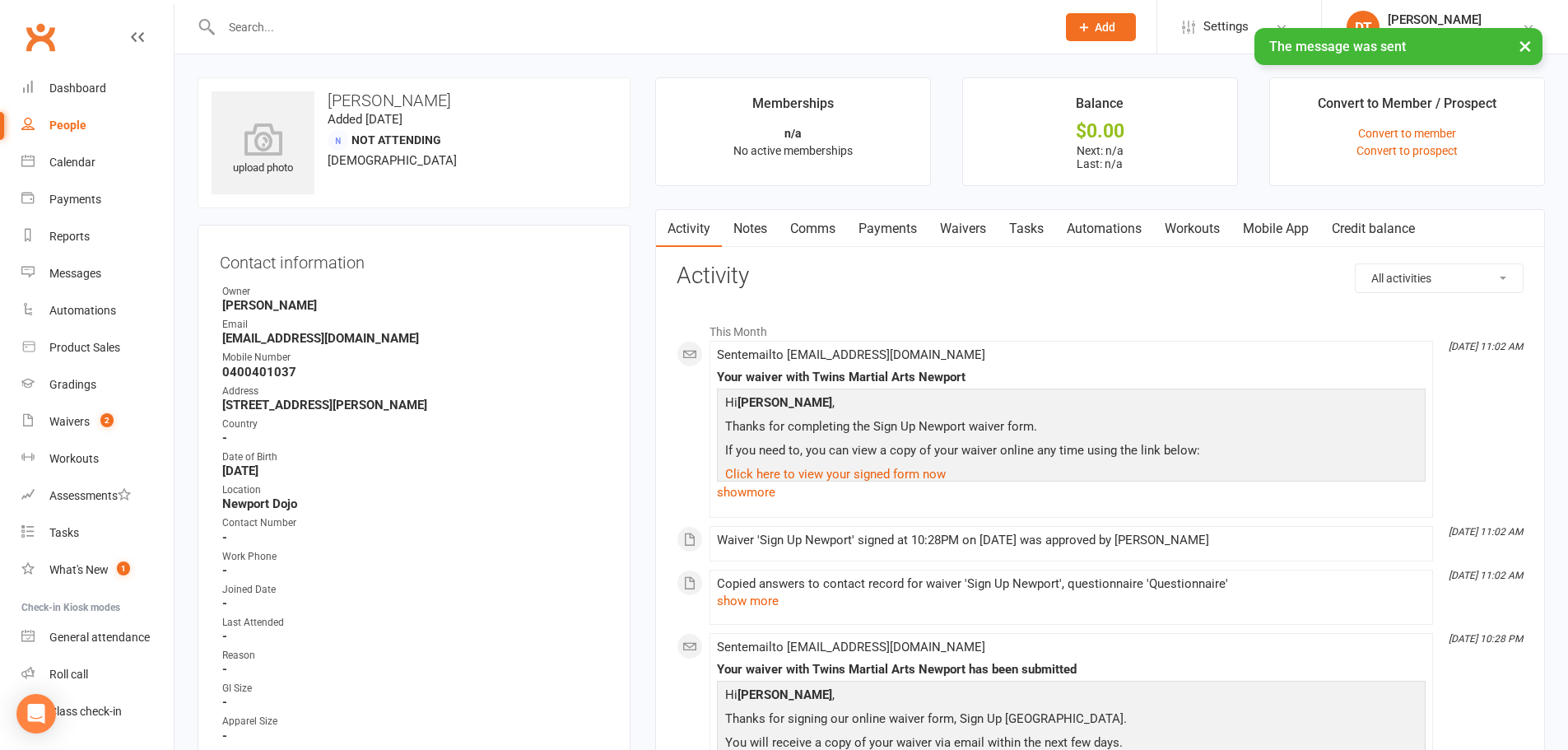
click at [1268, 224] on link "Mobile App" at bounding box center [1275, 228] width 89 height 38
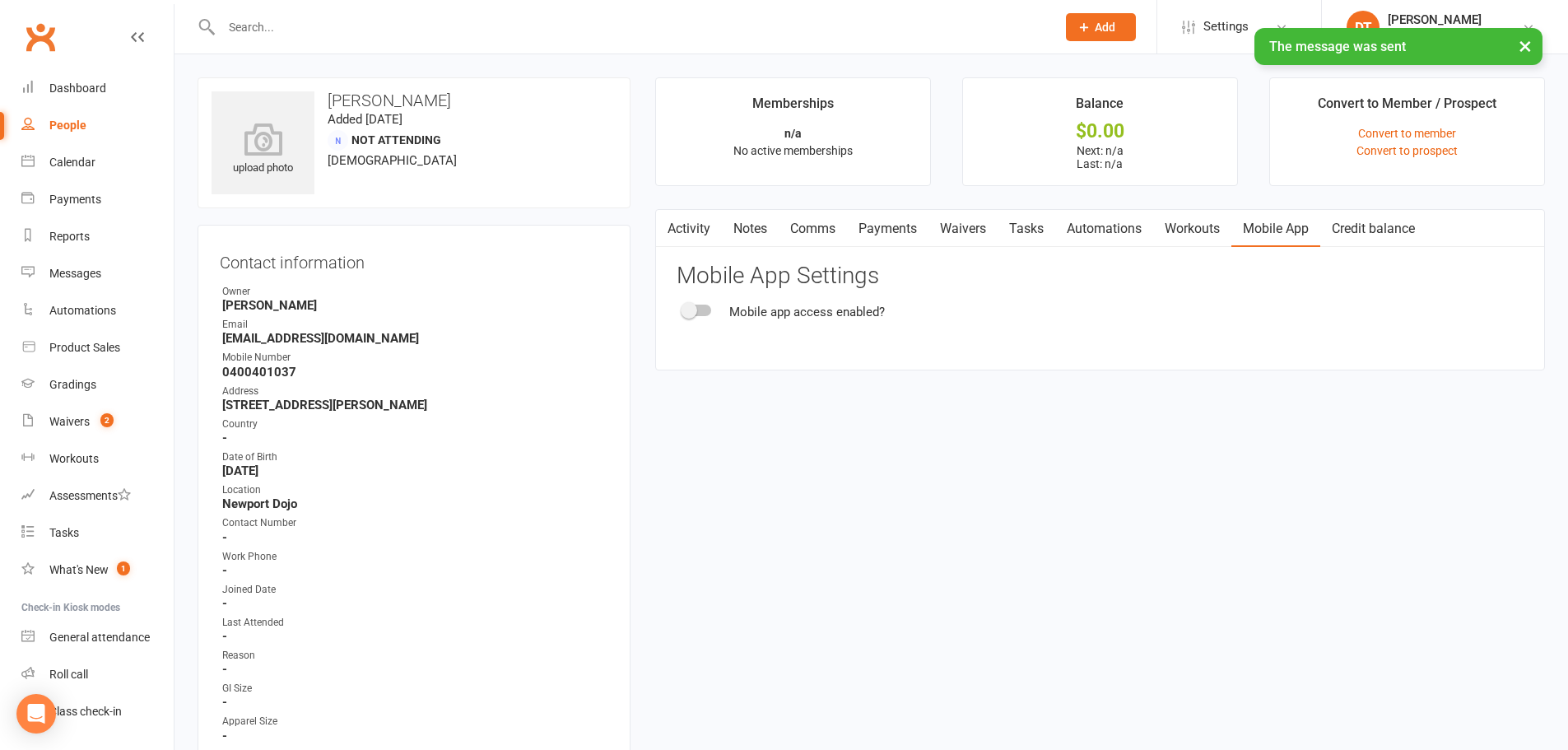
click at [693, 310] on span at bounding box center [689, 310] width 16 height 16
click at [683, 308] on input "checkbox" at bounding box center [683, 308] width 0 height 0
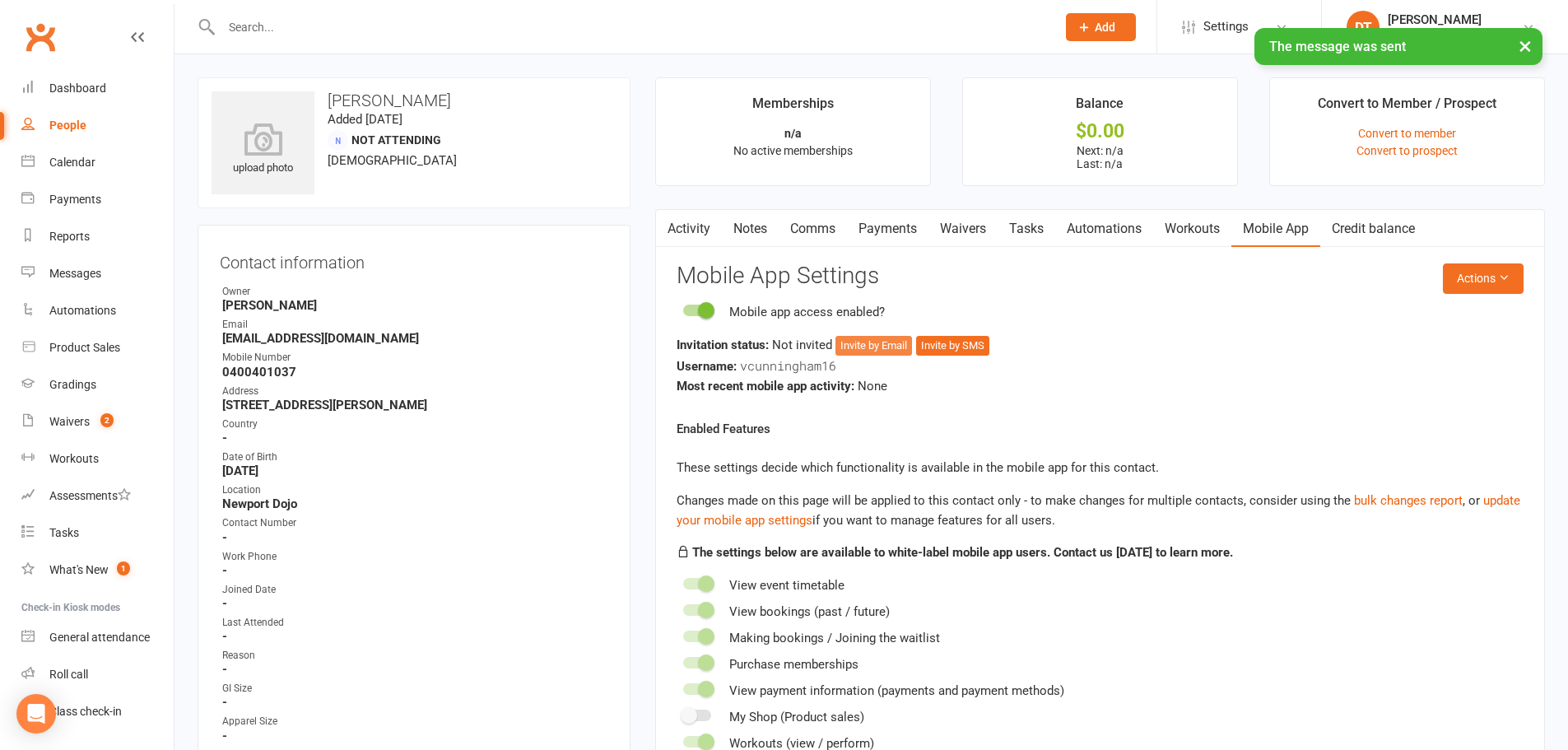
click at [886, 345] on button "Invite by Email" at bounding box center [873, 346] width 76 height 20
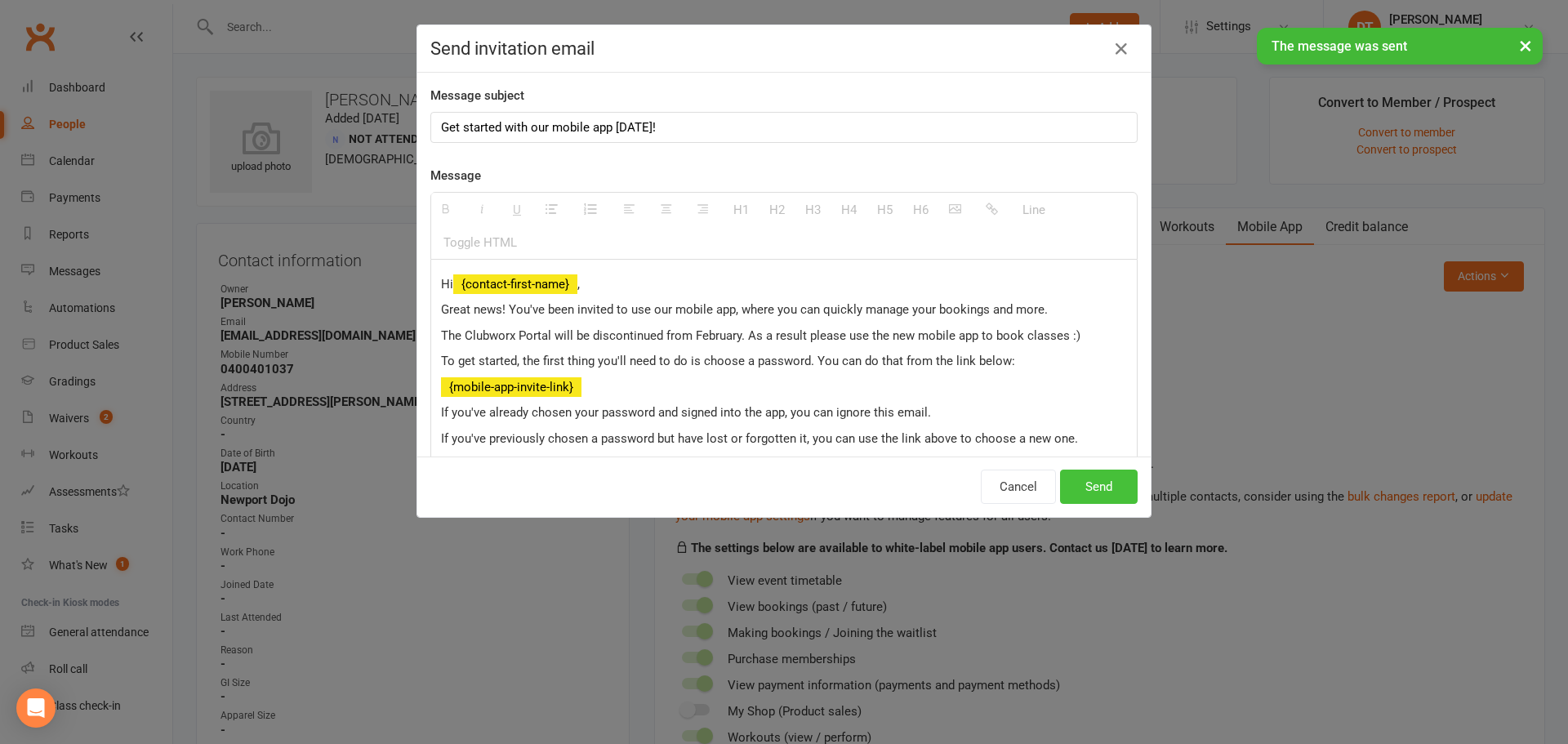
drag, startPoint x: 1089, startPoint y: 495, endPoint x: 1099, endPoint y: 493, distance: 10.2
click at [1089, 494] on button "Send" at bounding box center [1098, 487] width 77 height 35
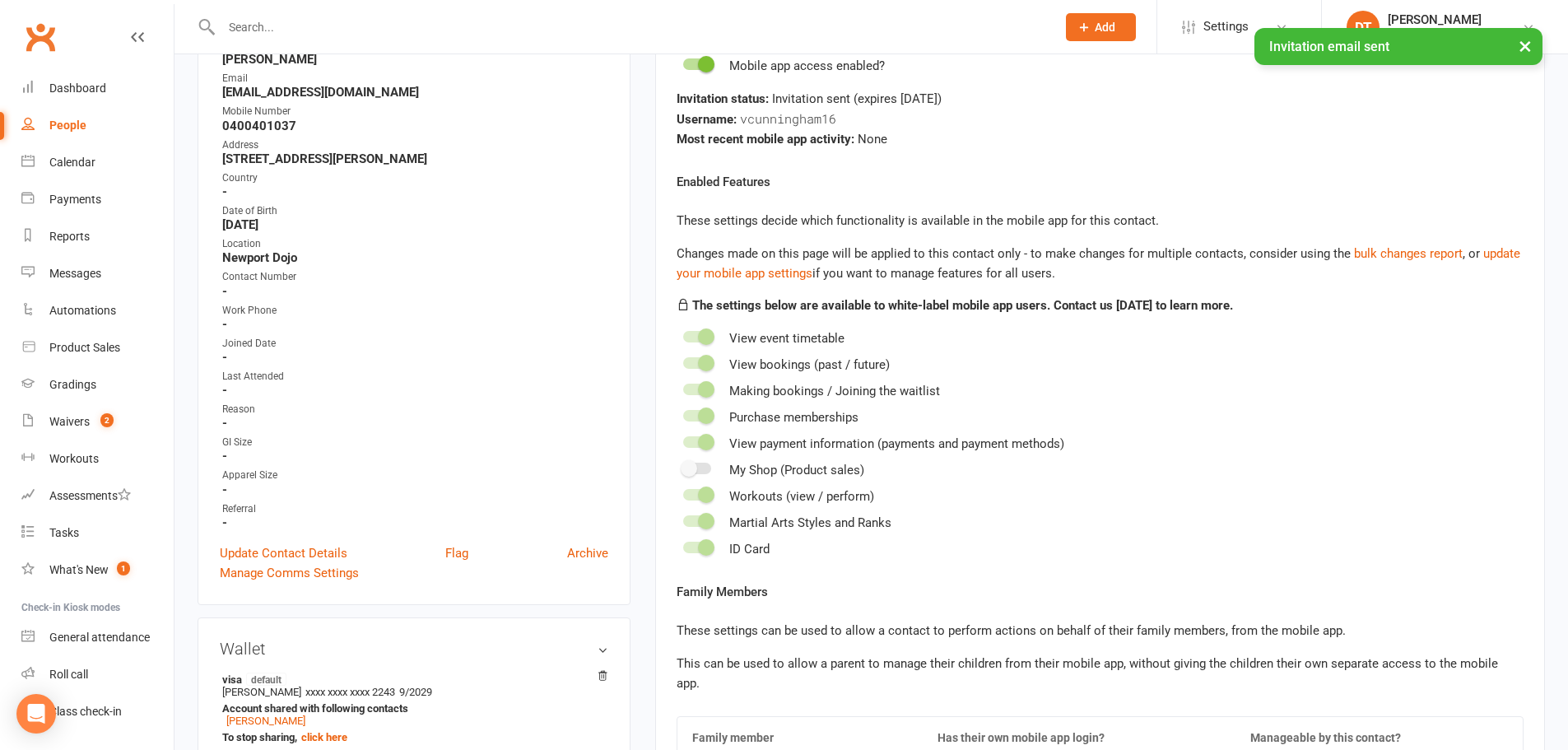
scroll to position [495, 0]
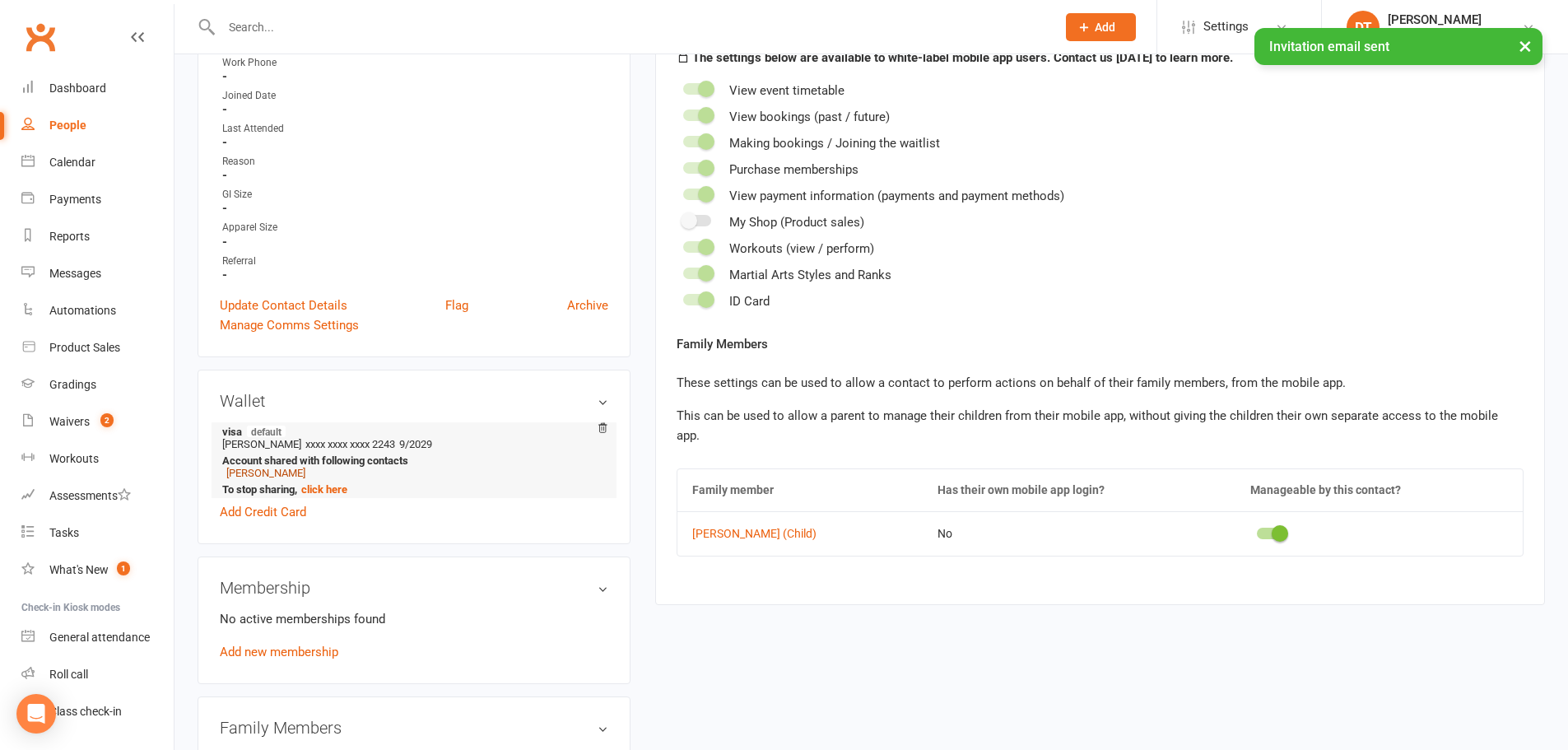
click at [286, 471] on link "[PERSON_NAME]" at bounding box center [266, 473] width 79 height 13
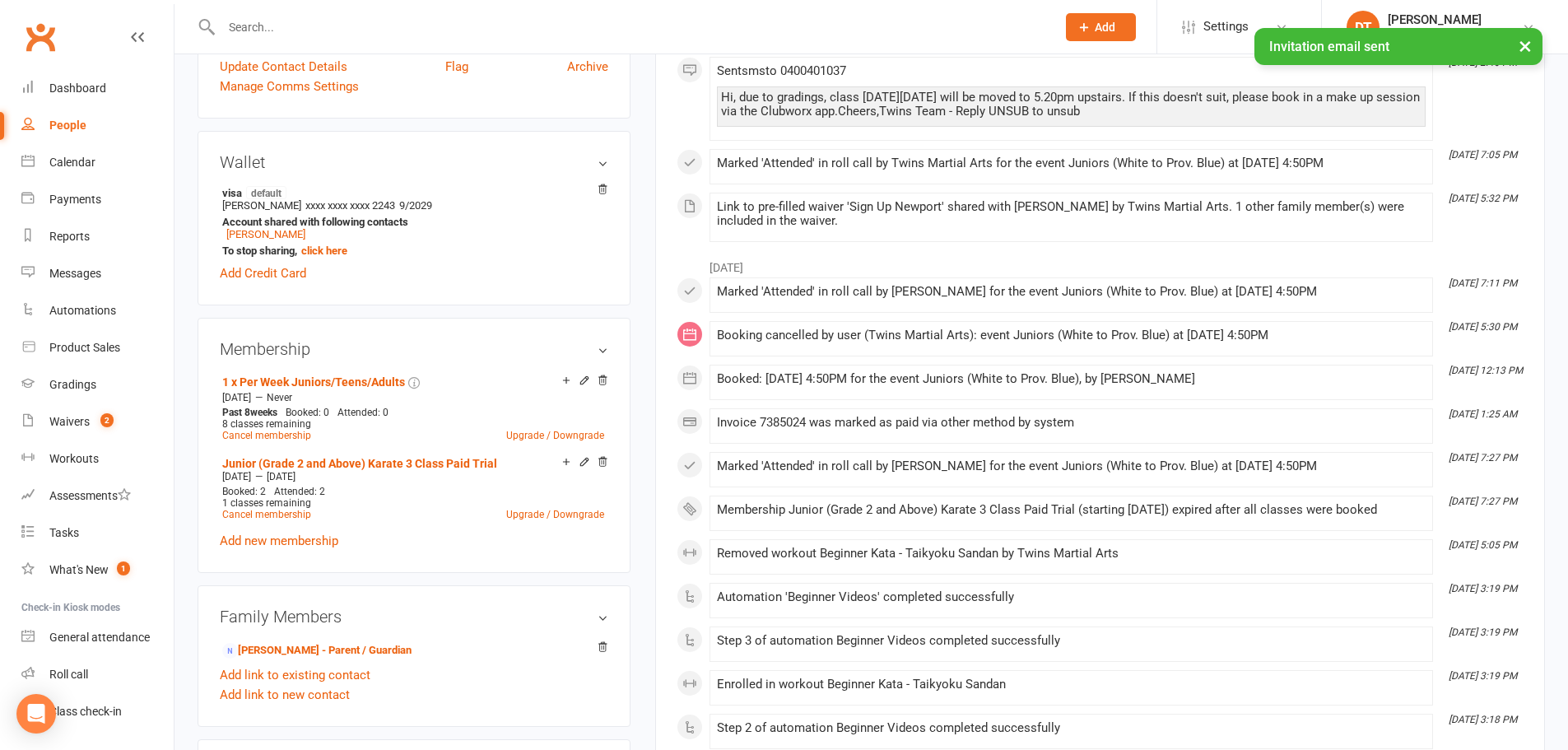
scroll to position [741, 0]
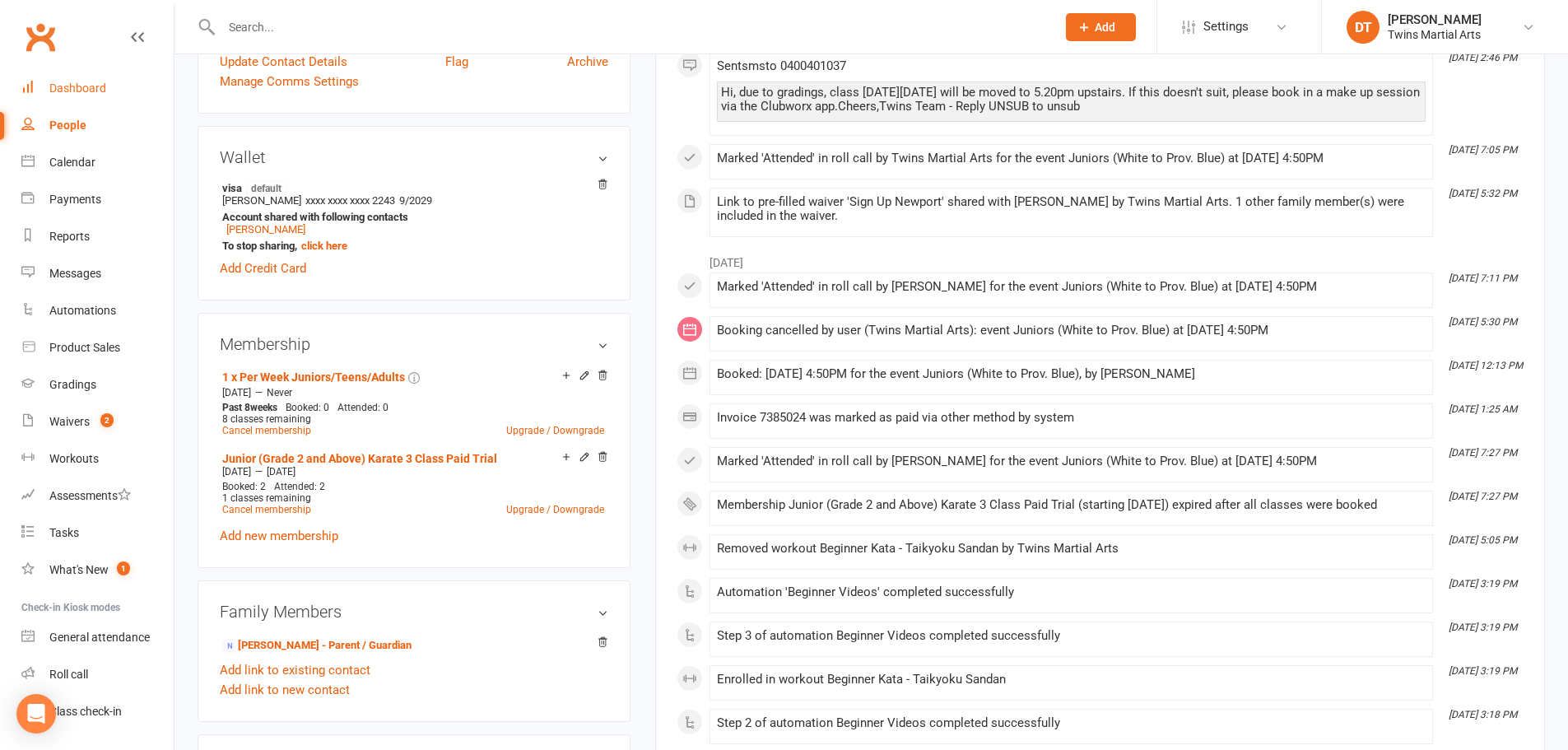
drag, startPoint x: 97, startPoint y: 86, endPoint x: 113, endPoint y: 59, distance: 31.4
click at [97, 86] on div "Dashboard" at bounding box center [77, 88] width 56 height 13
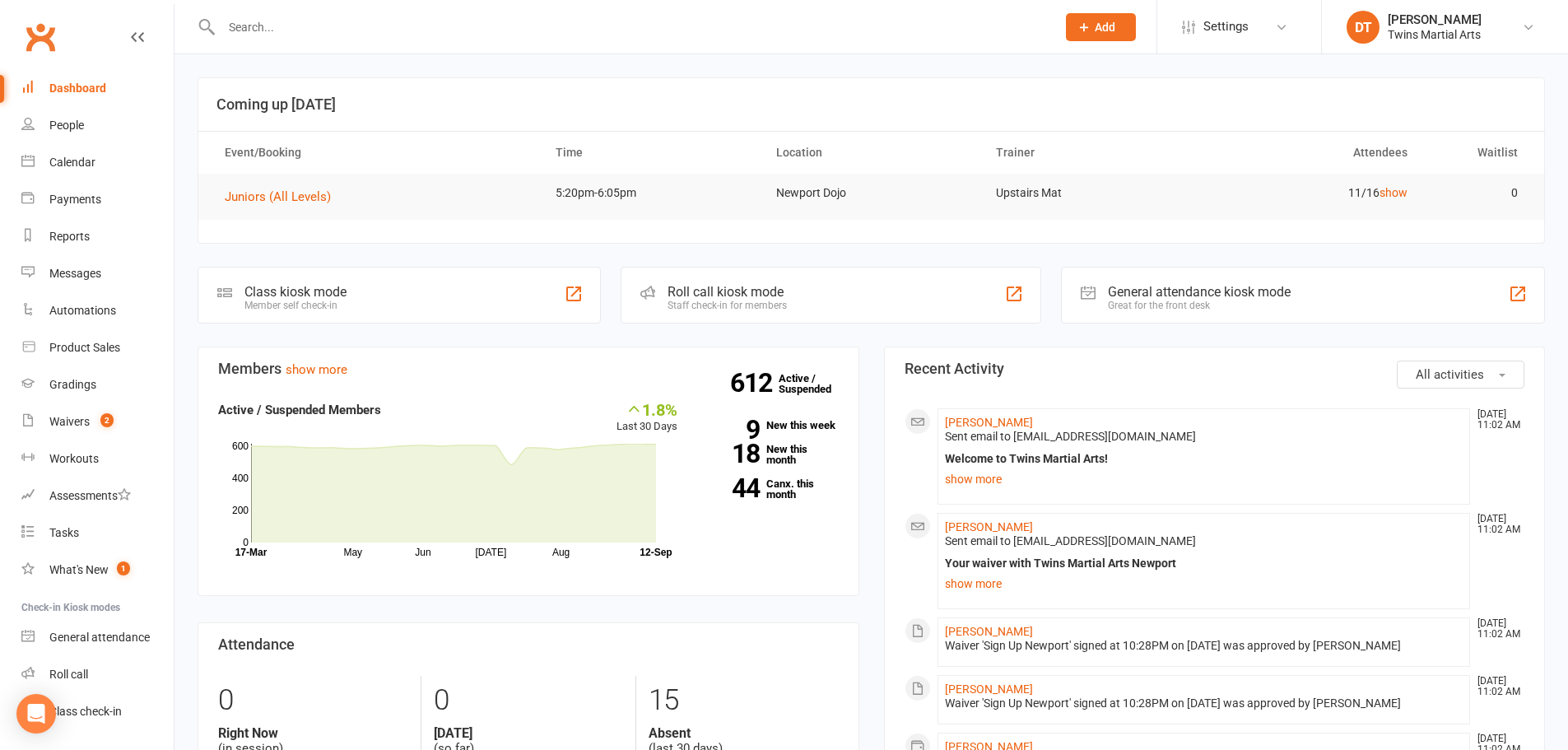
click at [333, 32] on input "text" at bounding box center [630, 27] width 828 height 23
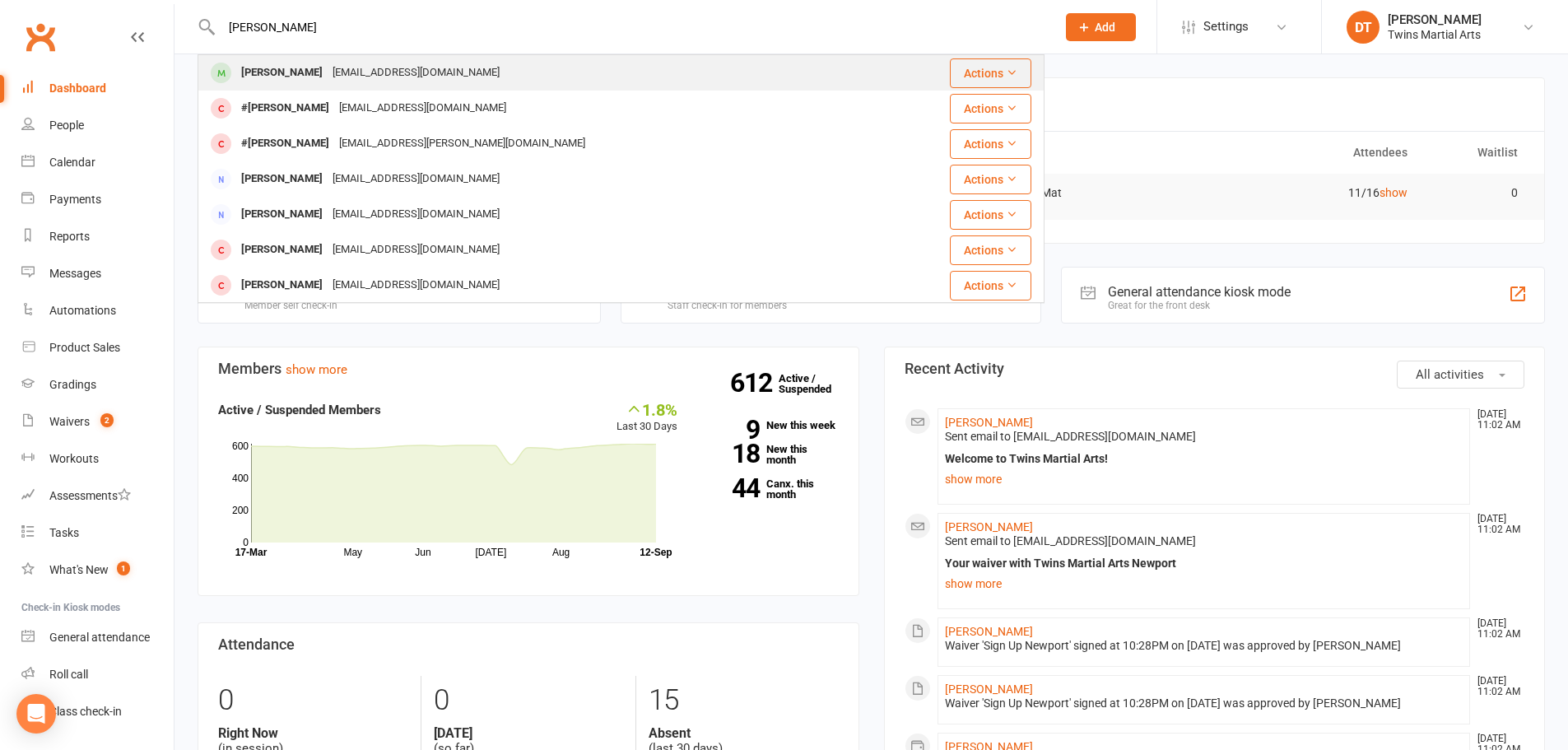
type input "blake kemp"
click at [350, 77] on div "katkemp979@gmail.com" at bounding box center [416, 73] width 177 height 24
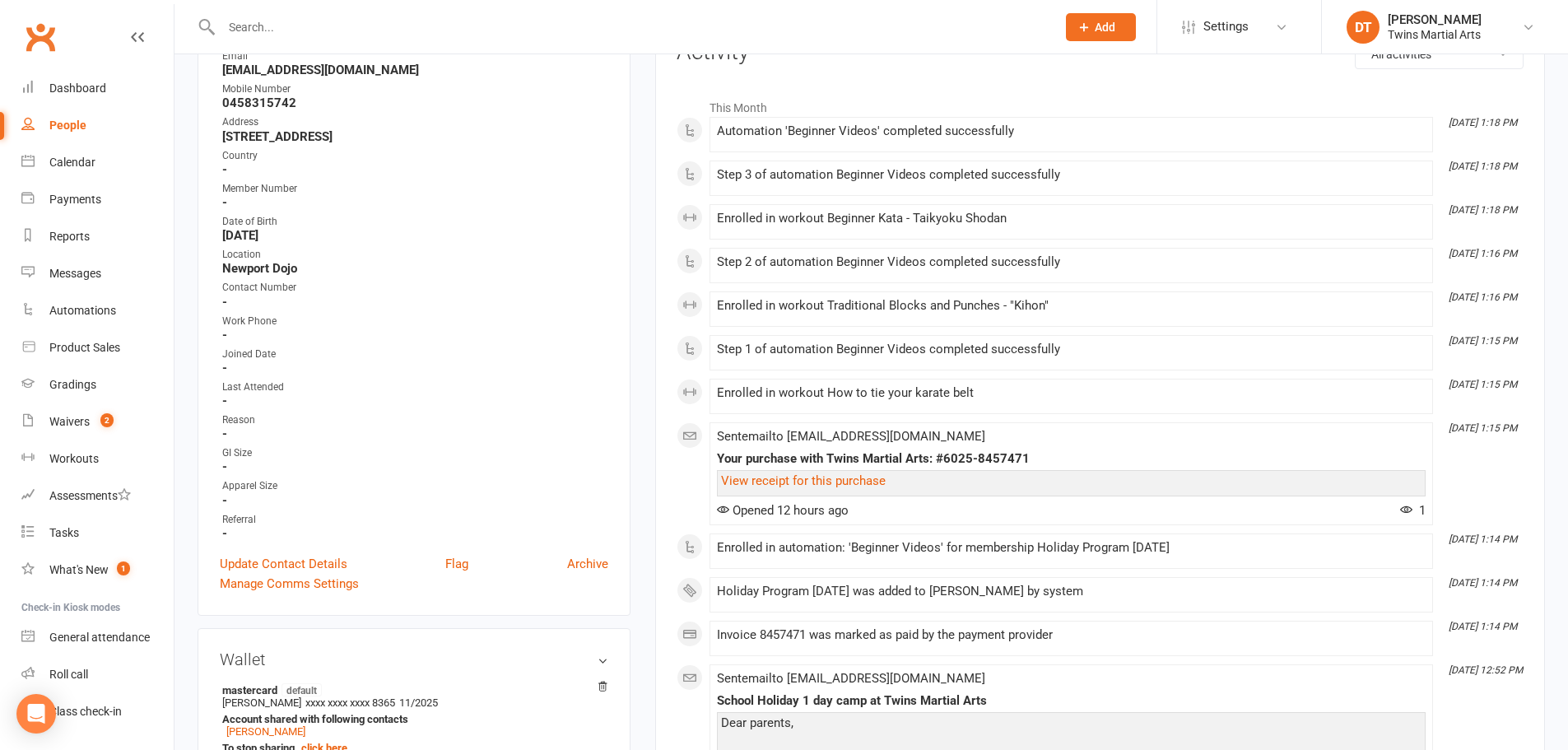
scroll to position [495, 0]
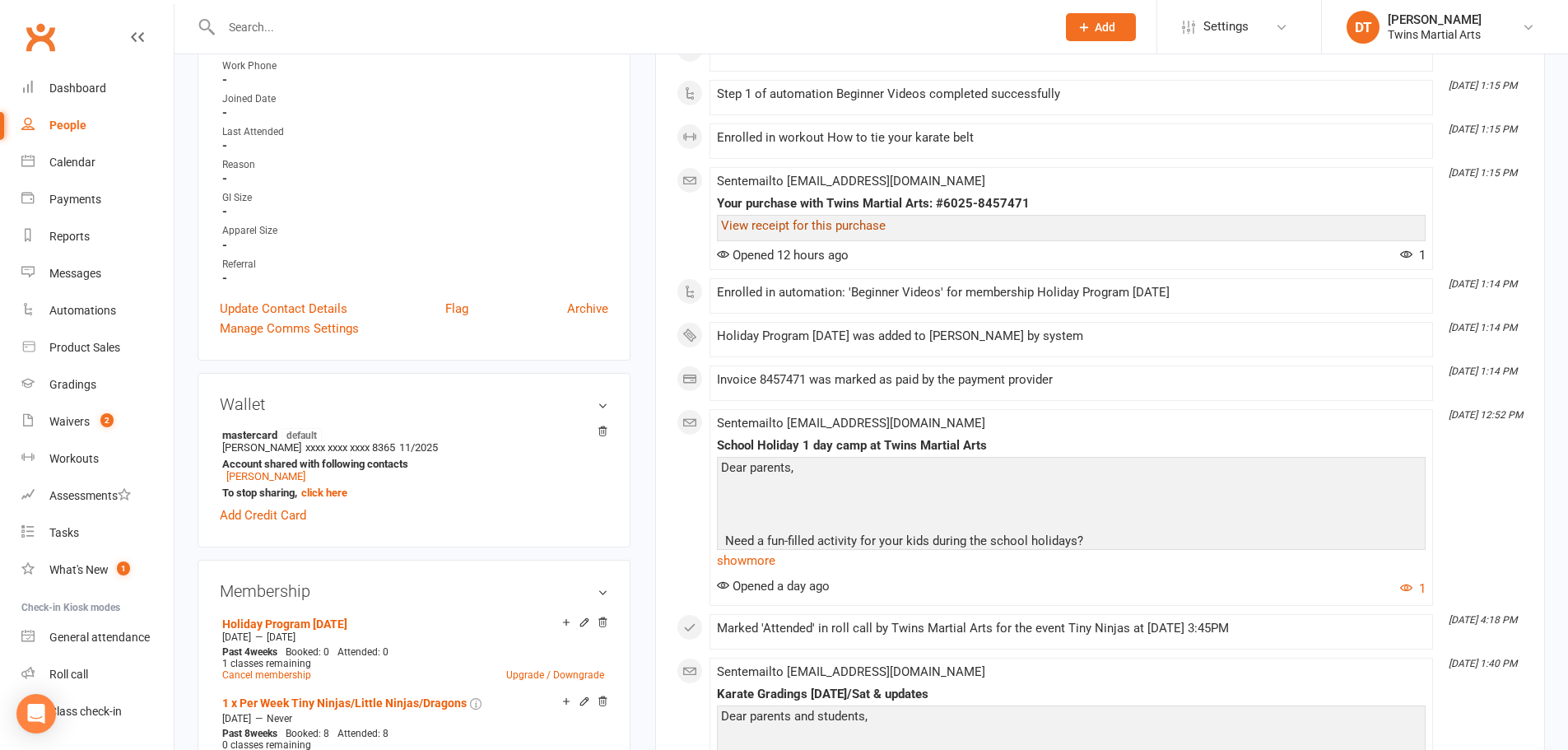
click at [829, 227] on link "View receipt for this purchase" at bounding box center [803, 226] width 165 height 15
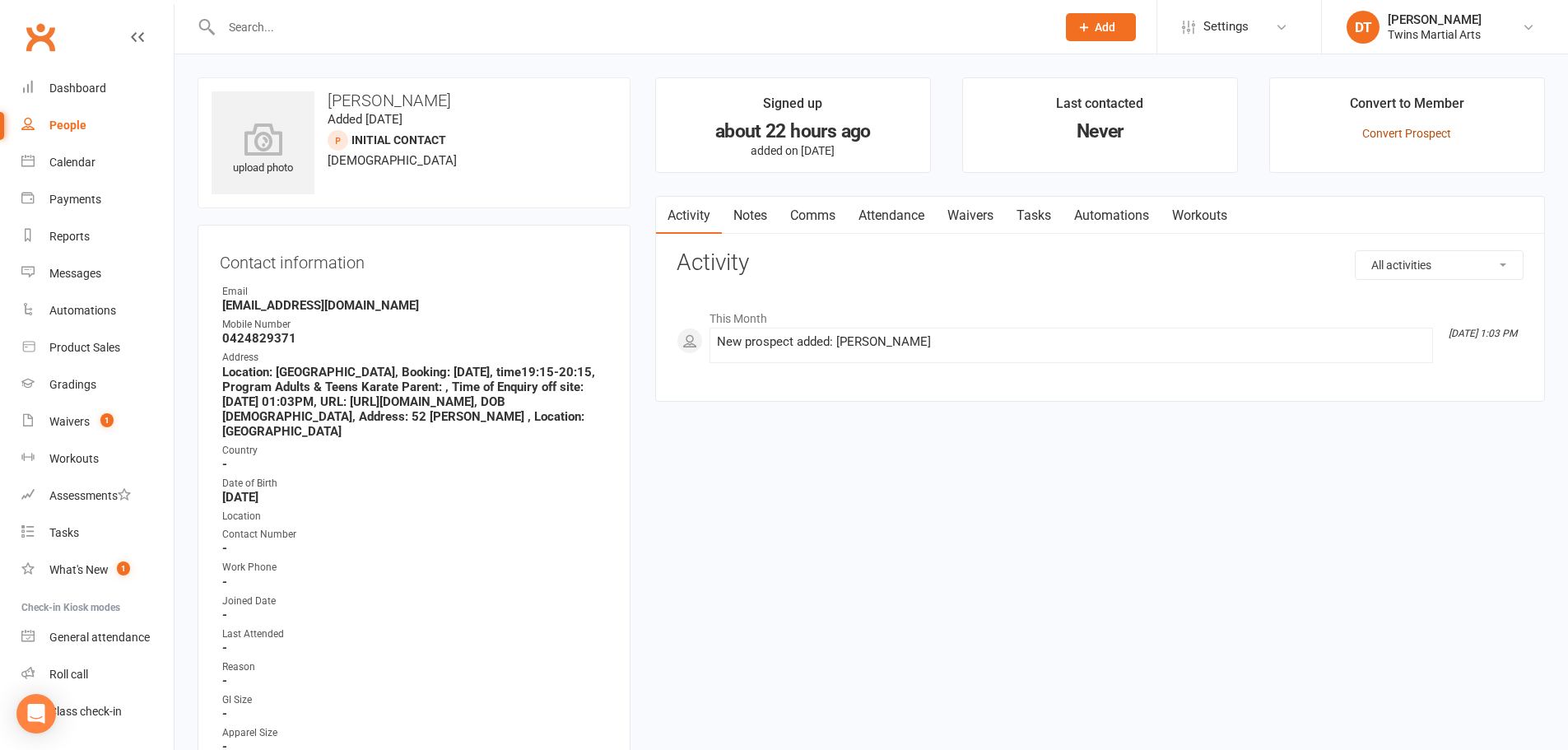
click at [1405, 129] on link "Convert Prospect" at bounding box center [1406, 134] width 89 height 13
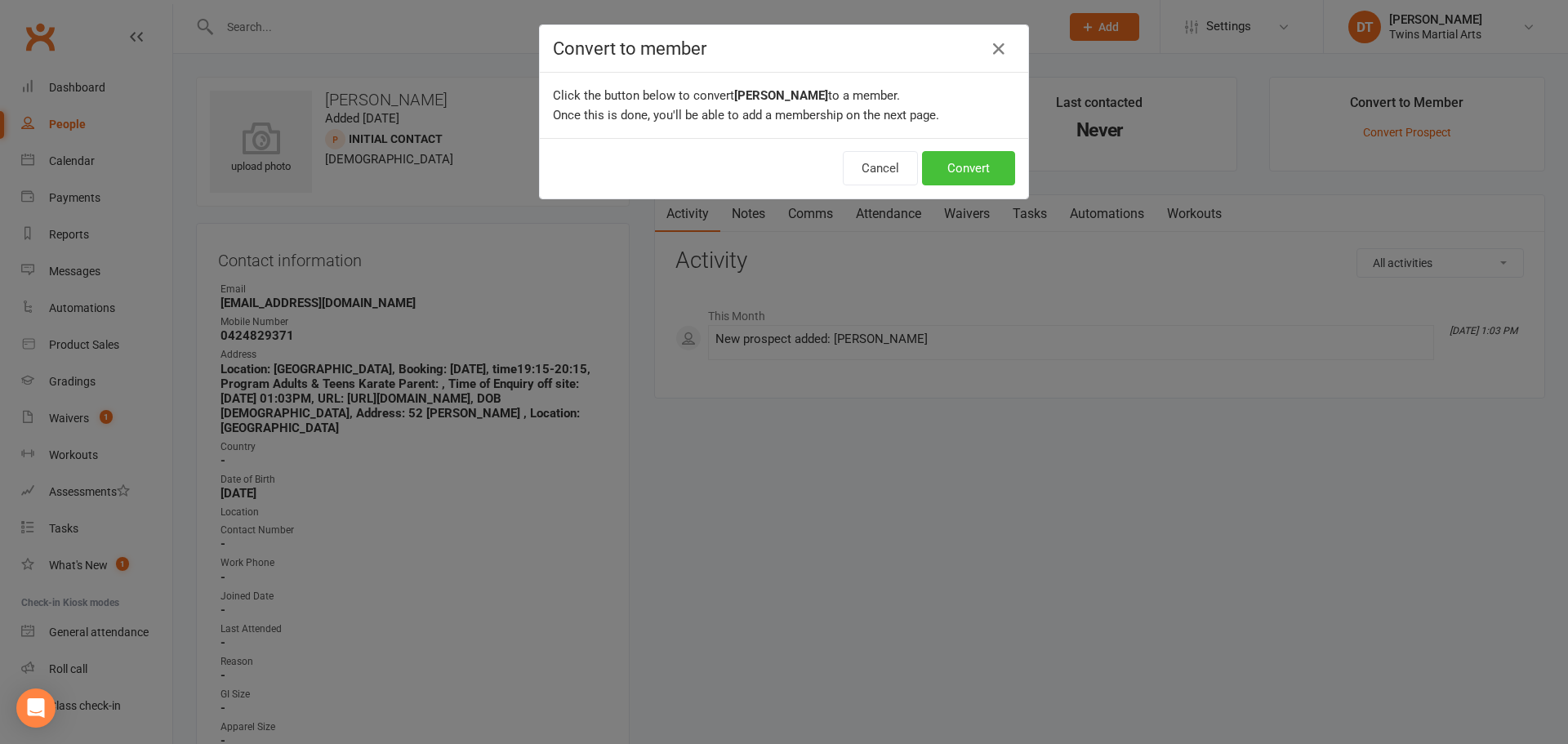
click at [962, 171] on button "Convert" at bounding box center [968, 168] width 93 height 35
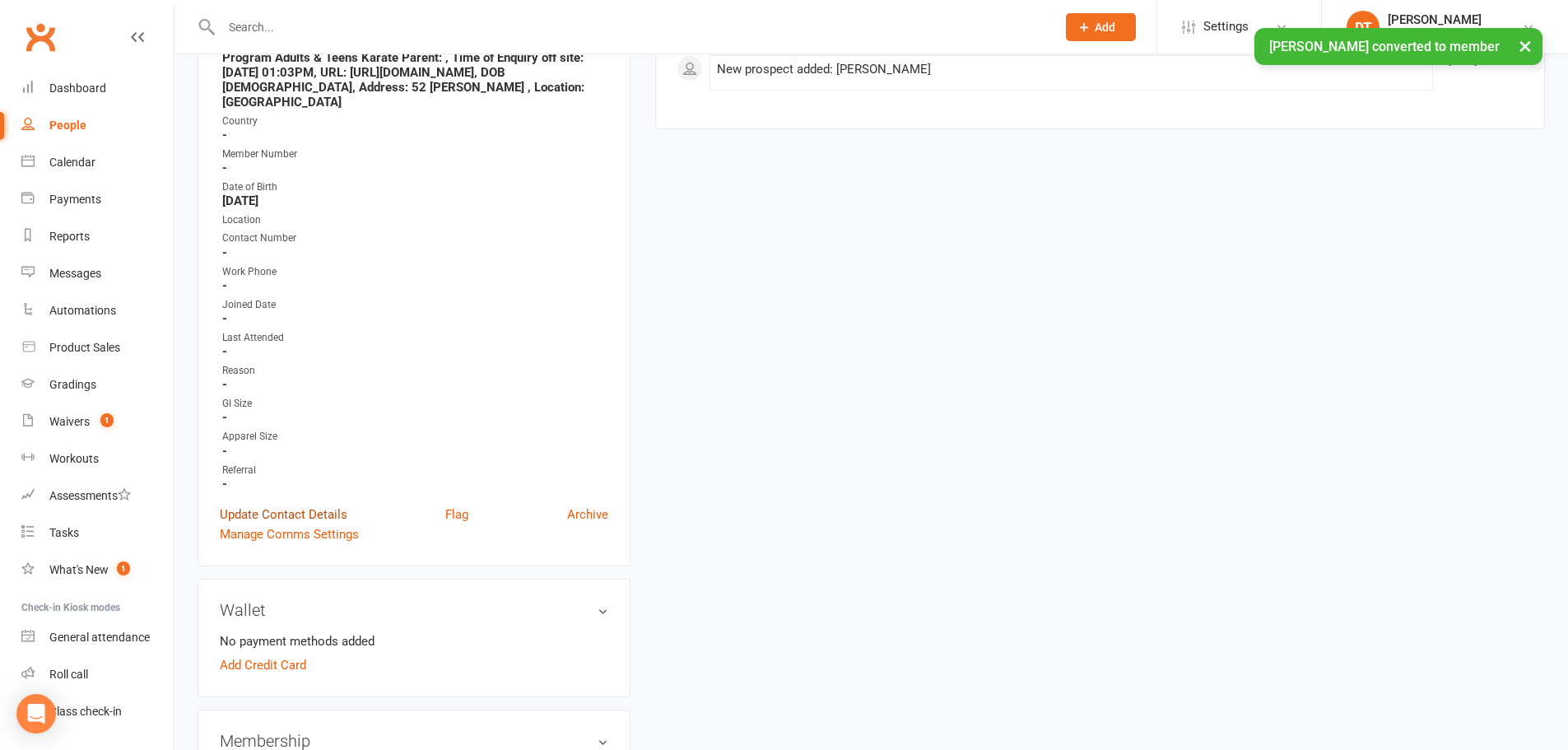
click at [323, 507] on link "Update Contact Details" at bounding box center [283, 514] width 127 height 20
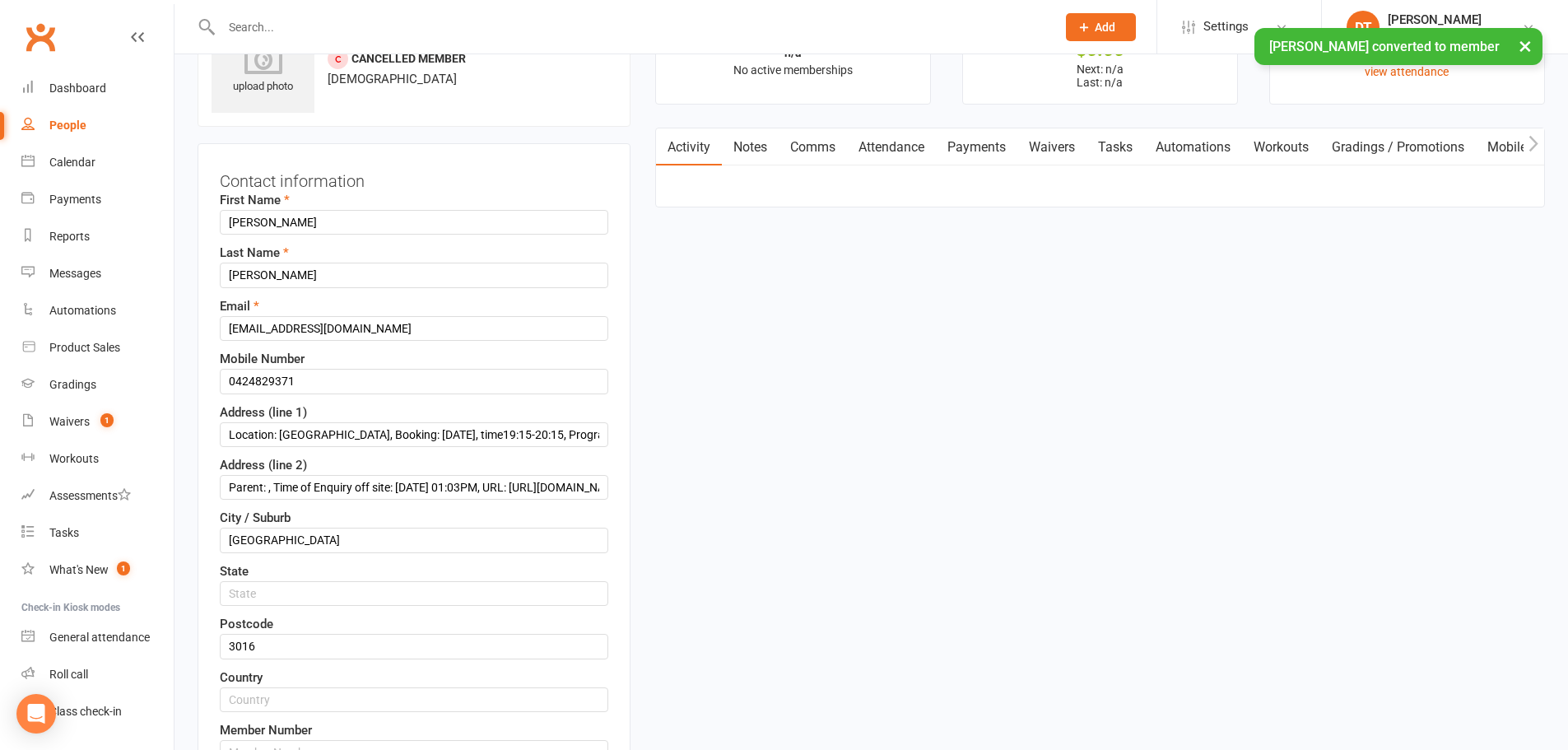
scroll to position [77, 0]
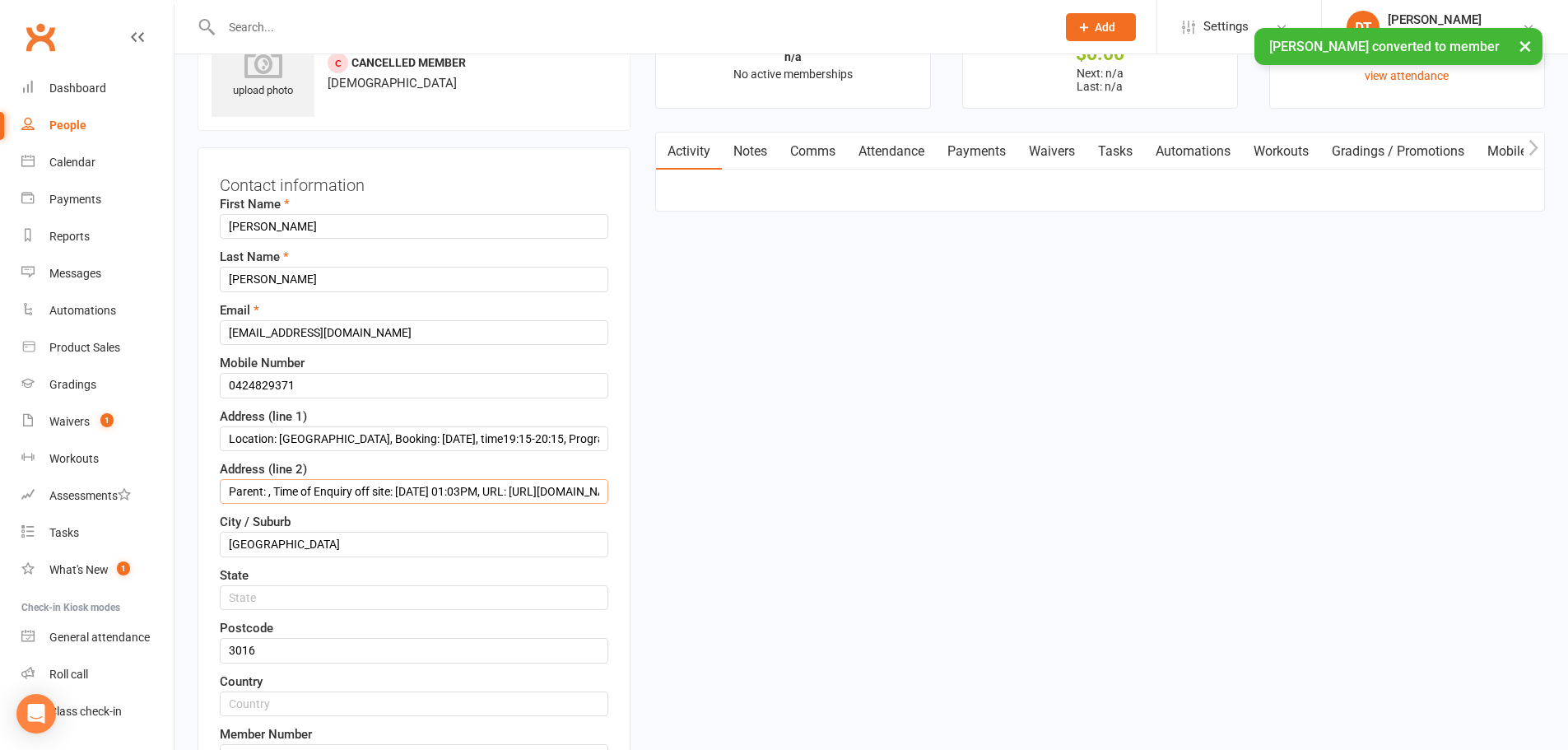
click at [364, 499] on input "Parent: , Time of Enquiry off site: [DATE] 01:03PM, URL: [URL][DOMAIN_NAME], DO…" at bounding box center [414, 492] width 389 height 25
paste input "[STREET_ADDRESS][PERSON_NAME]"
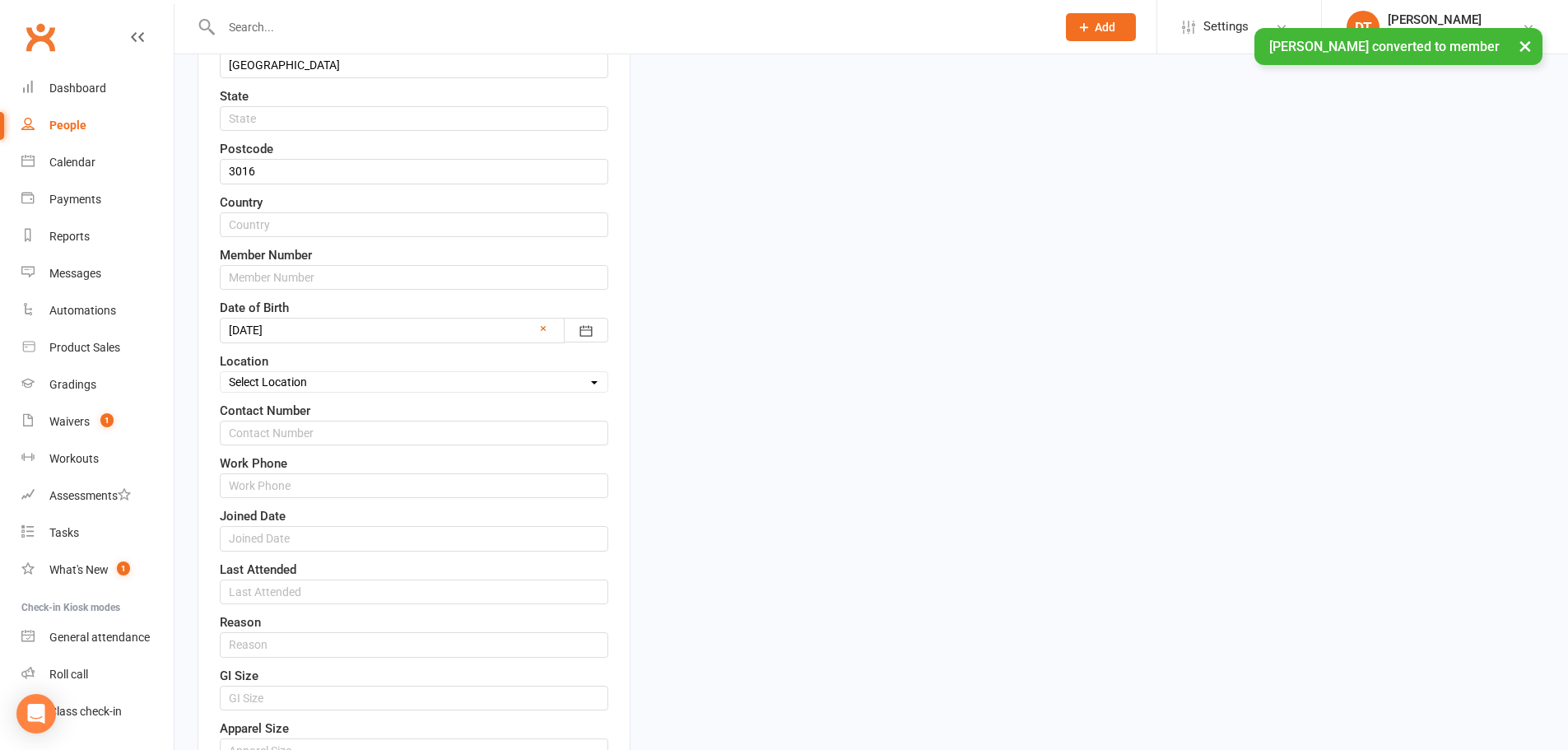
scroll to position [572, 0]
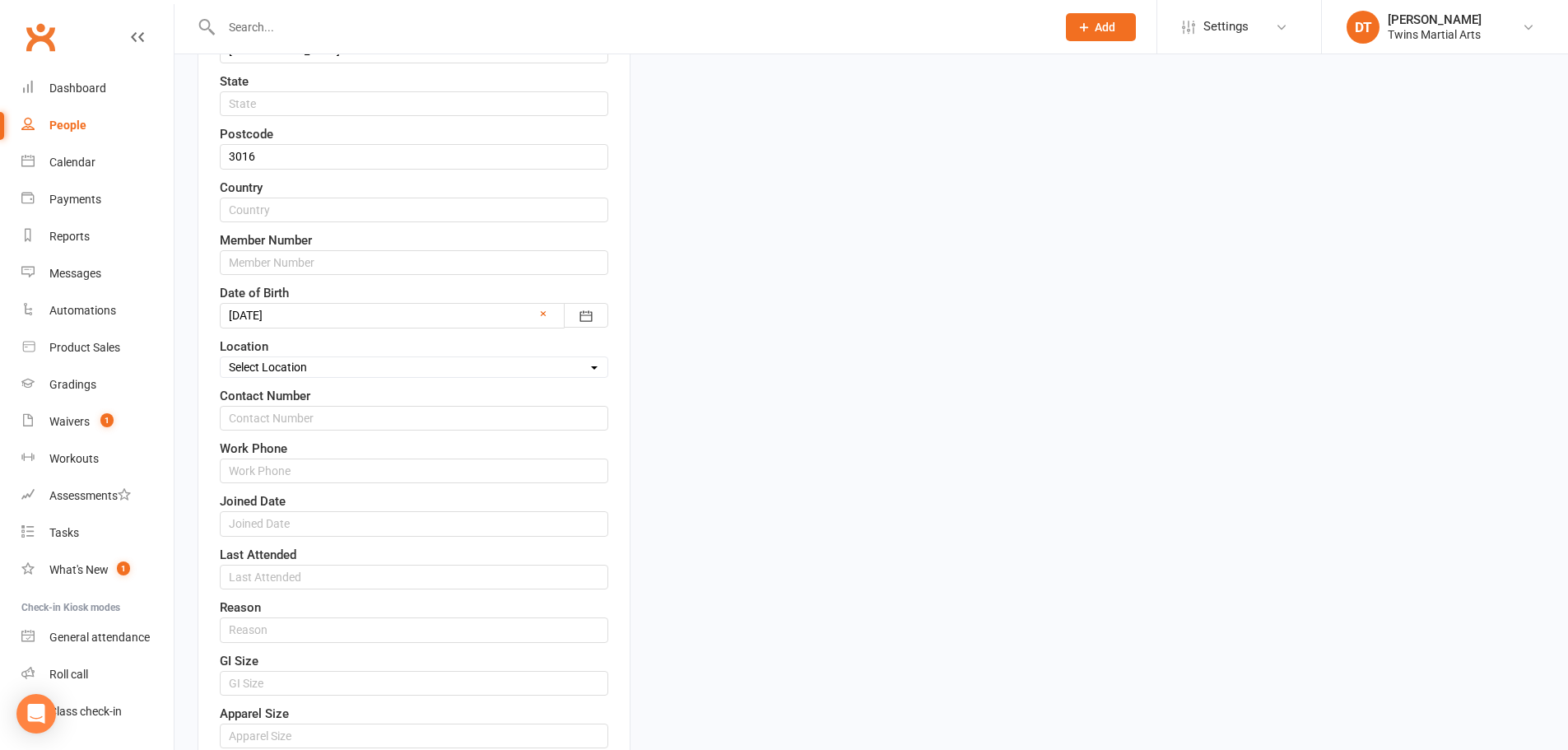
type input "52 Osborne St"
click at [309, 371] on select "Select Location Newport Dojo Parkville Dojo Virtual Dojo Westside Dojo" at bounding box center [414, 367] width 387 height 18
select select "0"
click at [220, 358] on select "Select Location Newport Dojo Parkville Dojo Virtual Dojo Westside Dojo" at bounding box center [414, 367] width 387 height 18
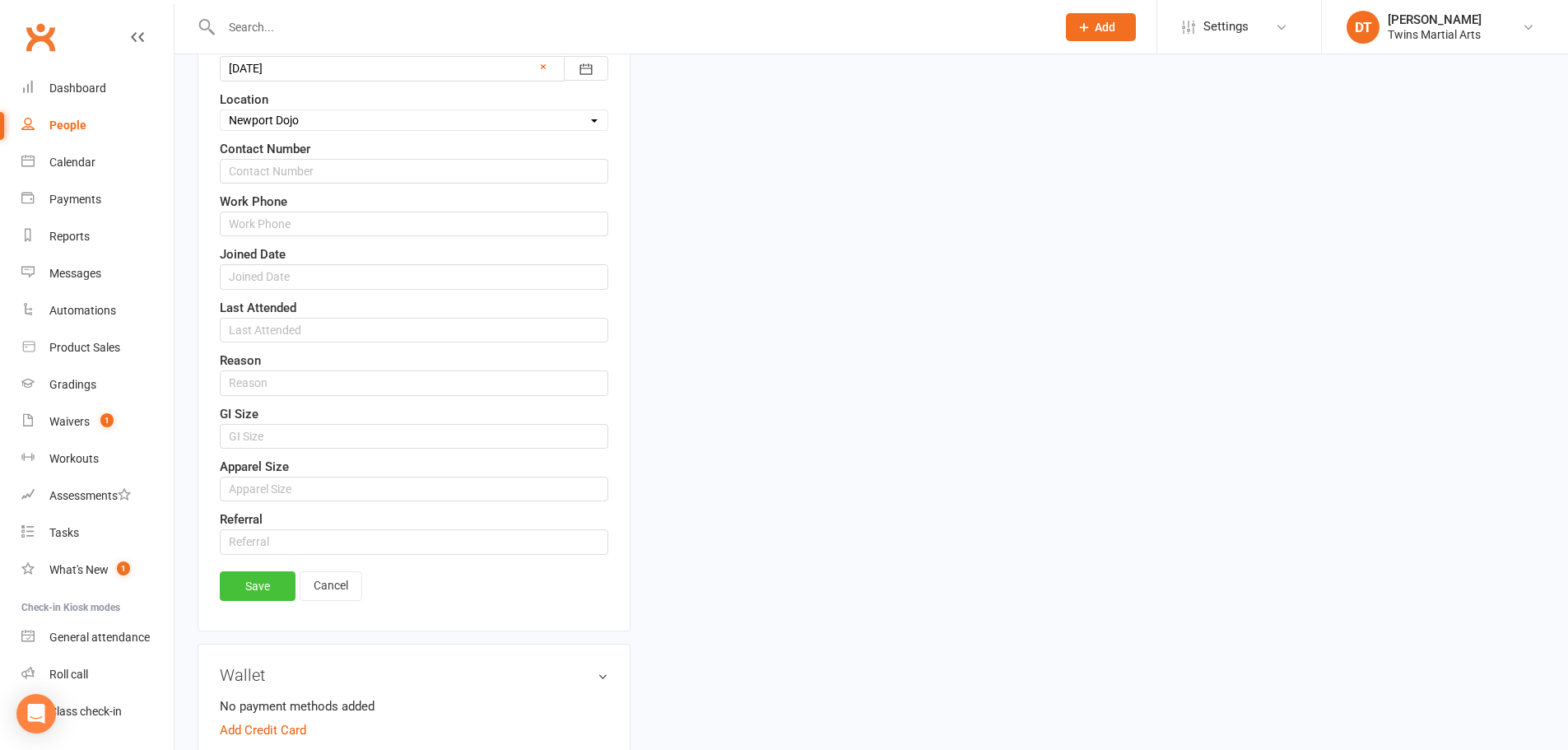
click at [267, 579] on link "Save" at bounding box center [257, 586] width 76 height 30
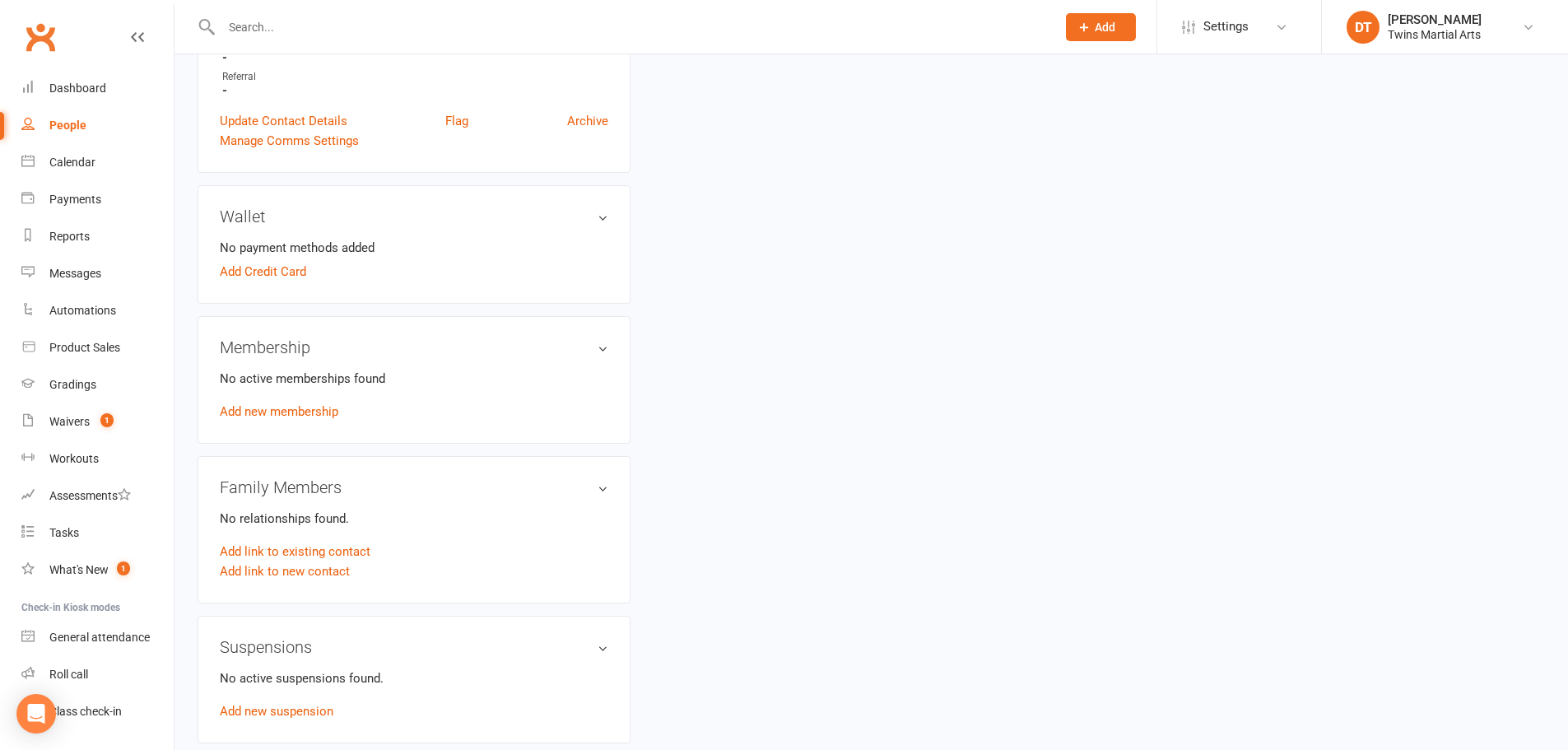
scroll to position [741, 0]
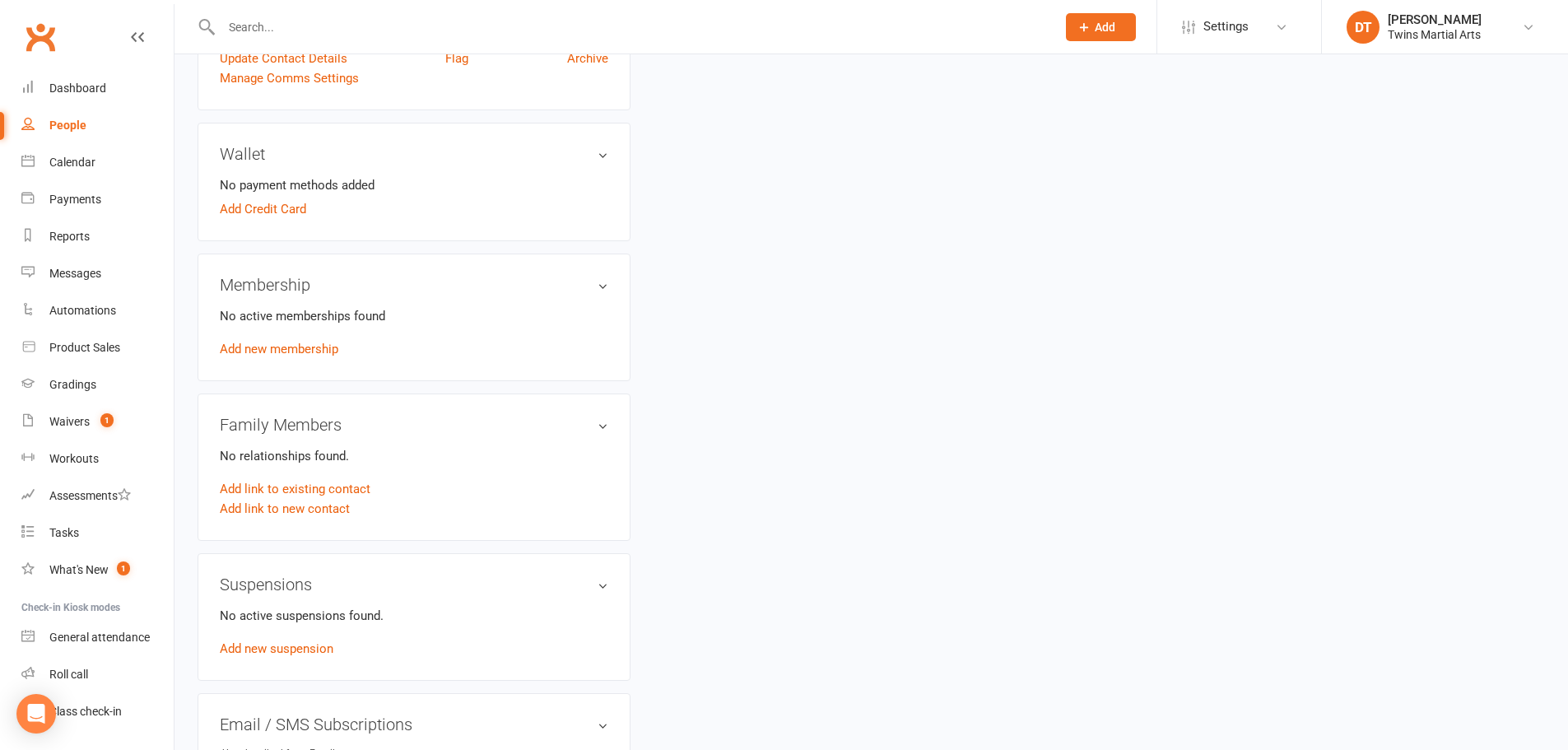
click at [312, 344] on link "Add new membership" at bounding box center [278, 349] width 118 height 15
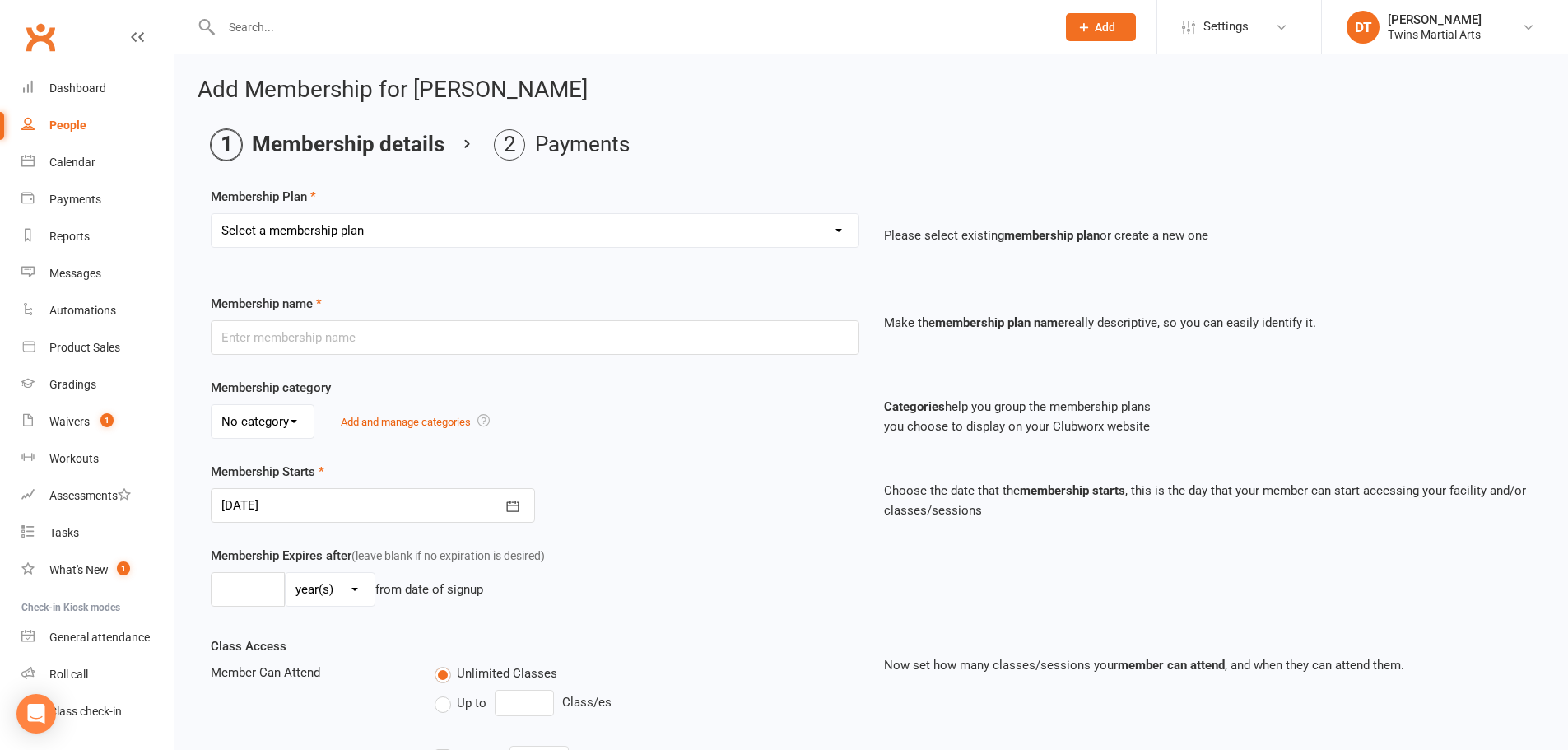
click at [441, 238] on select "Select a membership plan Create new Membership Plan 1 x Per Week Tiny Ninjas/Li…" at bounding box center [535, 230] width 647 height 33
select select "24"
click at [211, 214] on select "Select a membership plan Create new Membership Plan 1 x Per Week Tiny Ninjas/Li…" at bounding box center [535, 230] width 647 height 33
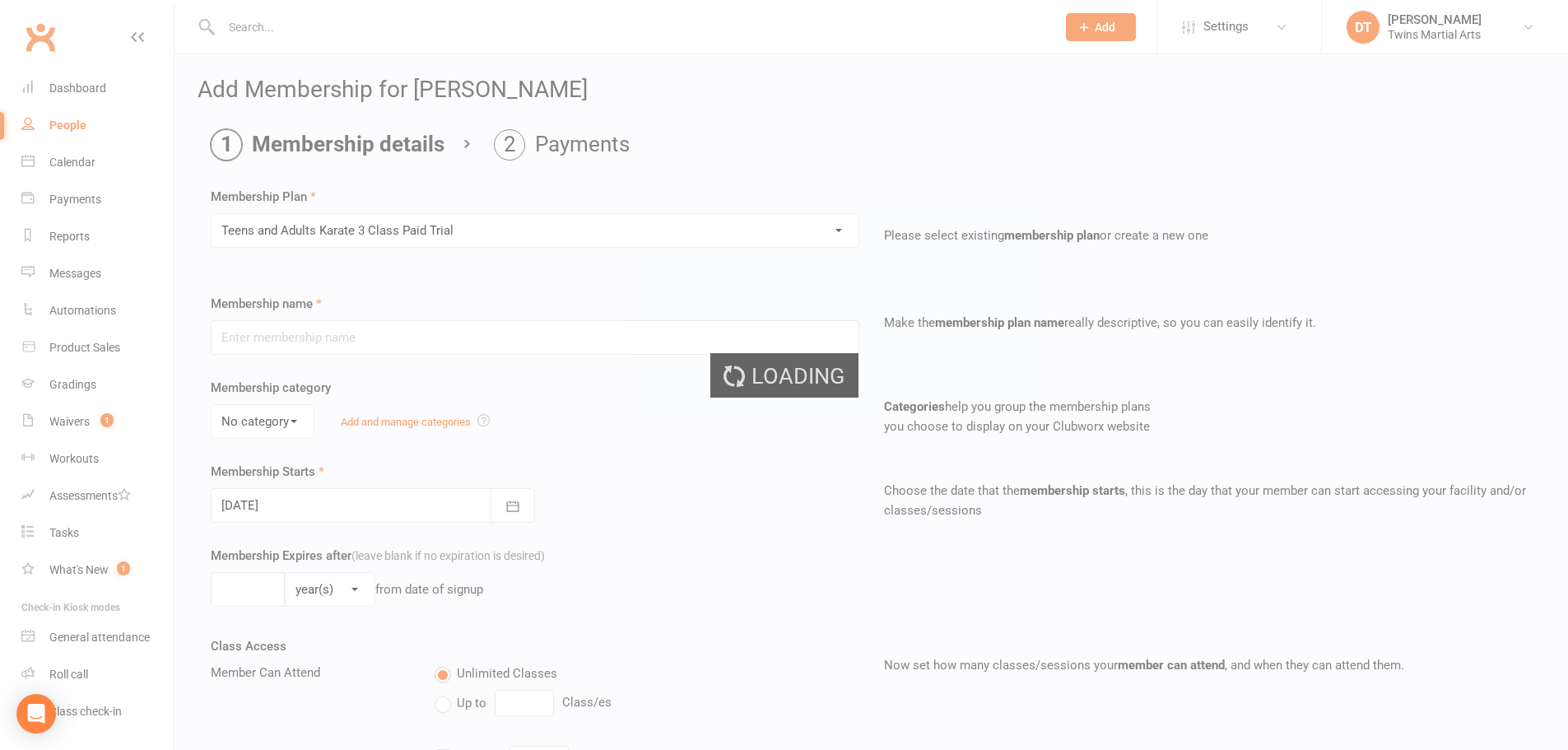
type input "Teens and Adults Karate 3 Class Paid Trial"
select select "2"
type input "6"
select select "1"
type input "3"
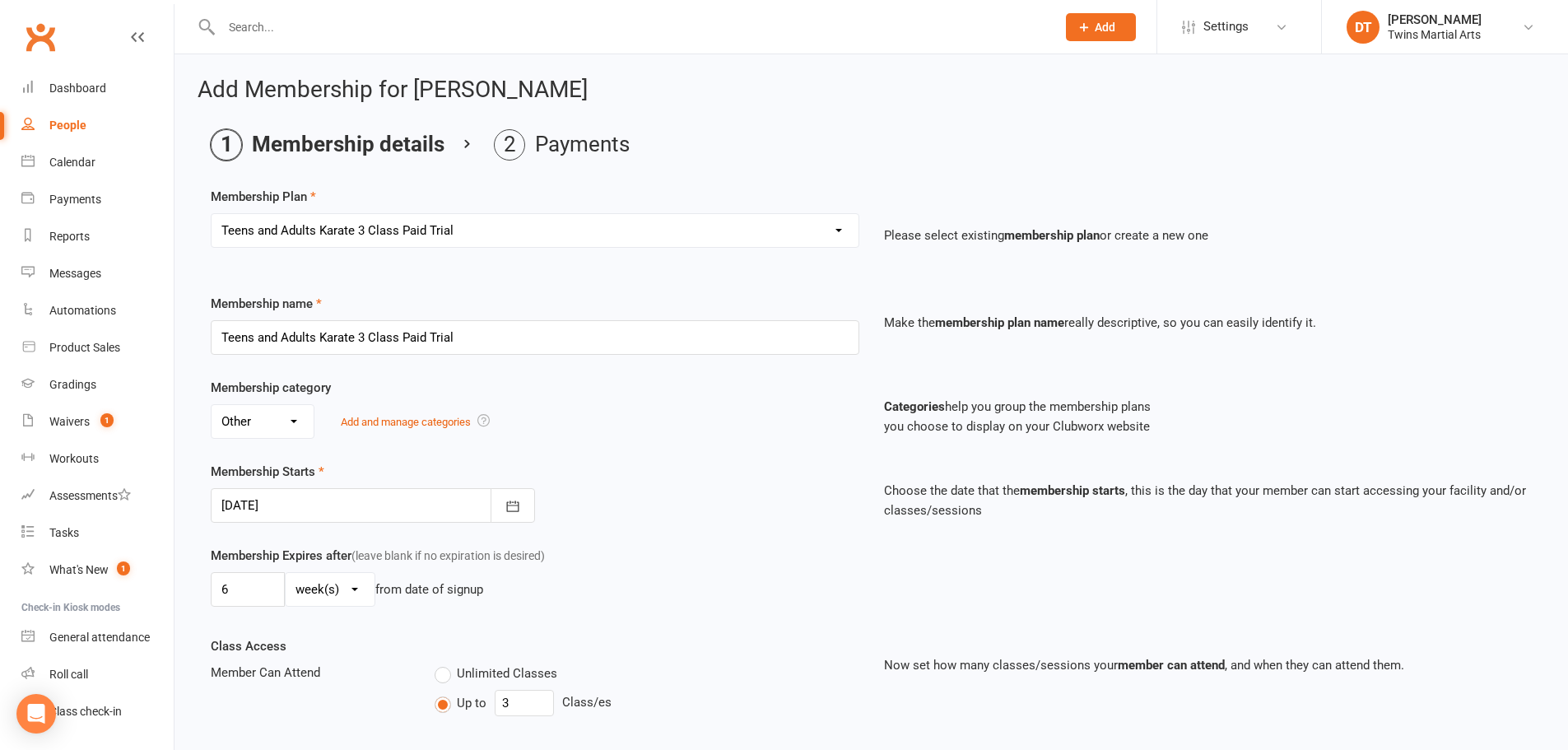
click at [411, 500] on div at bounding box center [373, 505] width 324 height 35
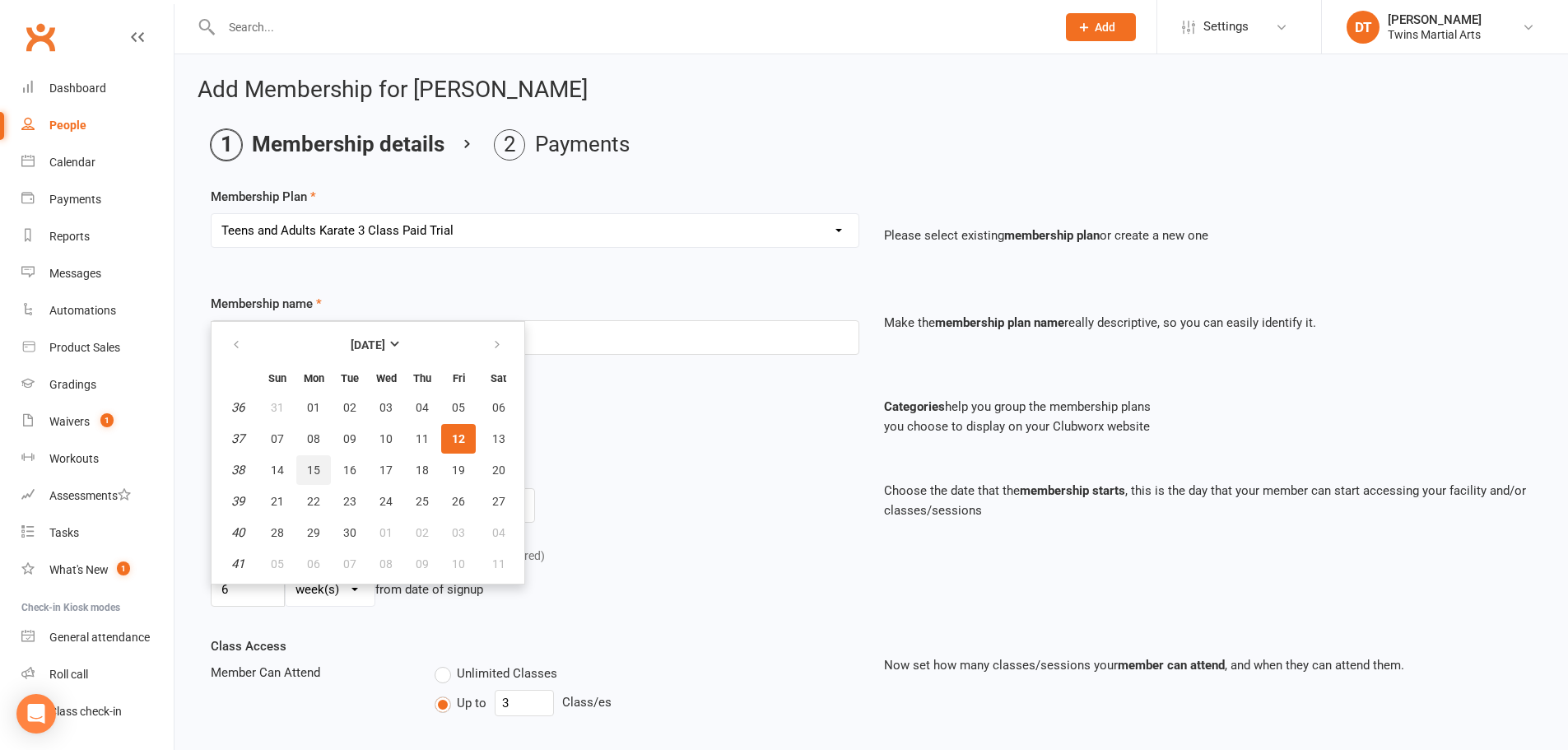
click at [316, 472] on span "15" at bounding box center [313, 470] width 13 height 13
type input "15 Sep 2025"
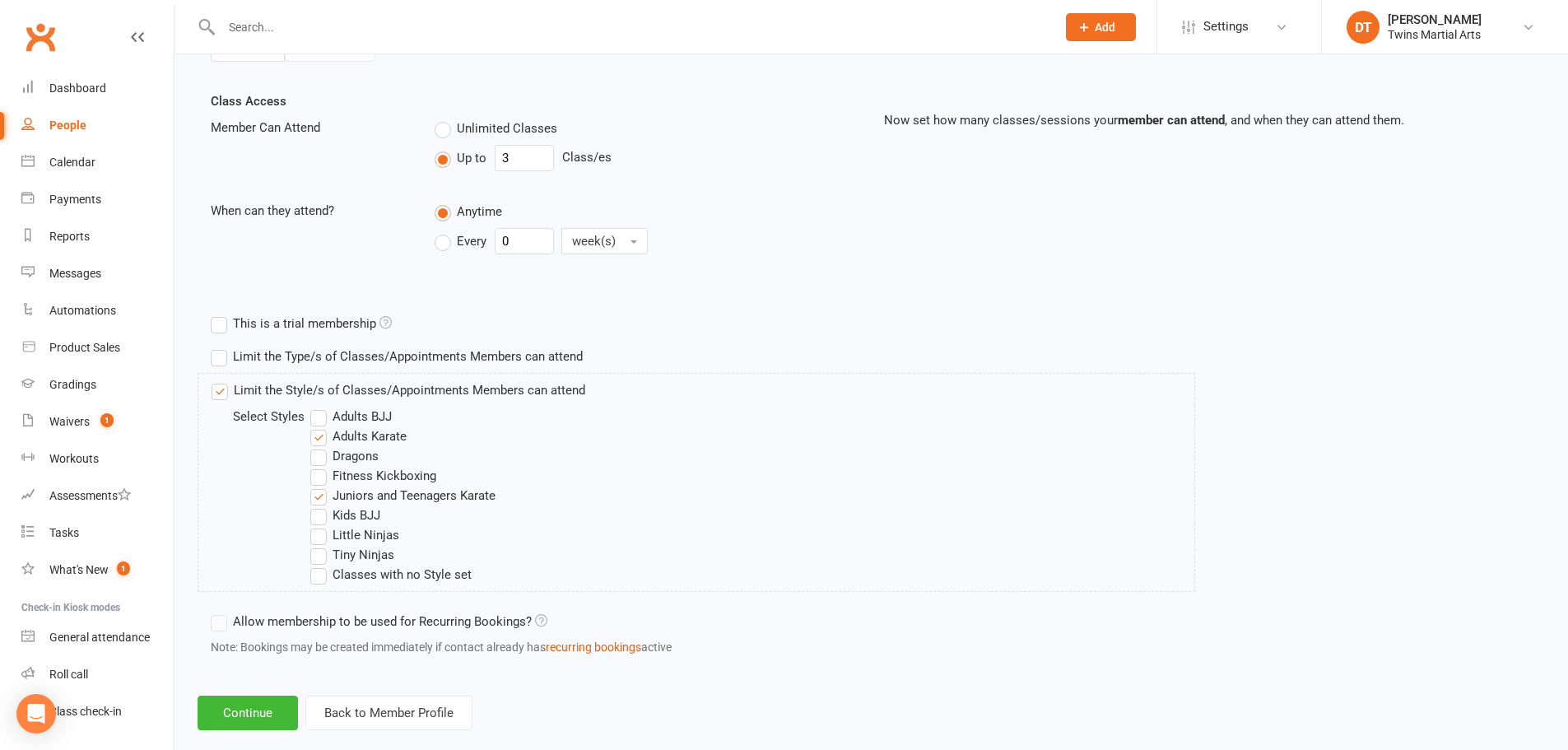
scroll to position [573, 0]
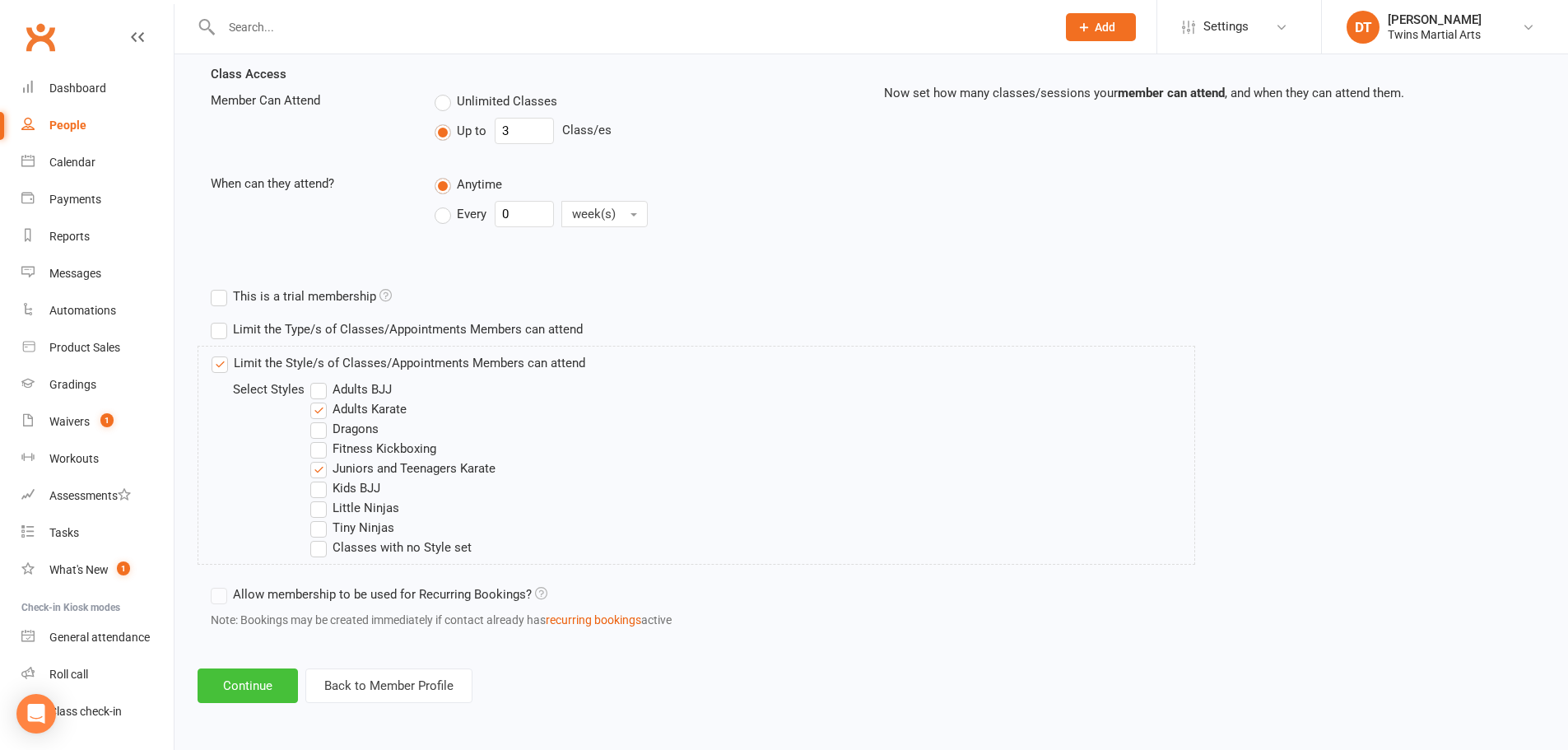
click at [247, 681] on button "Continue" at bounding box center [248, 685] width 100 height 35
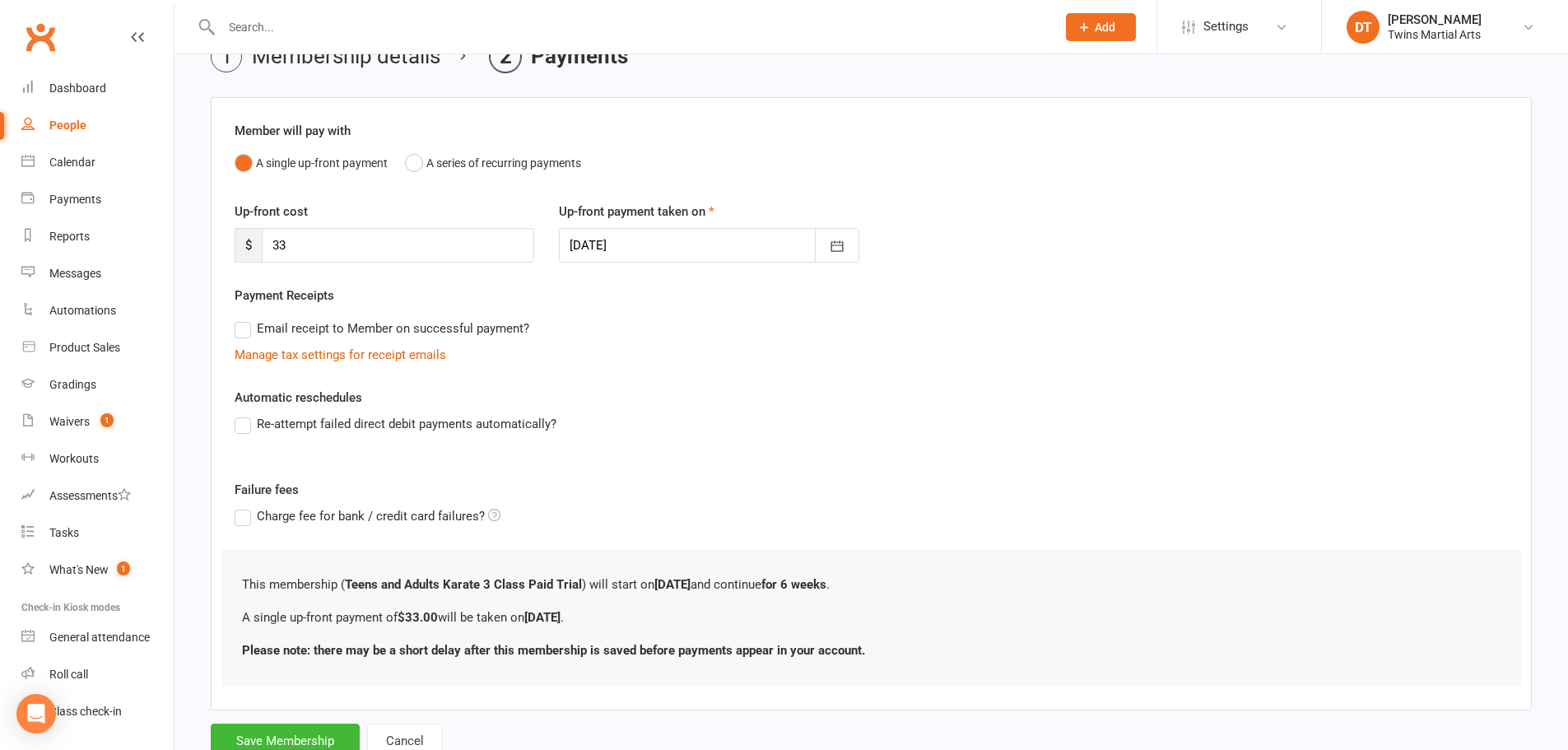
scroll to position [147, 0]
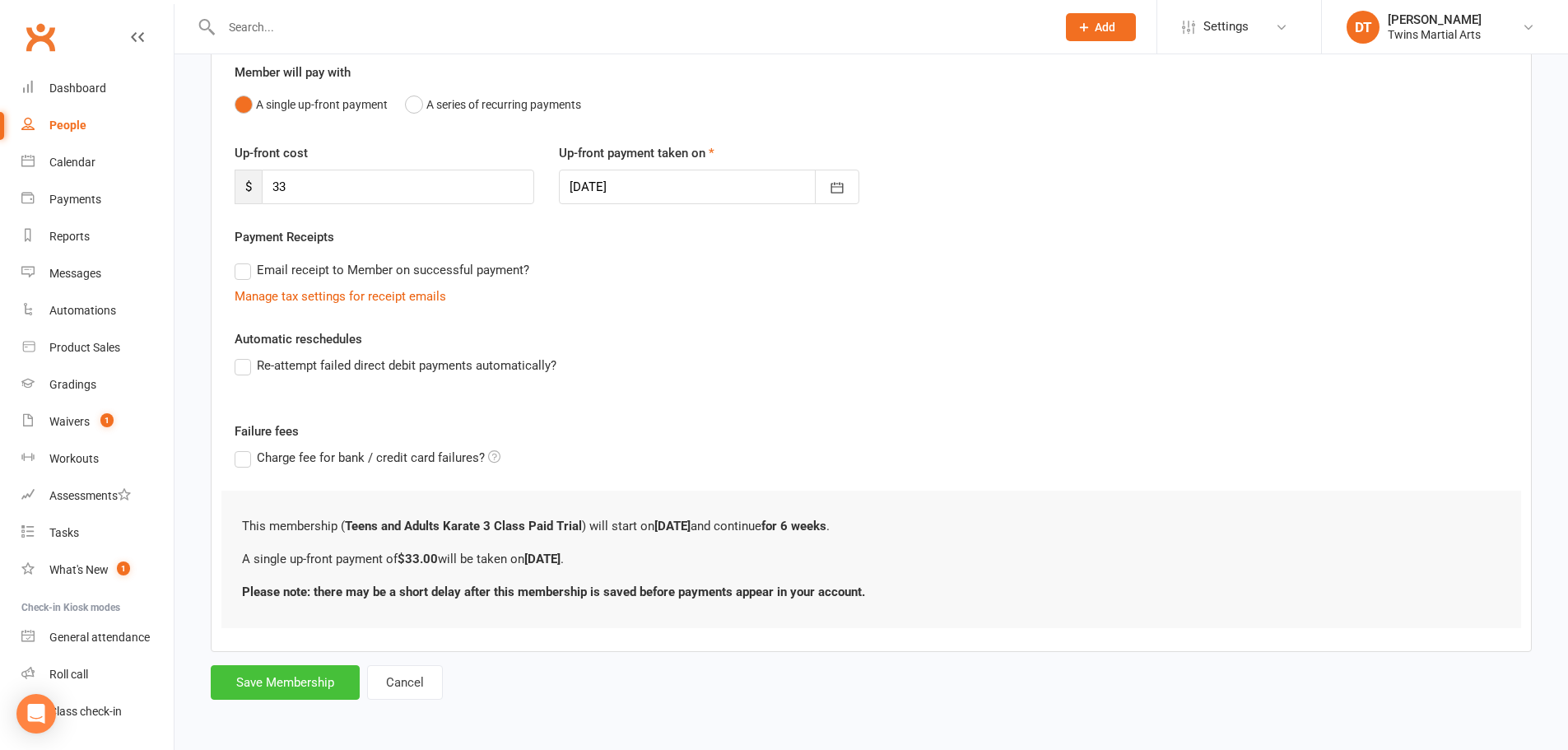
click at [283, 678] on button "Save Membership" at bounding box center [285, 683] width 149 height 35
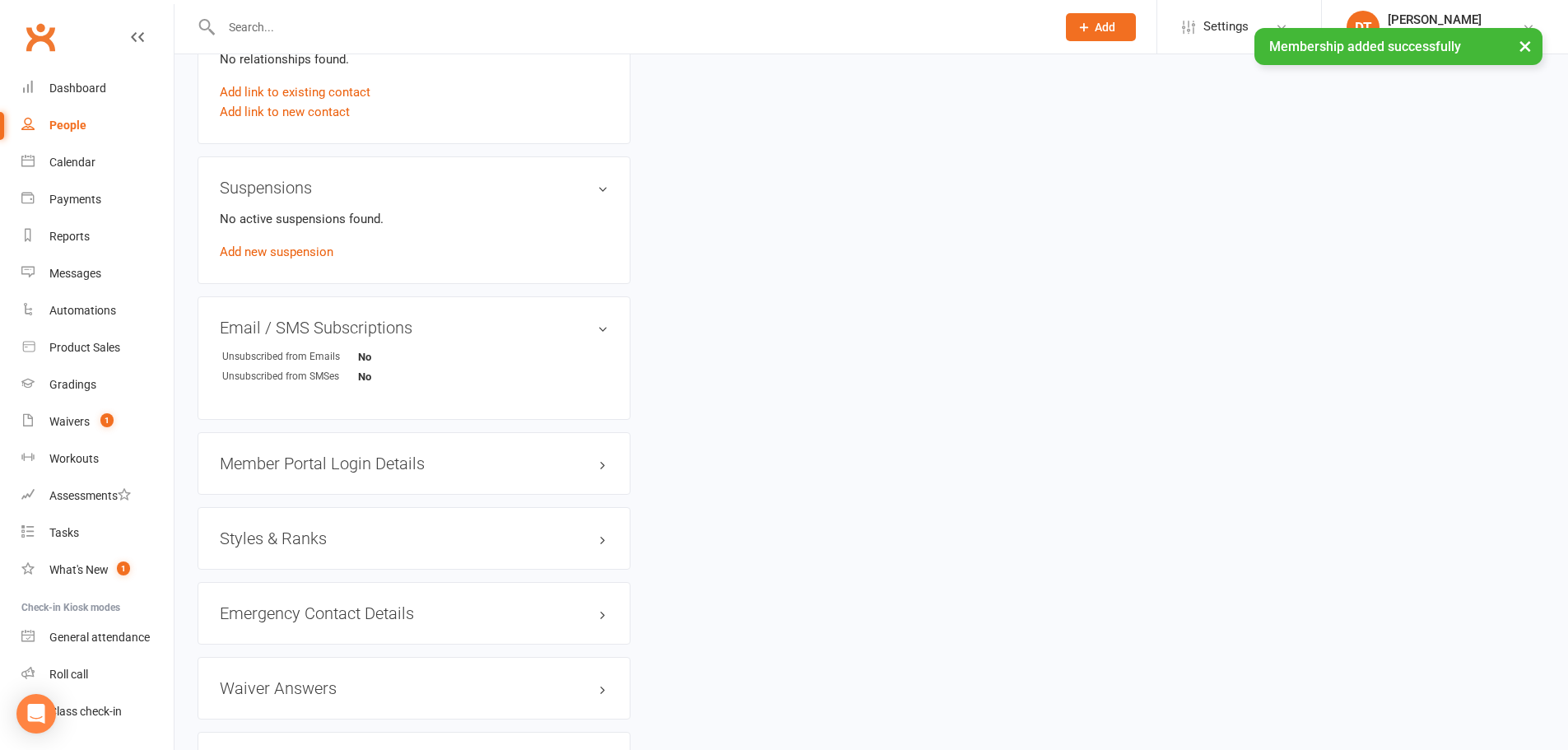
scroll to position [1318, 0]
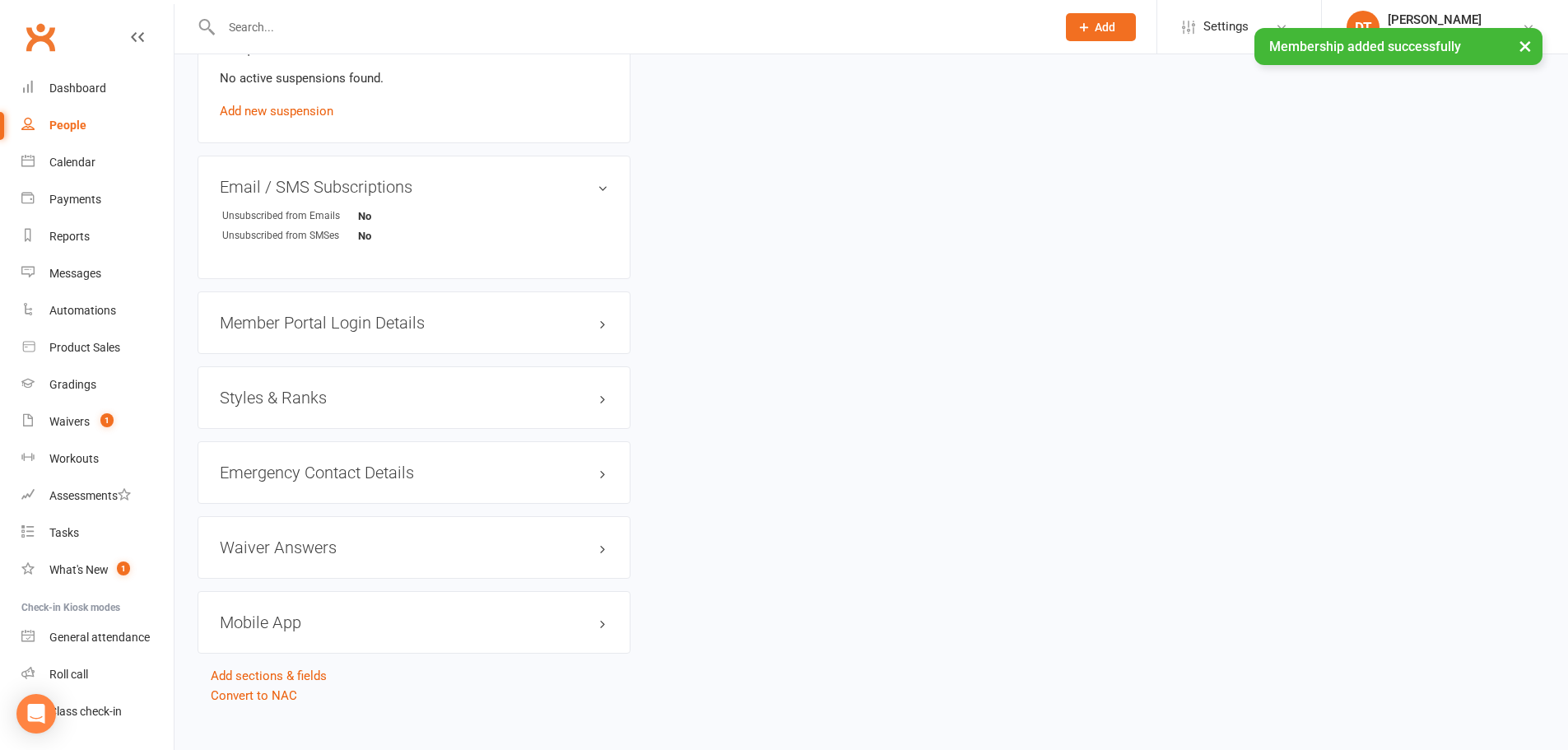
click at [336, 380] on div "Styles & Ranks" at bounding box center [414, 398] width 433 height 63
click at [332, 396] on h3 "Styles & Ranks" at bounding box center [414, 398] width 389 height 18
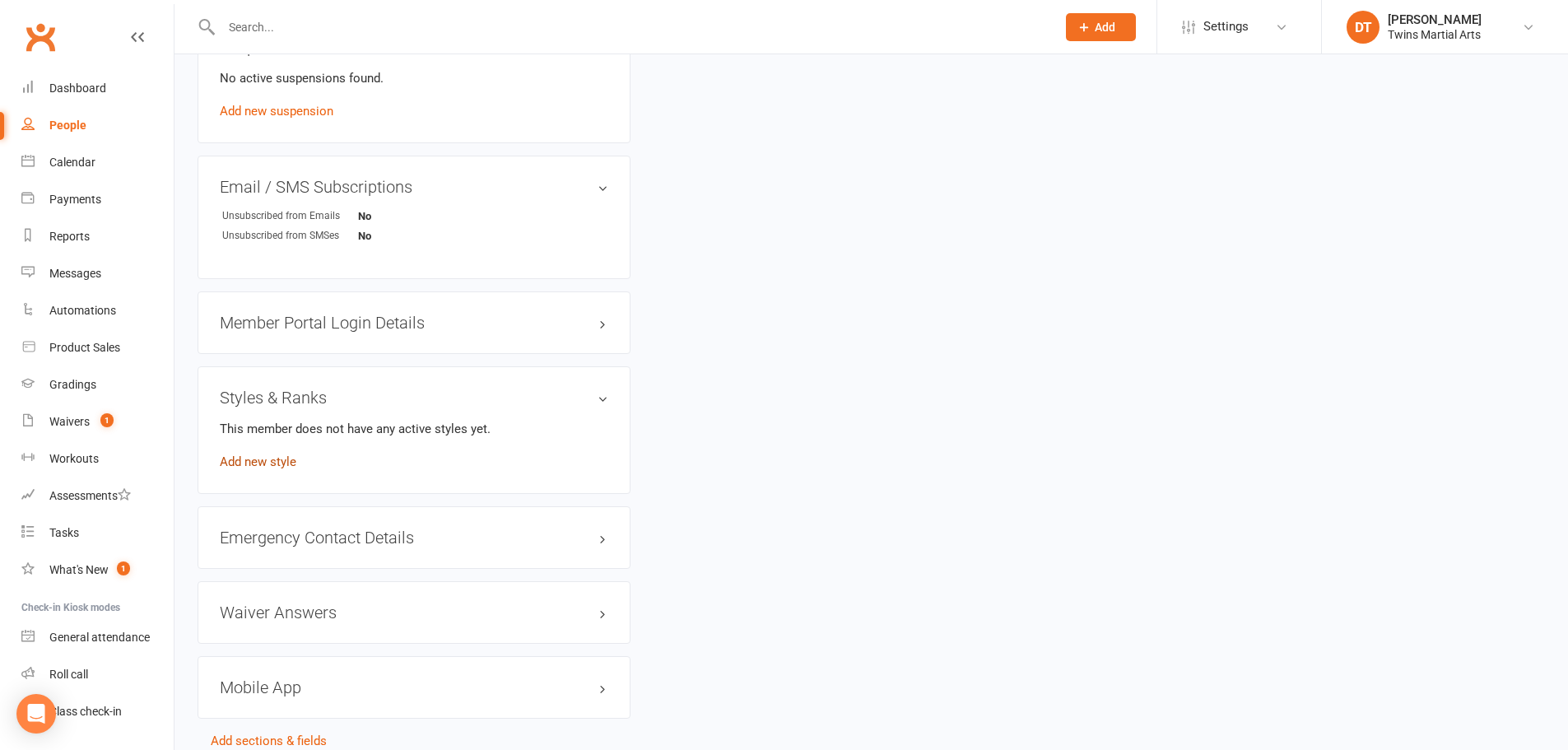
click at [281, 468] on link "Add new style" at bounding box center [257, 461] width 76 height 15
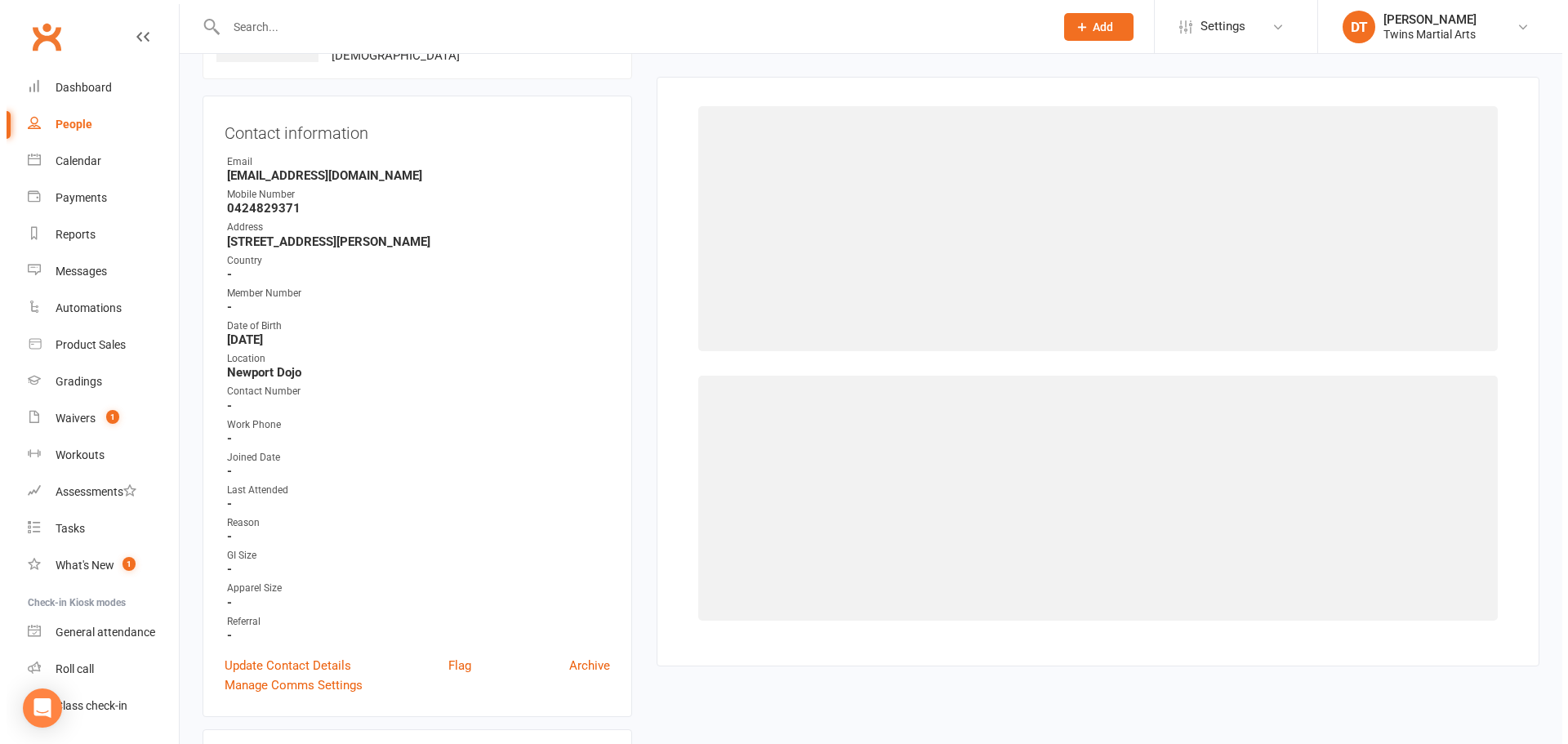
scroll to position [126, 0]
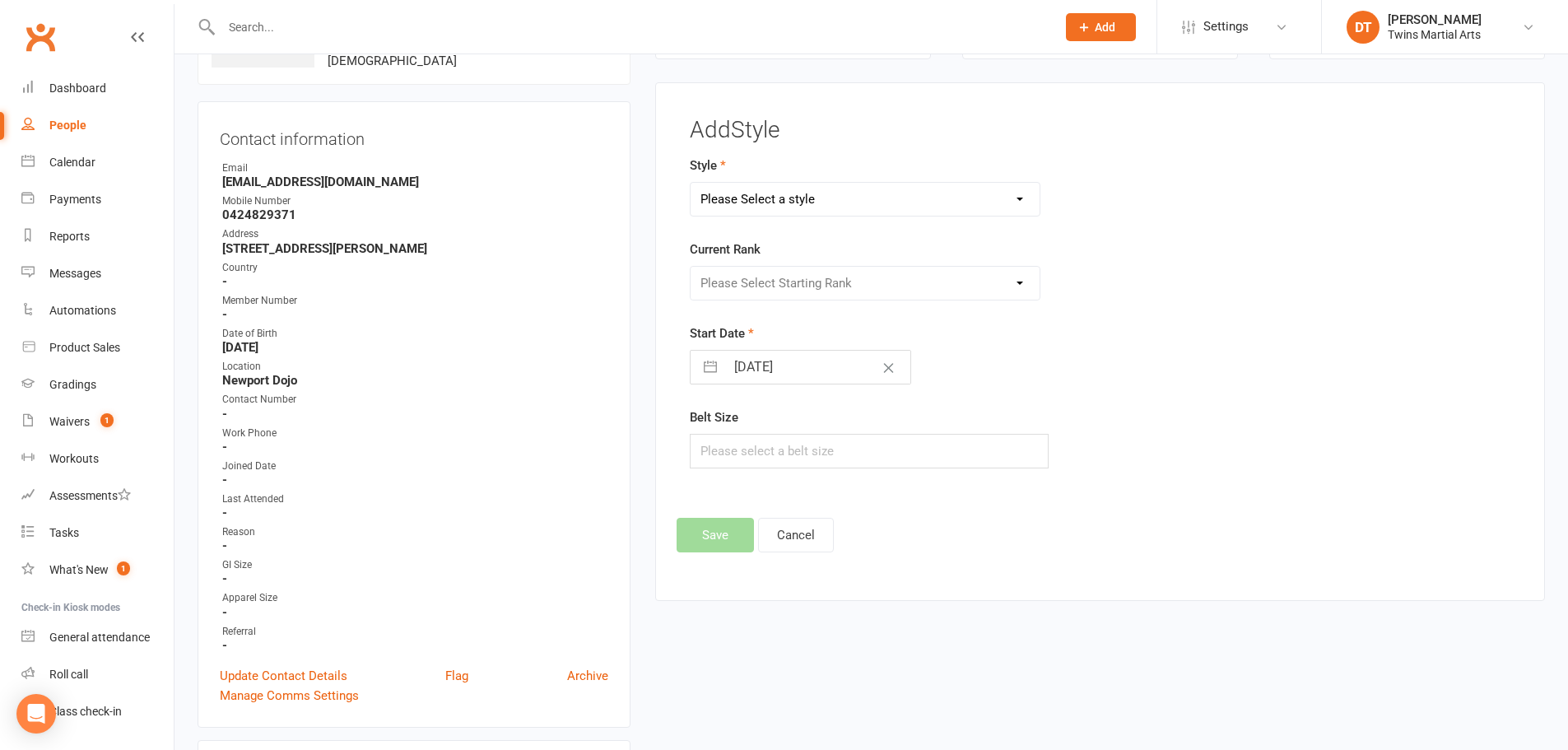
click at [861, 199] on select "Please Select a style Adults BJJ Adults Karate Dragons Fitness Kickboxing Junio…" at bounding box center [865, 199] width 350 height 33
click at [690, 183] on select "Please Select a style Adults BJJ Adults Karate Dragons Fitness Kickboxing Junio…" at bounding box center [865, 199] width 350 height 33
click at [799, 199] on select "Adults BJJ Adults Karate Dragons Fitness Kickboxing Juniors and Teenagers Karat…" at bounding box center [865, 199] width 350 height 33
select select "1738"
click at [690, 183] on select "Adults BJJ Adults Karate Dragons Fitness Kickboxing Juniors and Teenagers Karat…" at bounding box center [865, 199] width 350 height 33
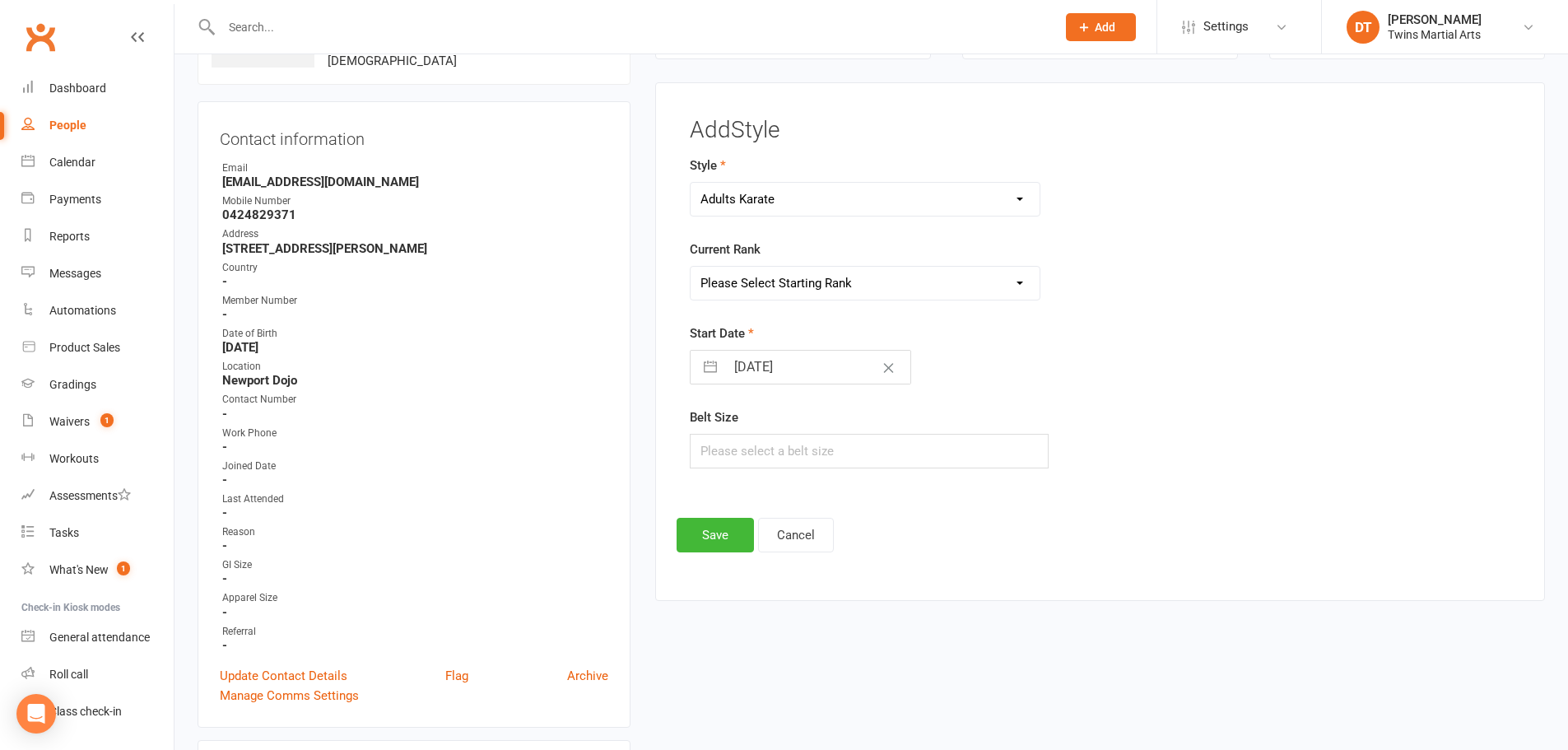
click at [796, 289] on select "Please Select Starting Rank White Yellow Green Blue Purple Orange Brown 2nd Kyu…" at bounding box center [865, 283] width 350 height 33
select select "17141"
click at [690, 267] on select "Please Select Starting Rank White Yellow Green Blue Purple Orange Brown 2nd Kyu…" at bounding box center [865, 283] width 350 height 33
click at [814, 366] on input "12 Sep 2025" at bounding box center [818, 367] width 185 height 33
select select "7"
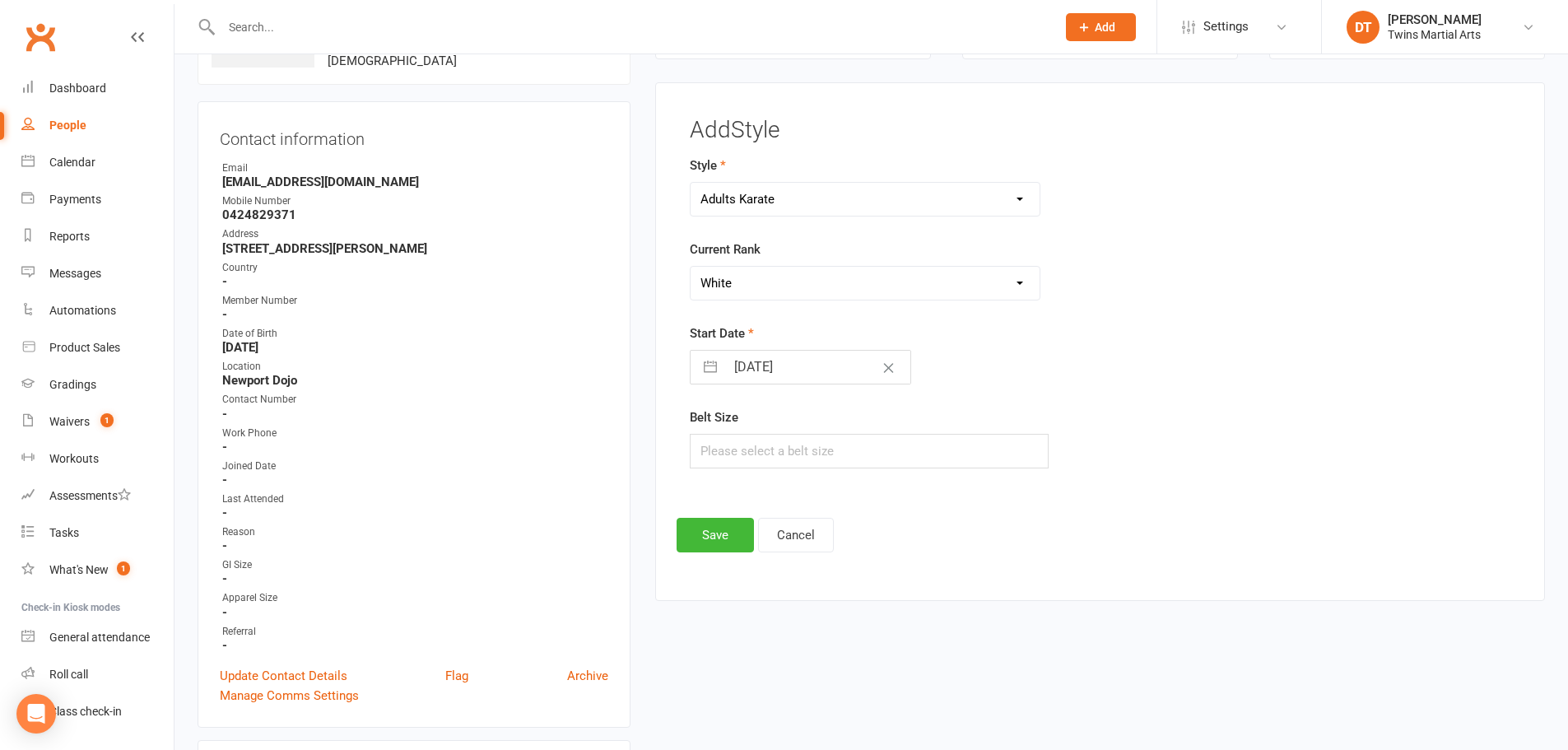
select select "2025"
select select "8"
select select "2025"
select select "9"
select select "2025"
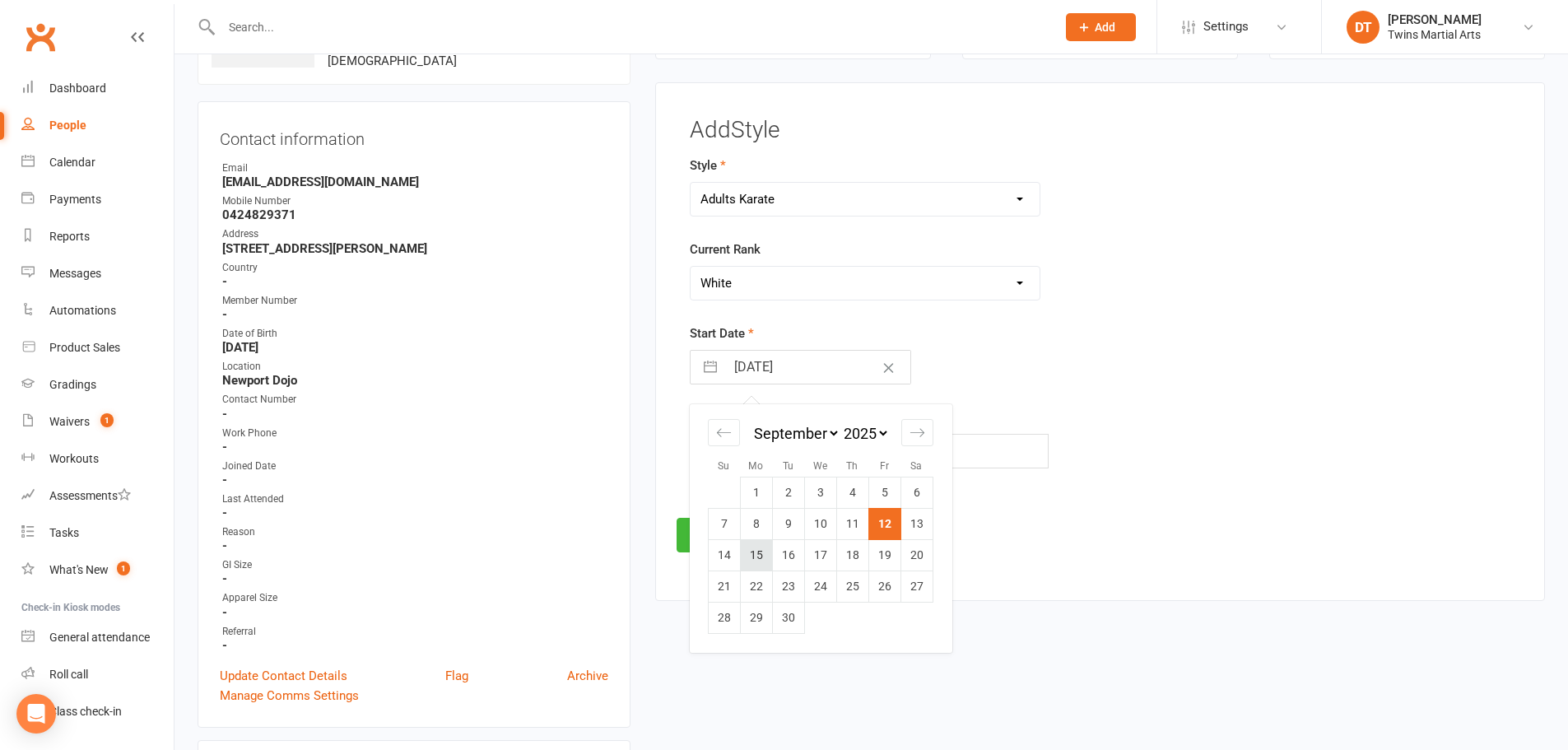
click at [764, 557] on td "15" at bounding box center [756, 556] width 32 height 31
type input "15 Sep 2025"
click at [717, 537] on button "Save" at bounding box center [715, 535] width 77 height 35
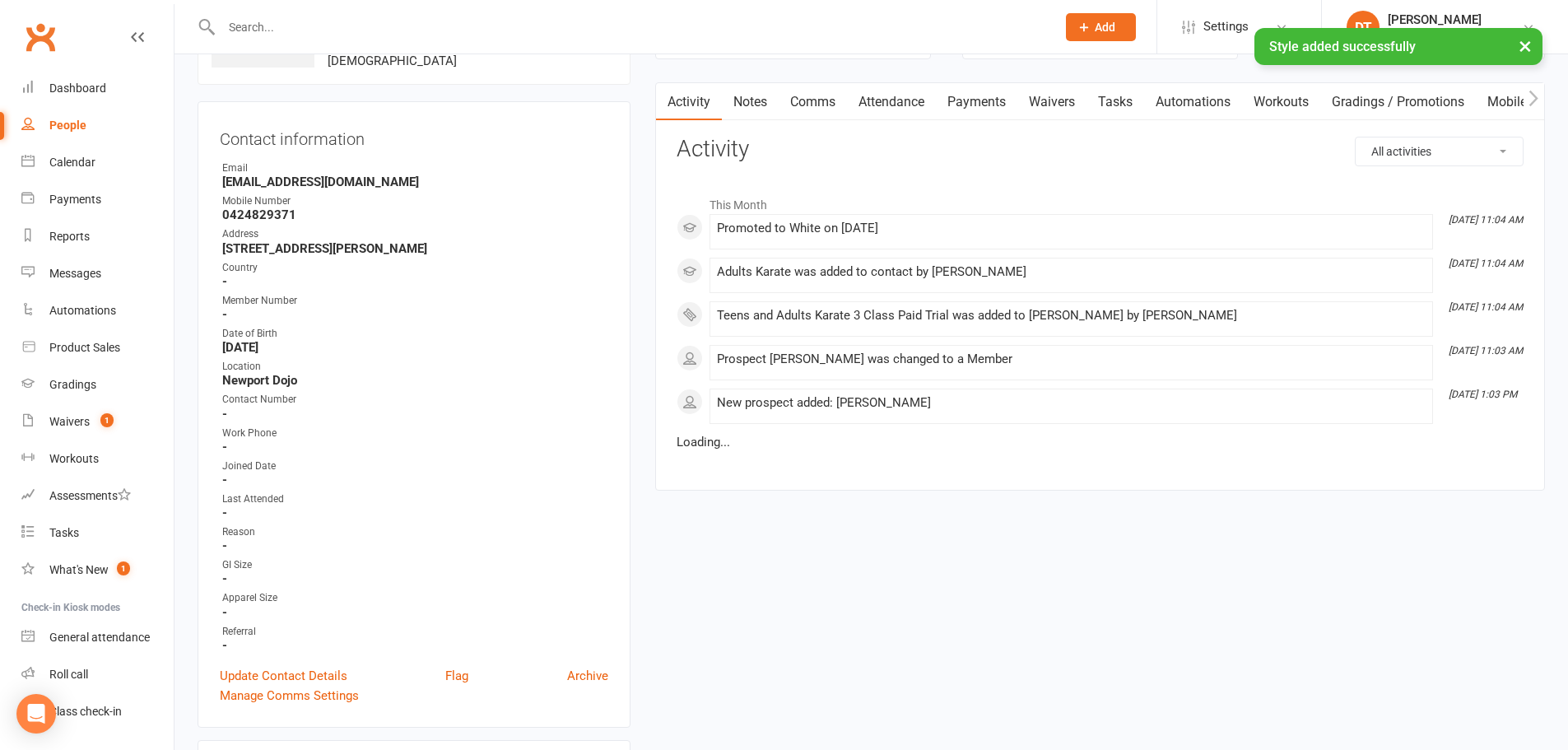
click at [913, 116] on link "Attendance" at bounding box center [891, 102] width 89 height 38
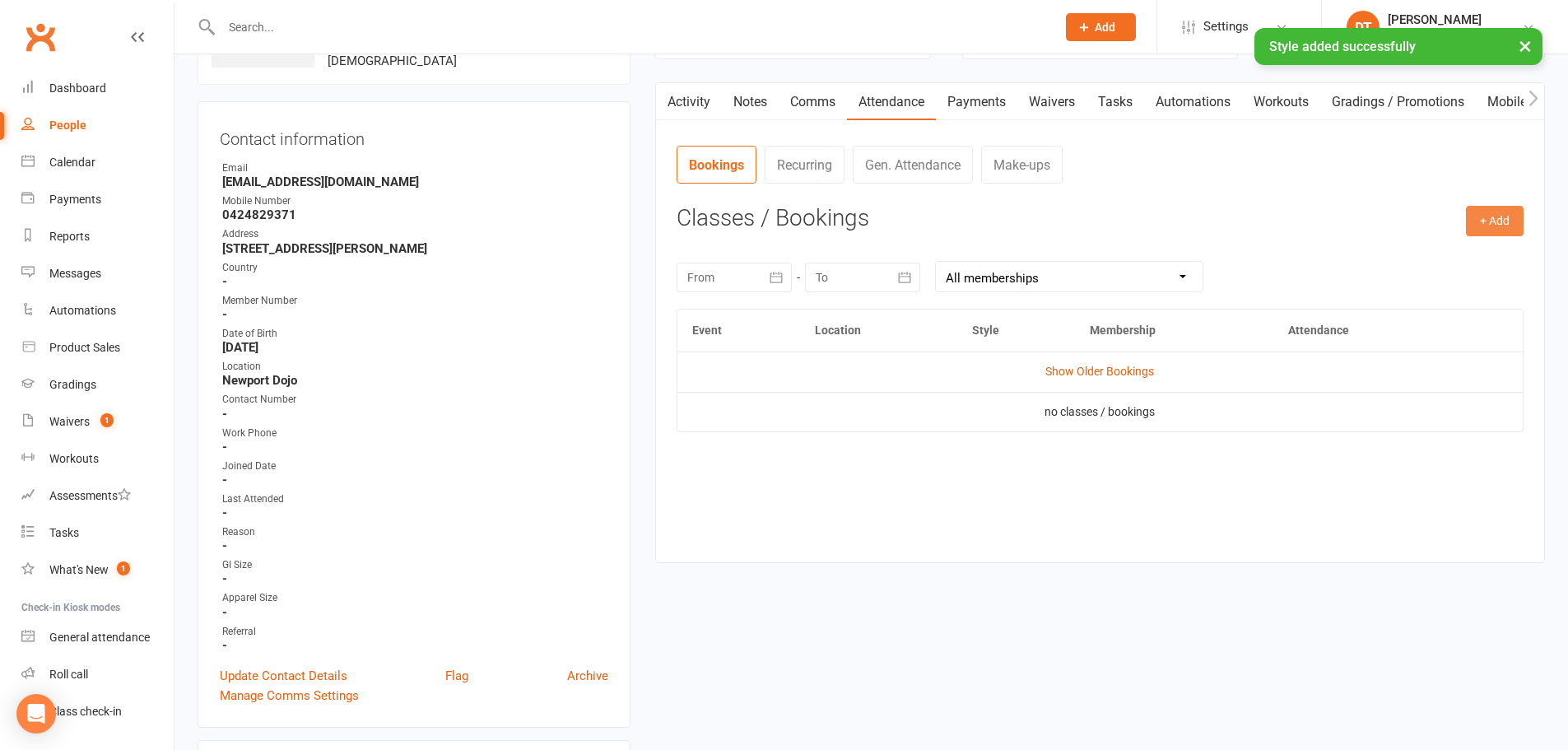
click at [1495, 217] on button "+ Add" at bounding box center [1495, 220] width 57 height 30
drag, startPoint x: 1472, startPoint y: 254, endPoint x: 1441, endPoint y: 236, distance: 35.8
click at [1470, 253] on link "Book Event" at bounding box center [1441, 258] width 163 height 33
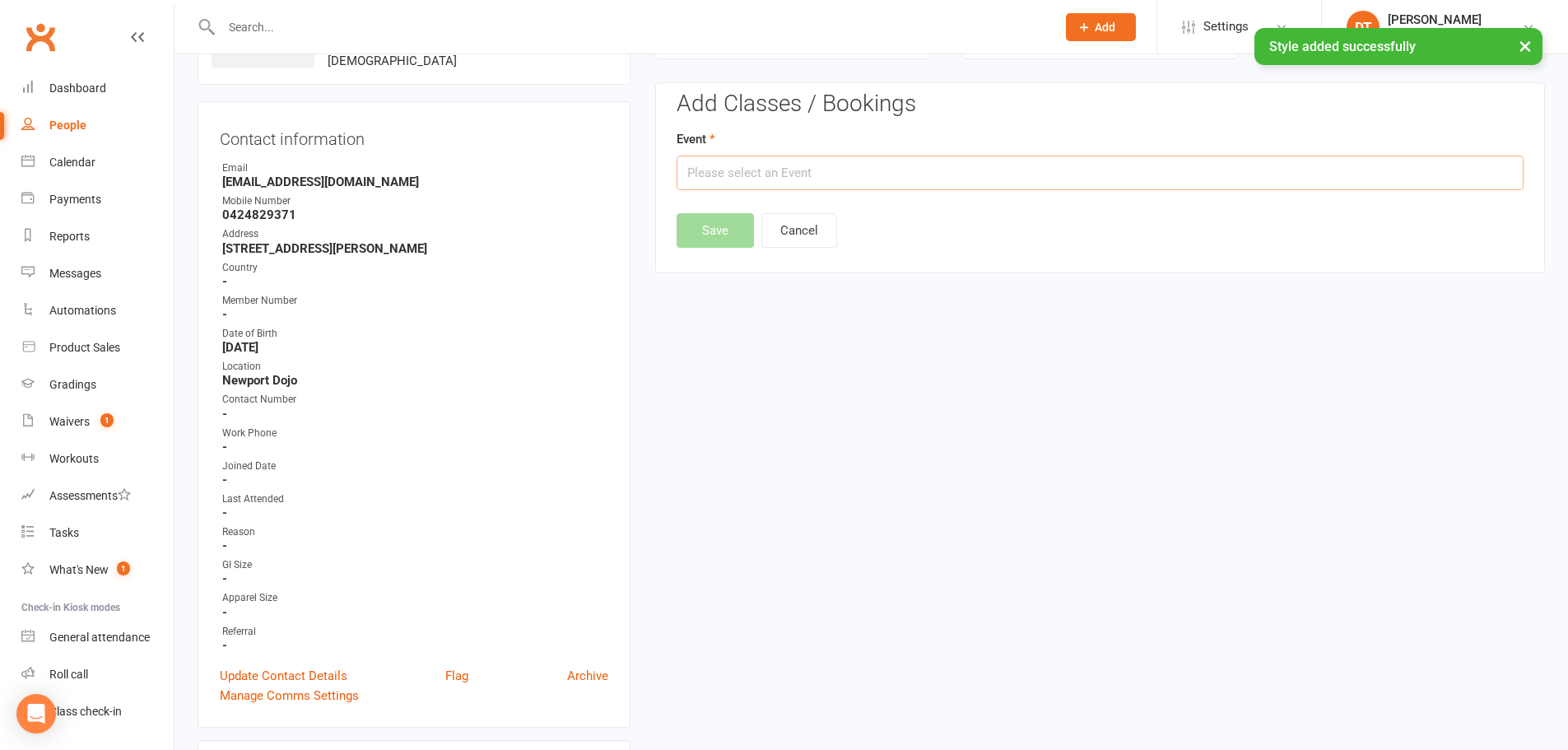
click at [905, 164] on input "text" at bounding box center [1101, 173] width 847 height 35
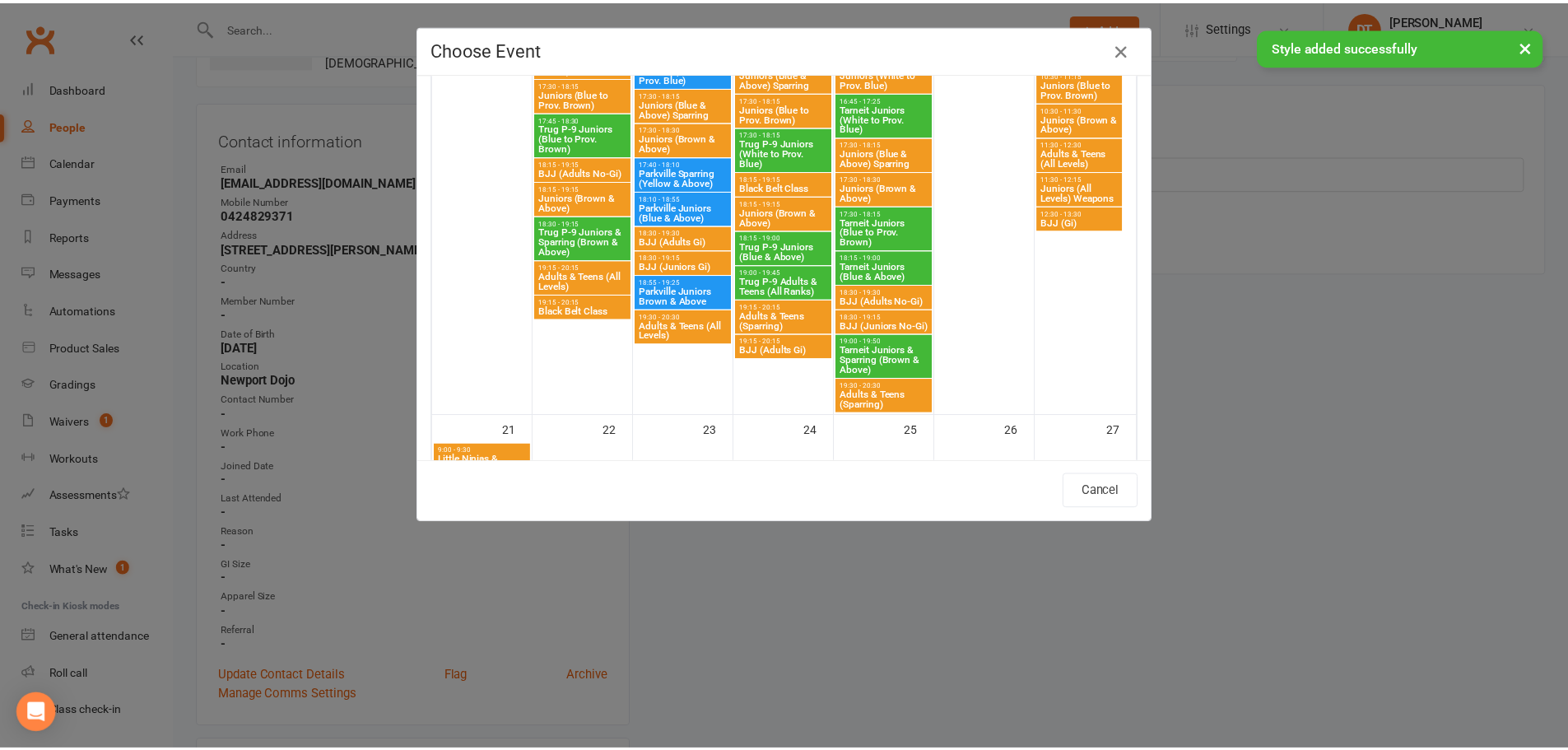
scroll to position [1483, 0]
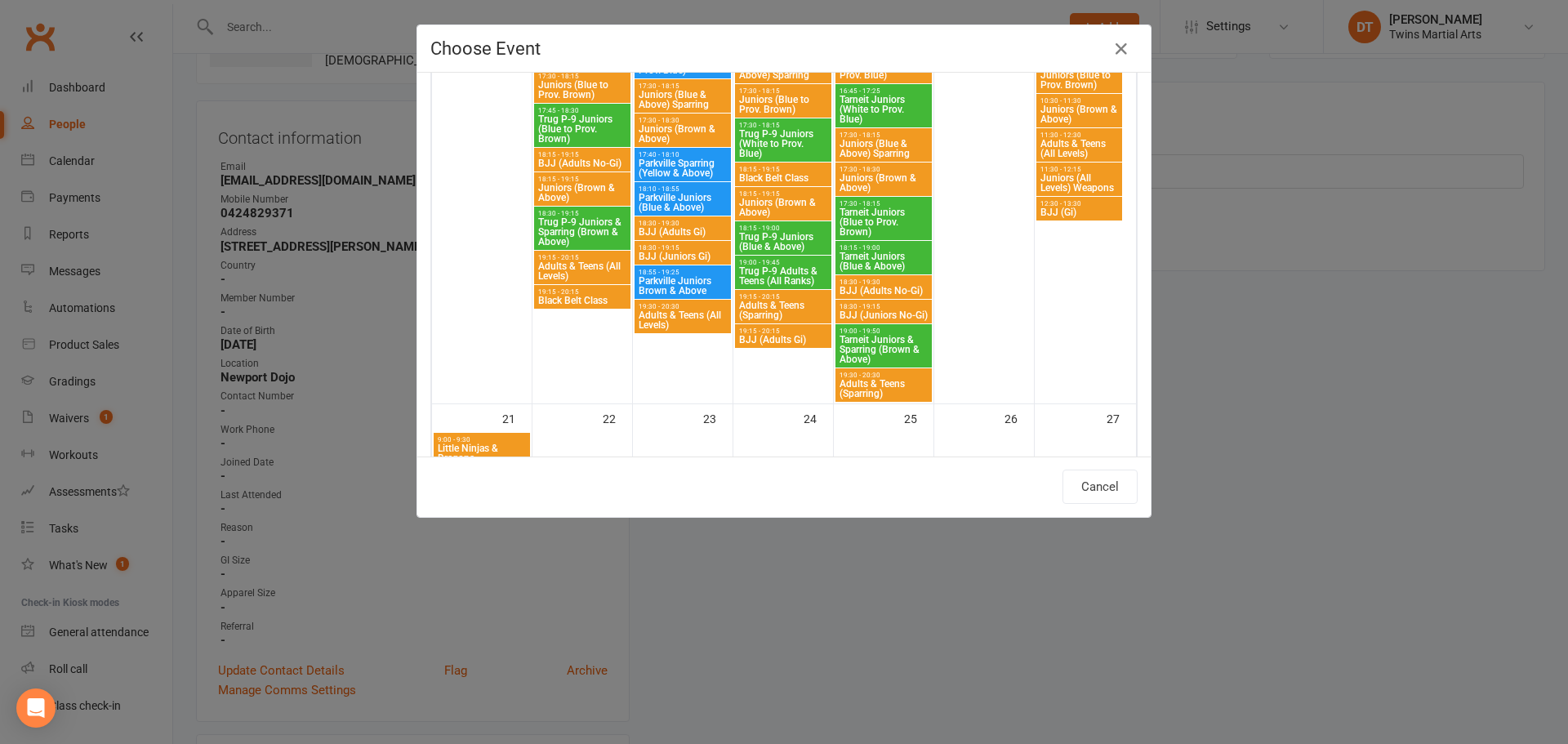
click at [589, 268] on span "Adults & Teens (All Levels)" at bounding box center [582, 271] width 90 height 20
type input "Adults & Teens (All Levels) - Sep 15, 2025 7:15:00 PM"
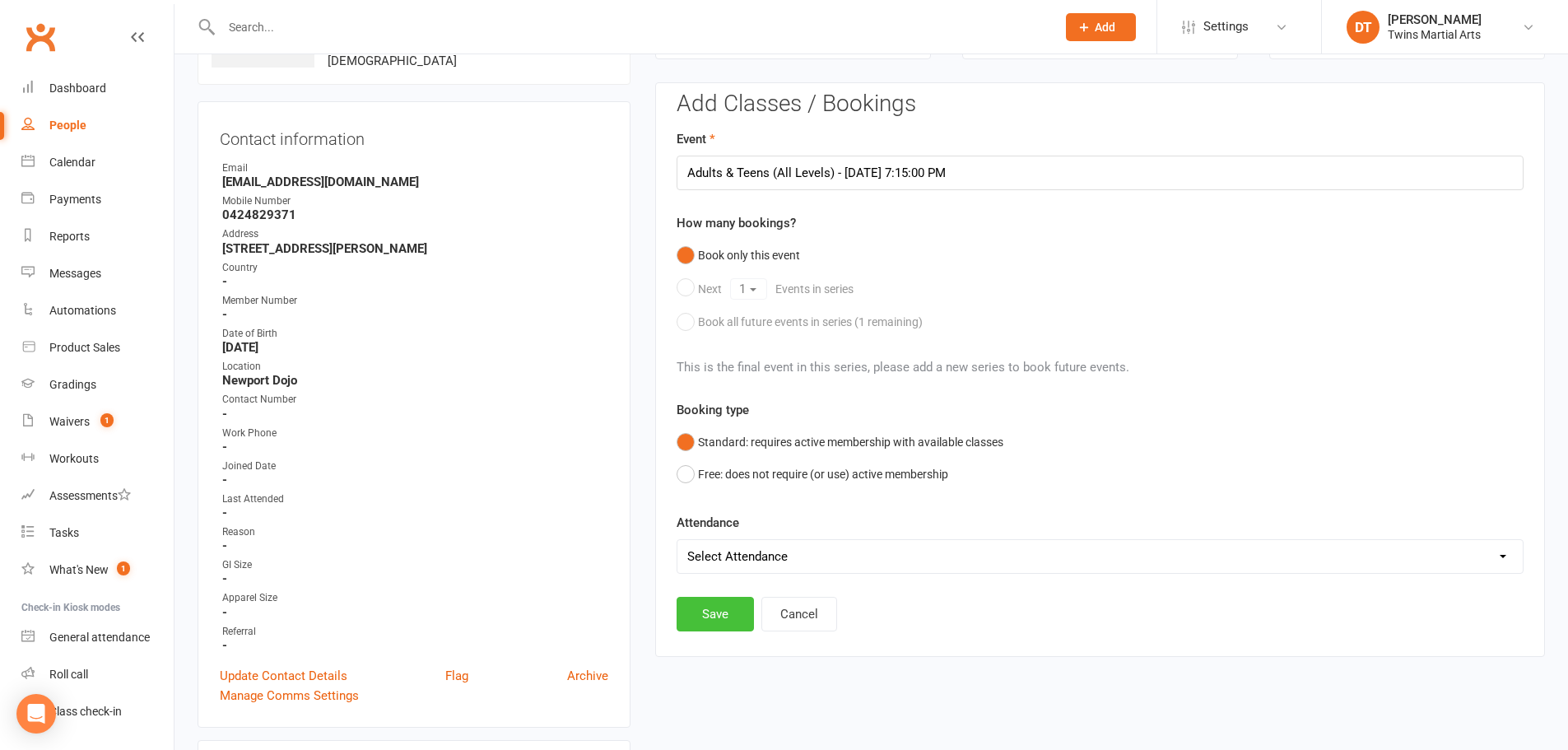
click at [724, 615] on button "Save" at bounding box center [715, 614] width 77 height 35
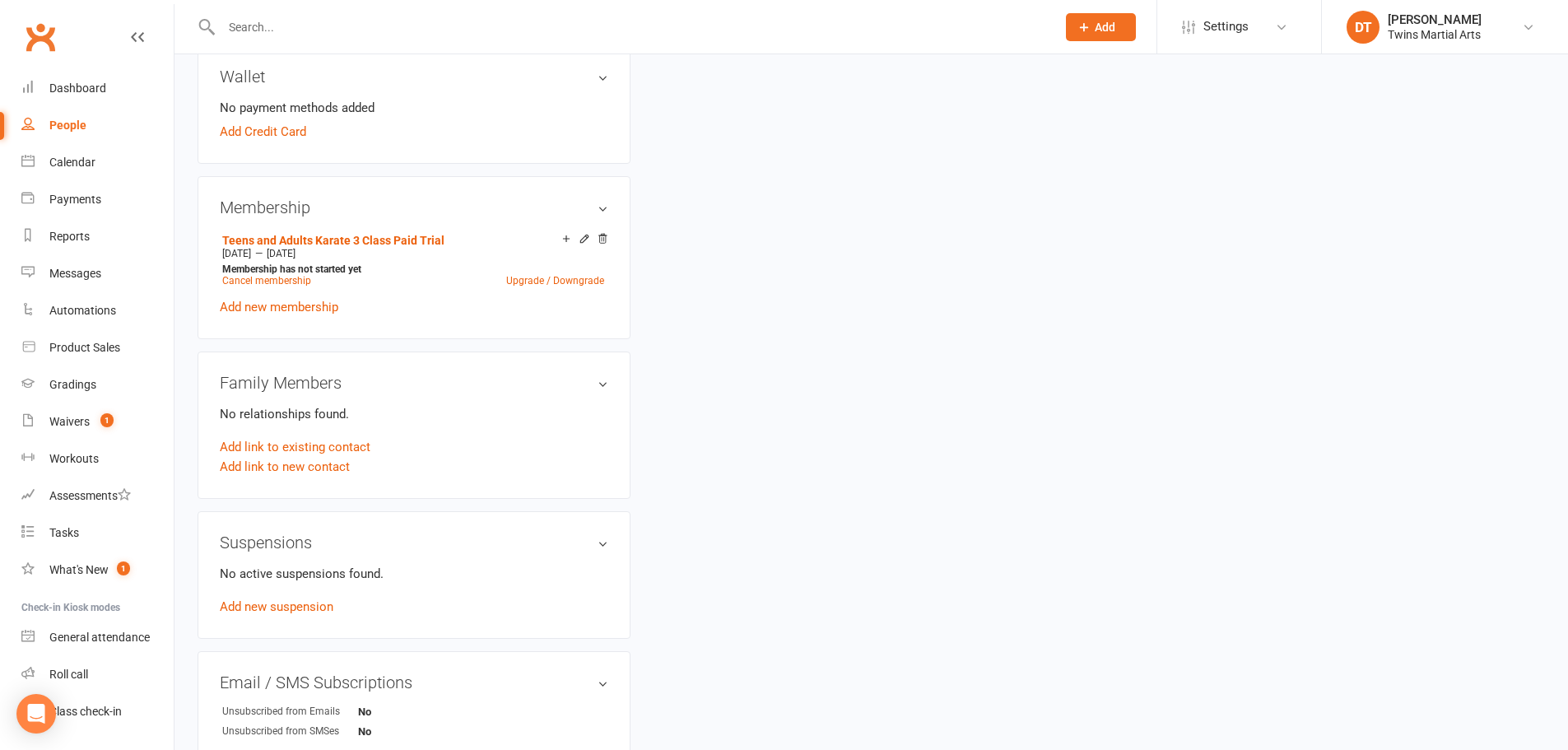
scroll to position [988, 0]
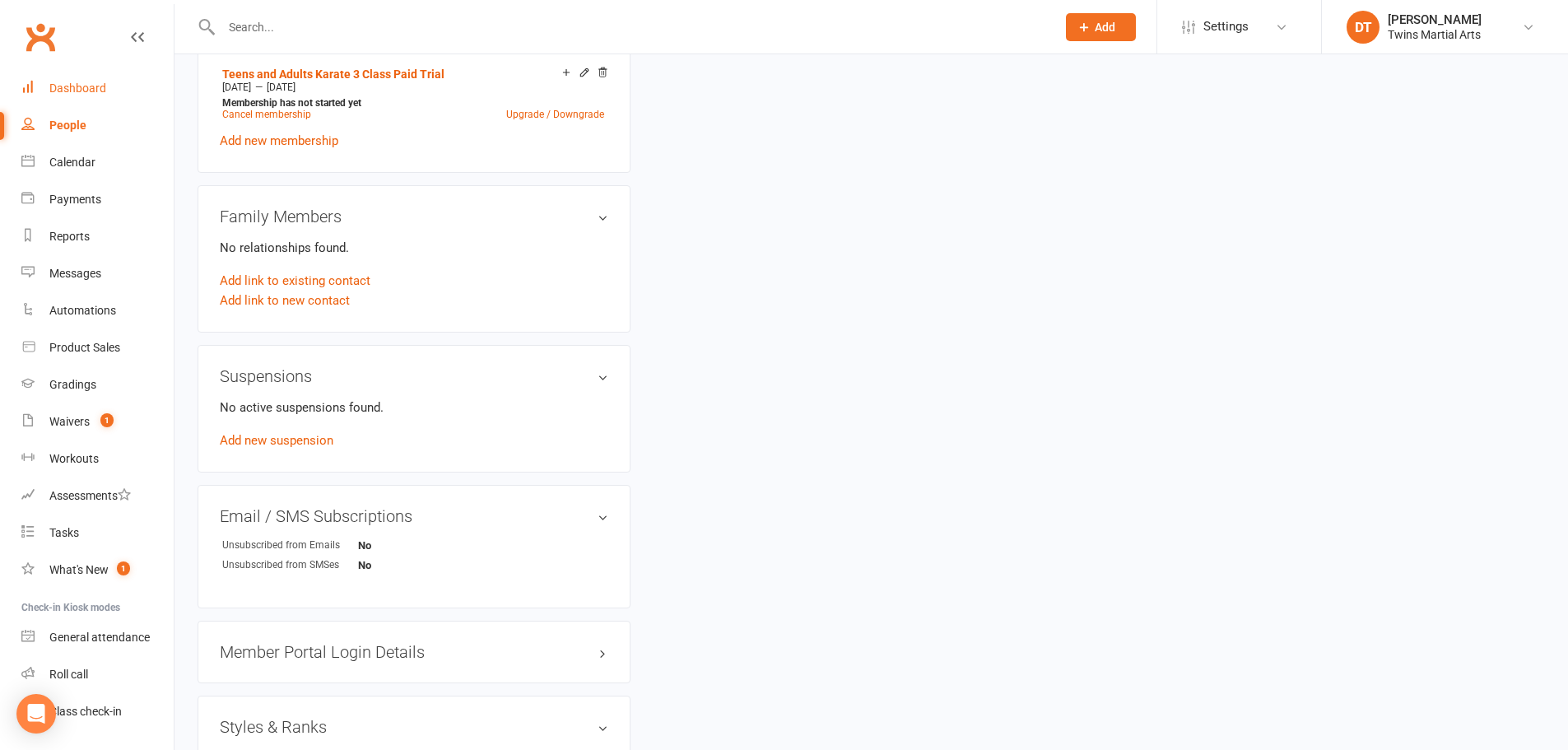
click at [84, 90] on div "Dashboard" at bounding box center [77, 88] width 56 height 13
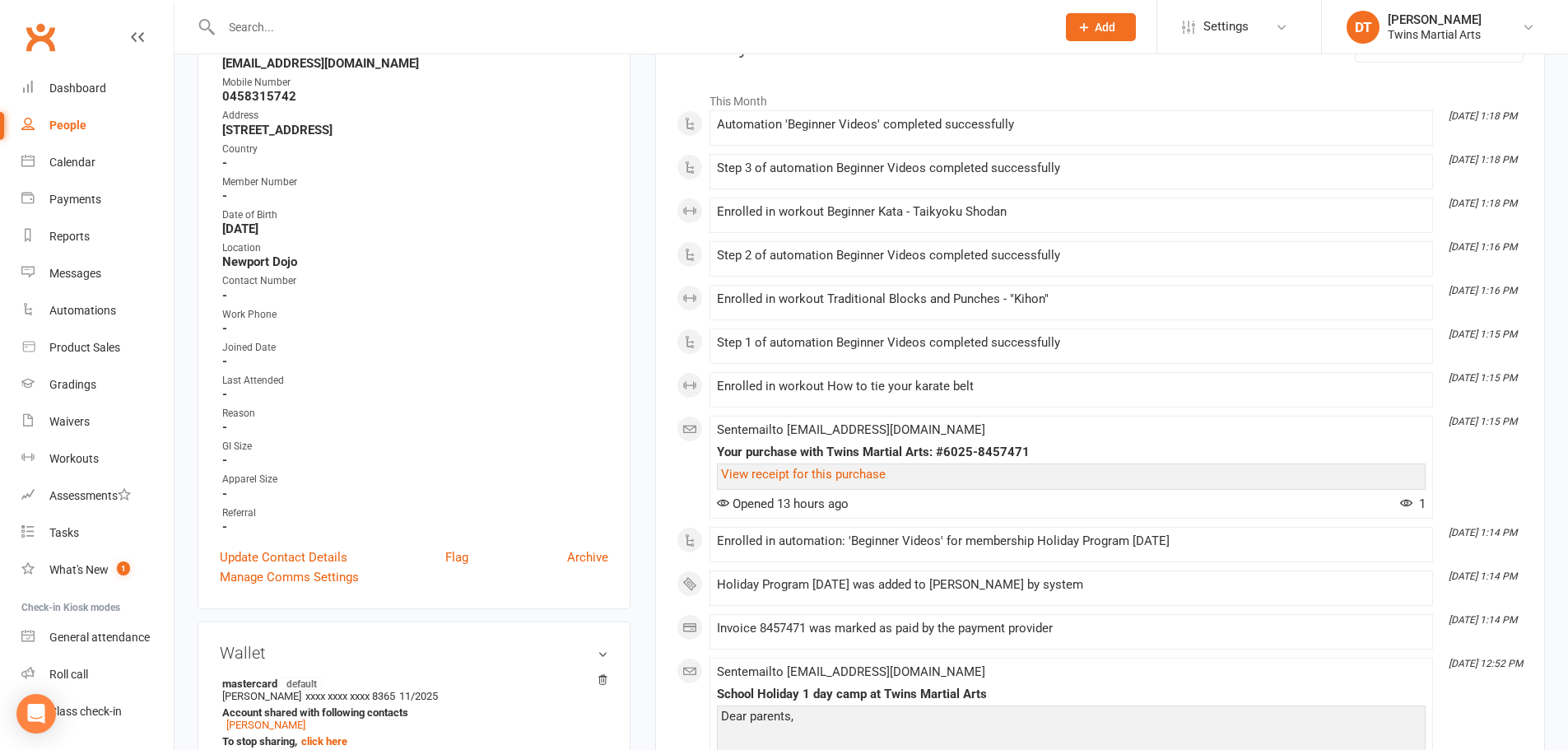
scroll to position [247, 0]
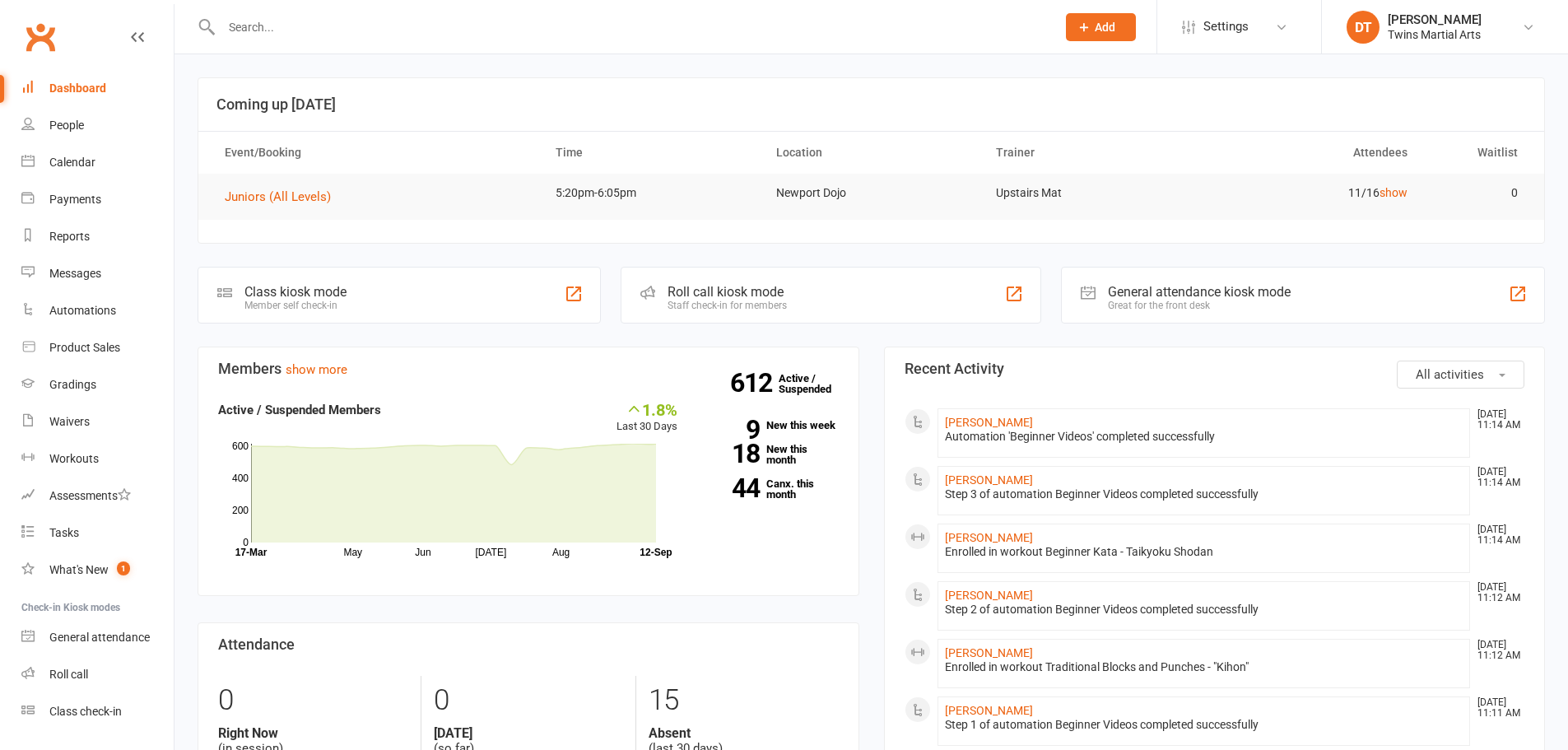
click at [279, 36] on input "text" at bounding box center [630, 27] width 828 height 23
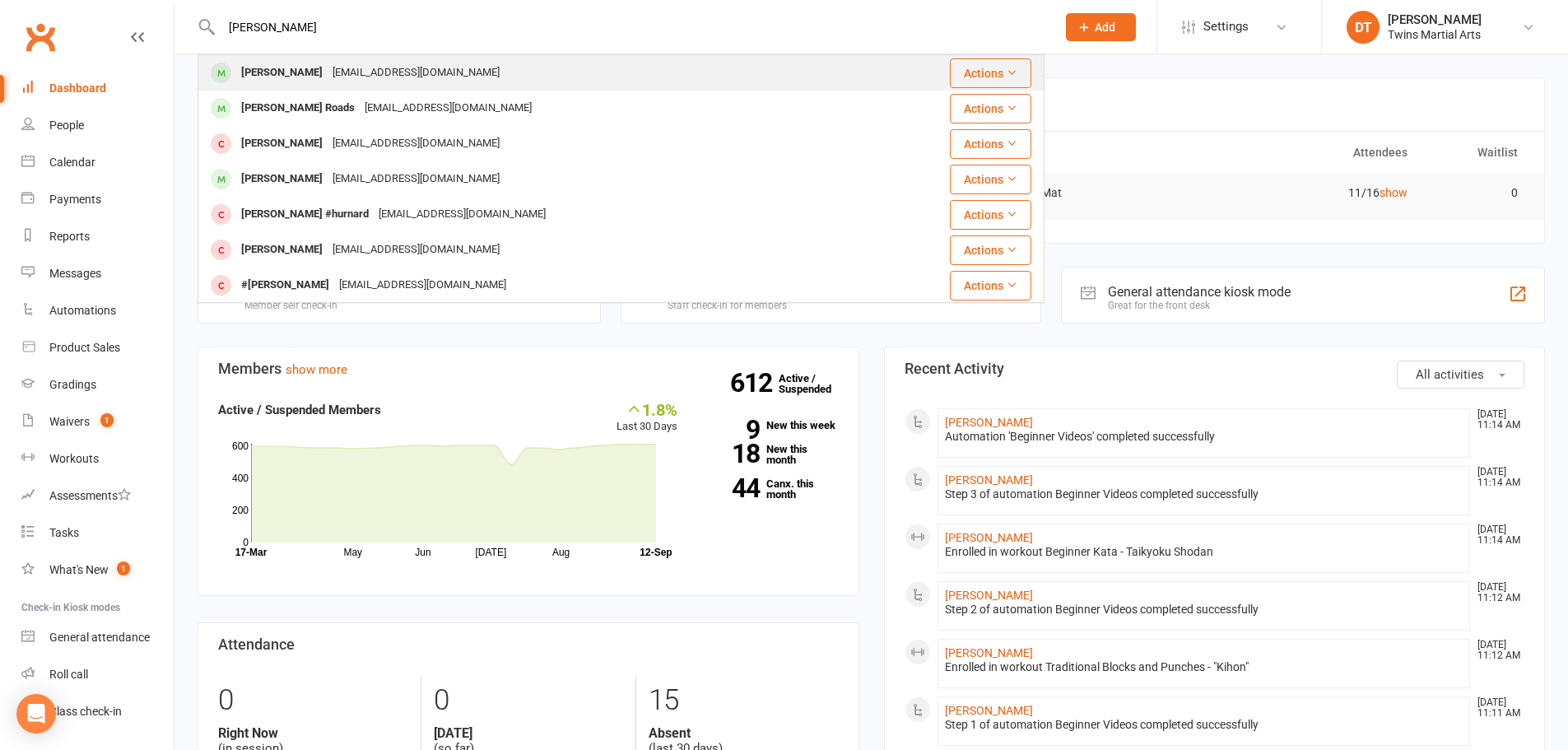
type input "[PERSON_NAME]"
click at [398, 74] on div "[EMAIL_ADDRESS][DOMAIN_NAME]" at bounding box center [416, 73] width 177 height 24
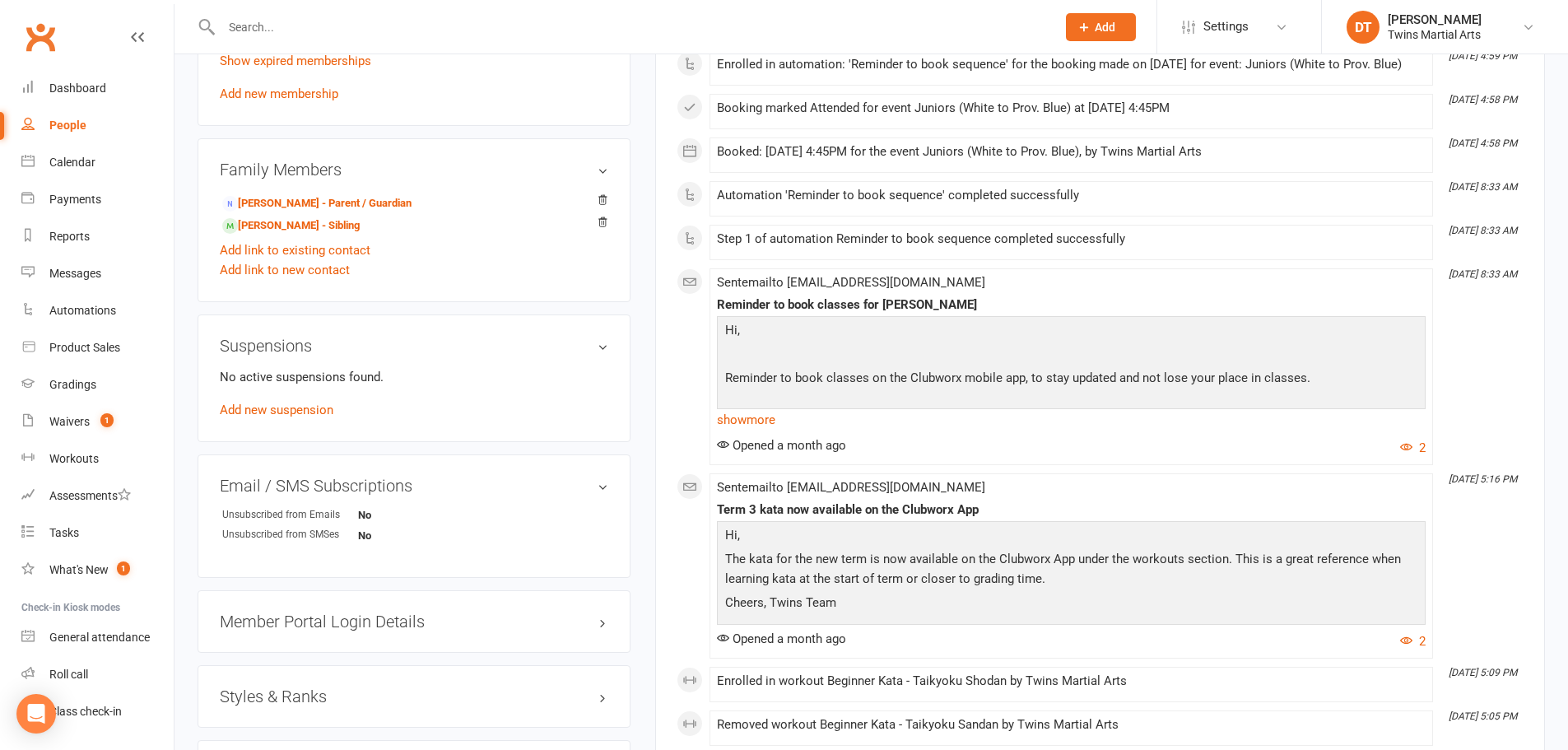
scroll to position [1401, 0]
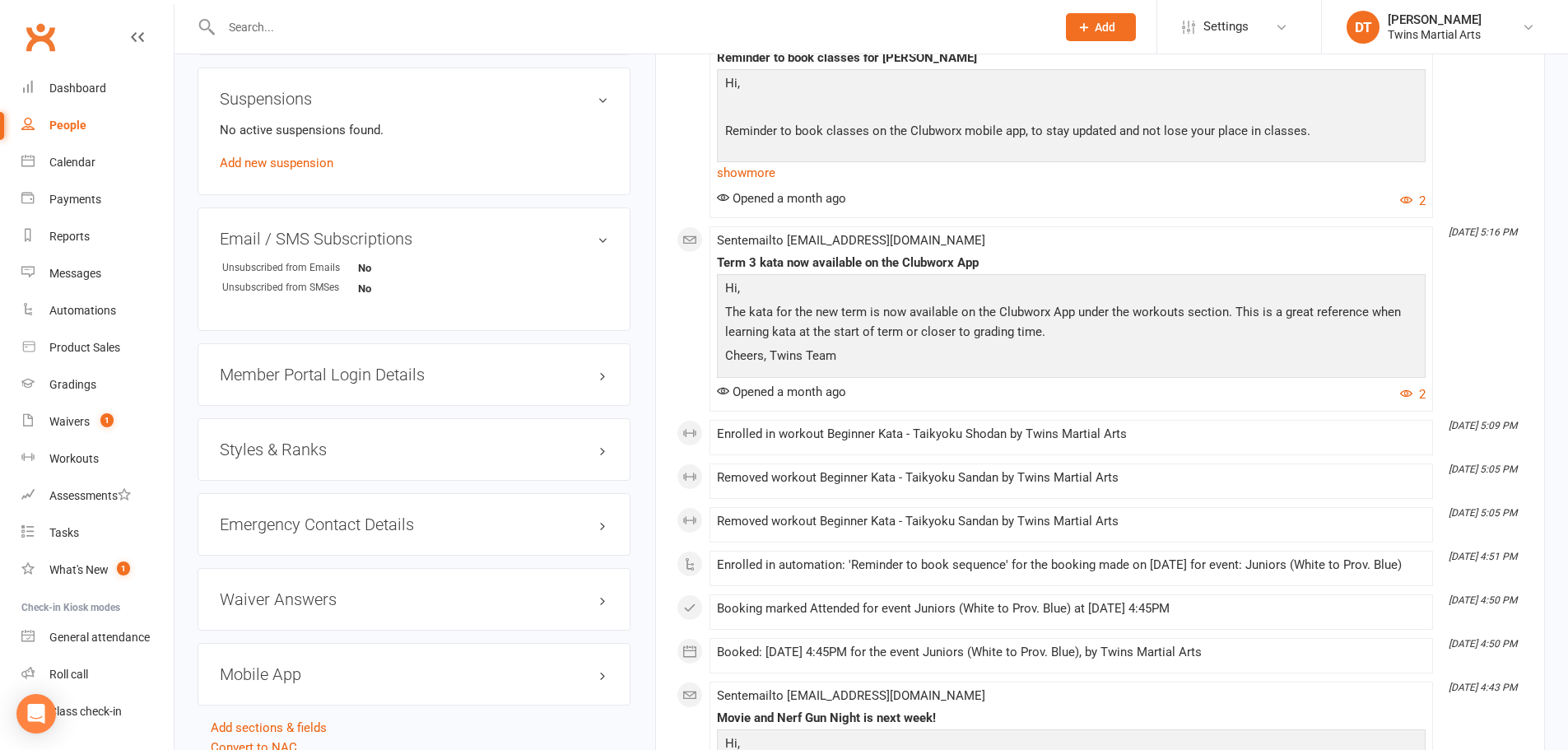
click at [321, 450] on h3 "Styles & Ranks" at bounding box center [414, 450] width 389 height 18
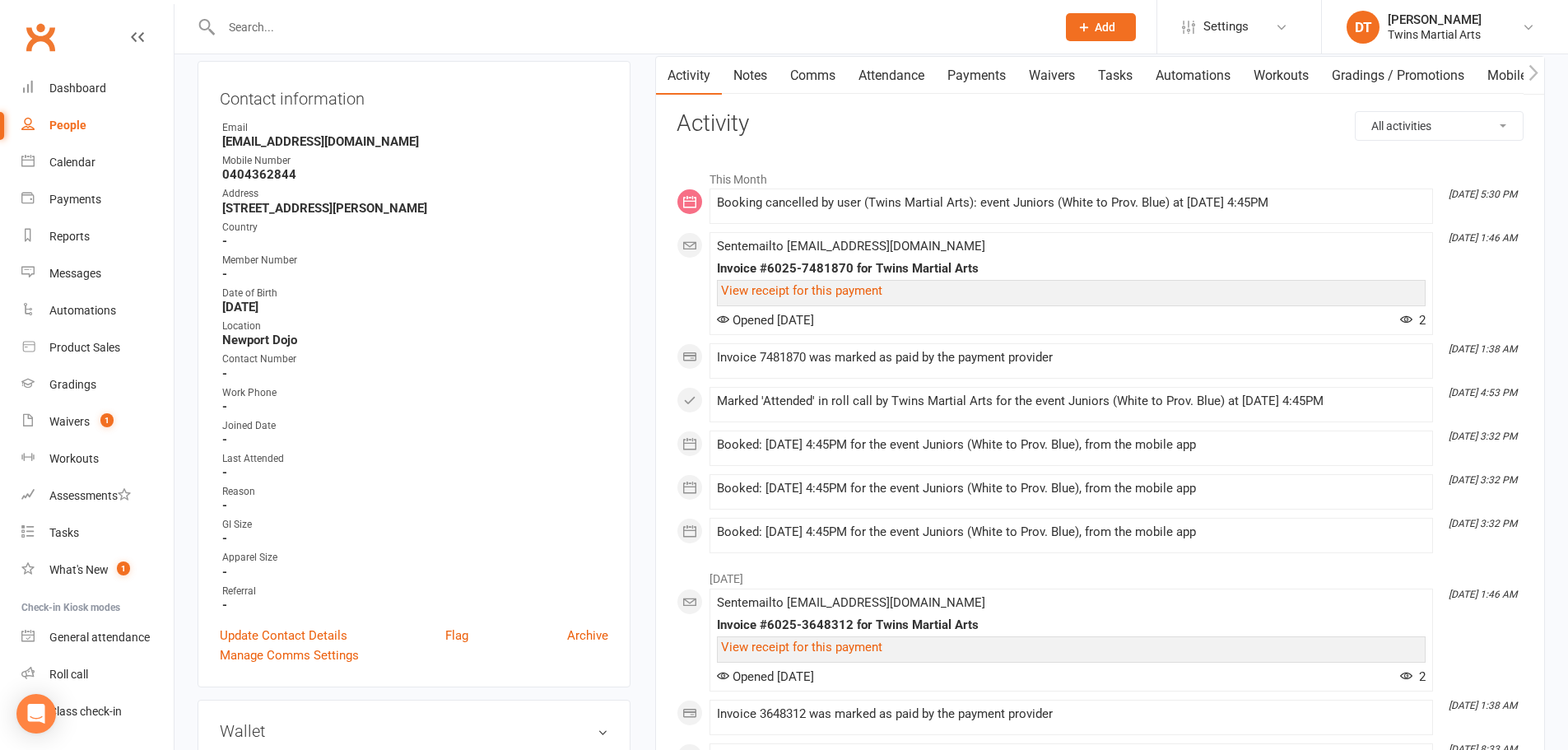
scroll to position [165, 0]
click at [297, 22] on input "text" at bounding box center [630, 27] width 828 height 23
paste input "[PERSON_NAME]"
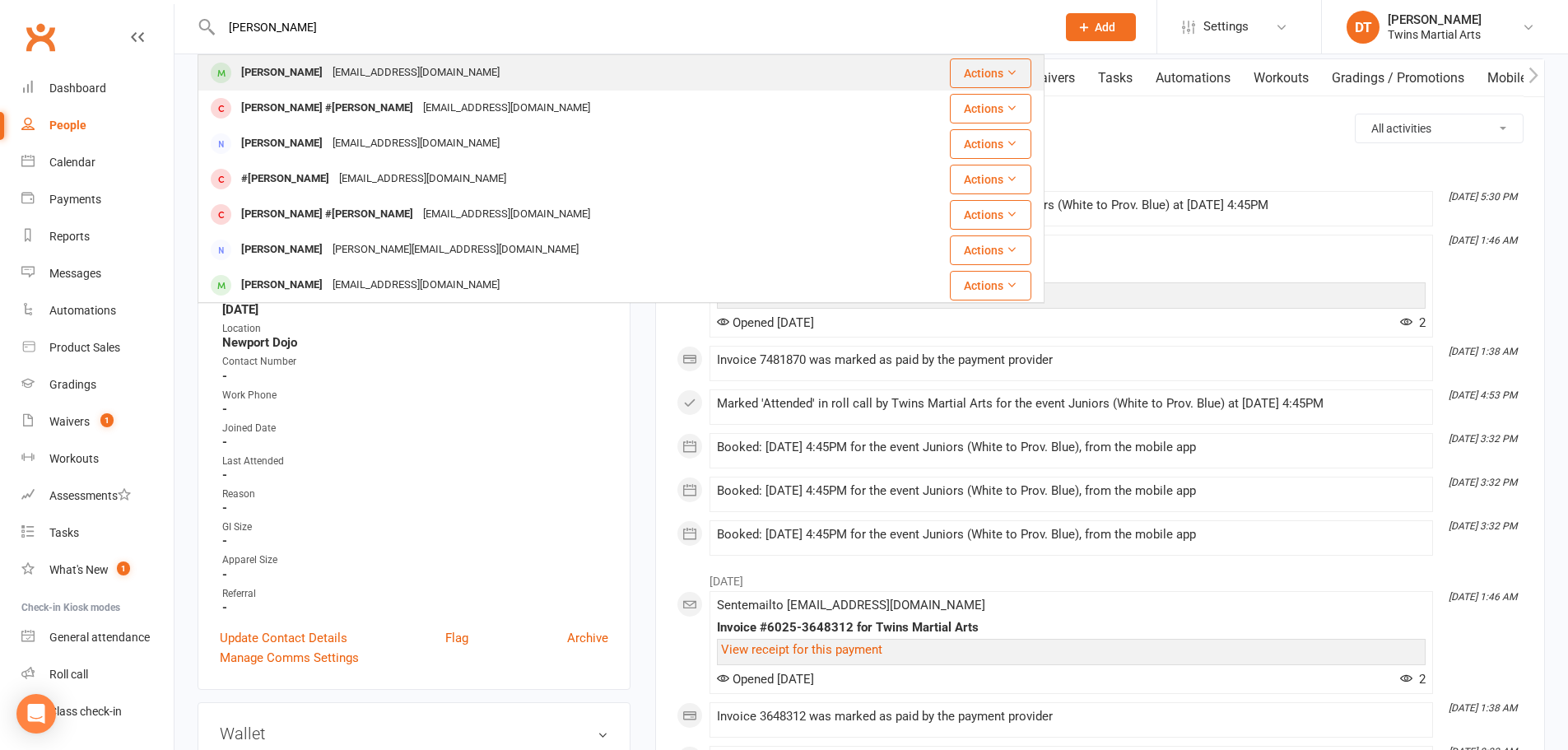
type input "[PERSON_NAME]"
click at [390, 69] on div "[EMAIL_ADDRESS][DOMAIN_NAME]" at bounding box center [416, 73] width 177 height 24
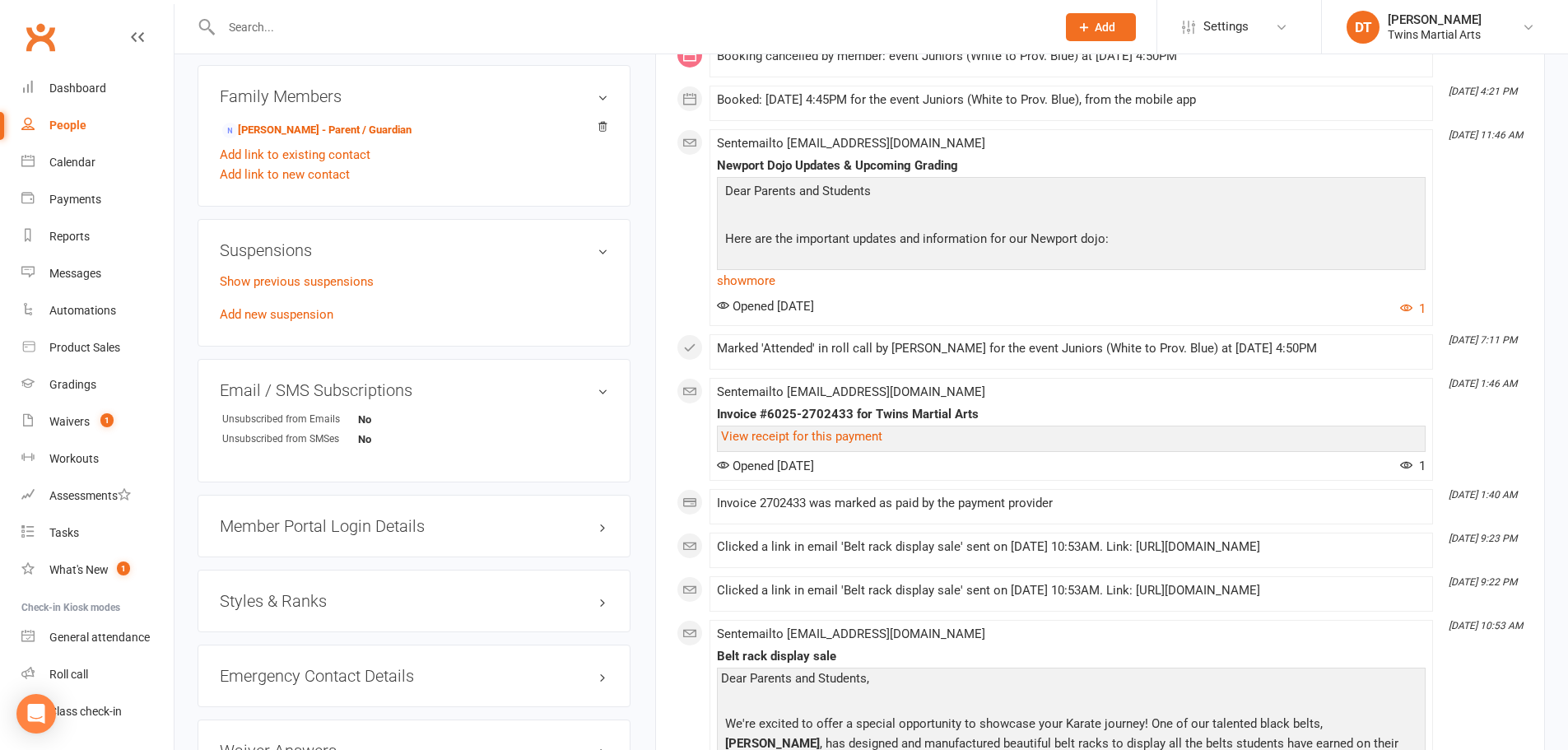
scroll to position [1483, 0]
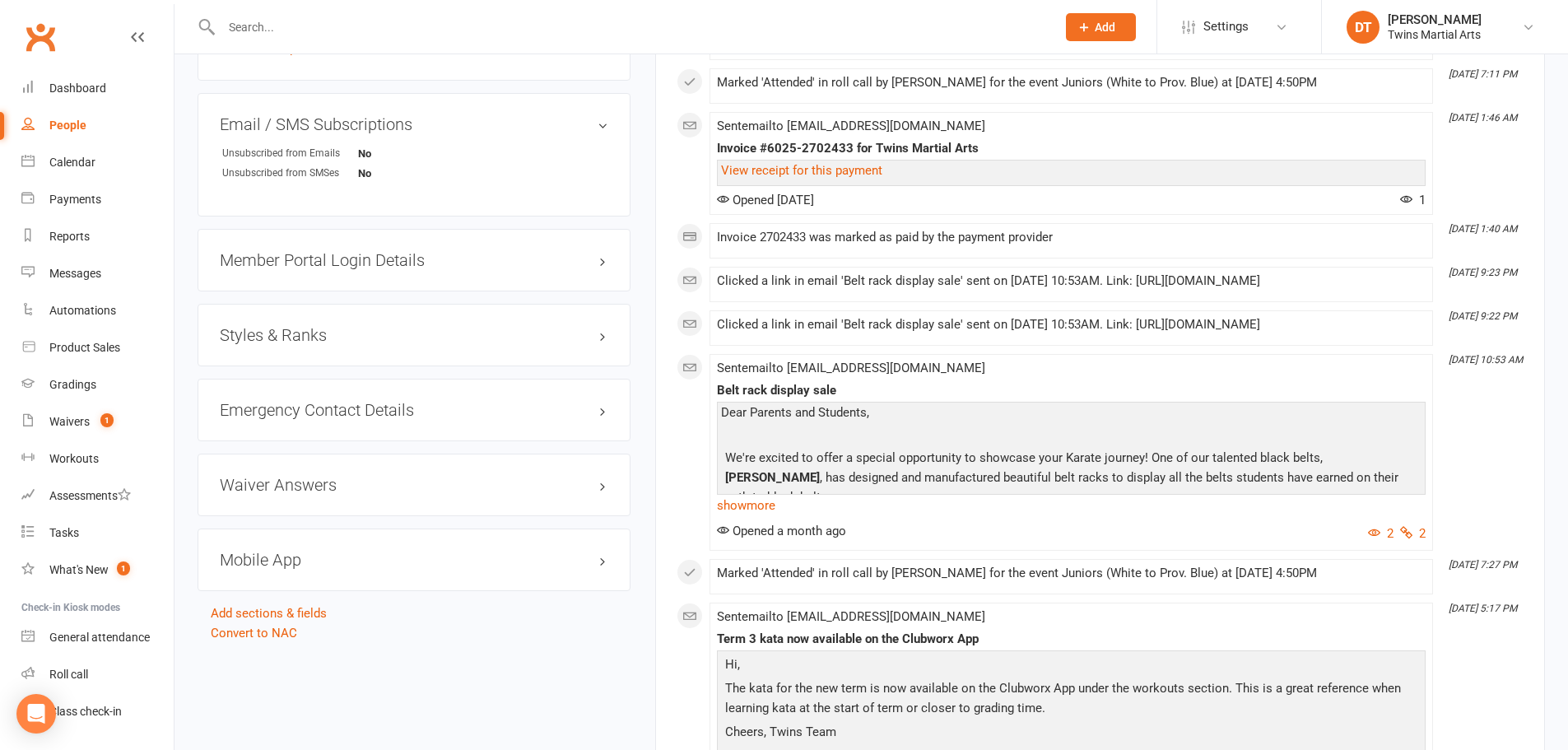
click at [326, 332] on h3 "Styles & Ranks" at bounding box center [414, 335] width 389 height 18
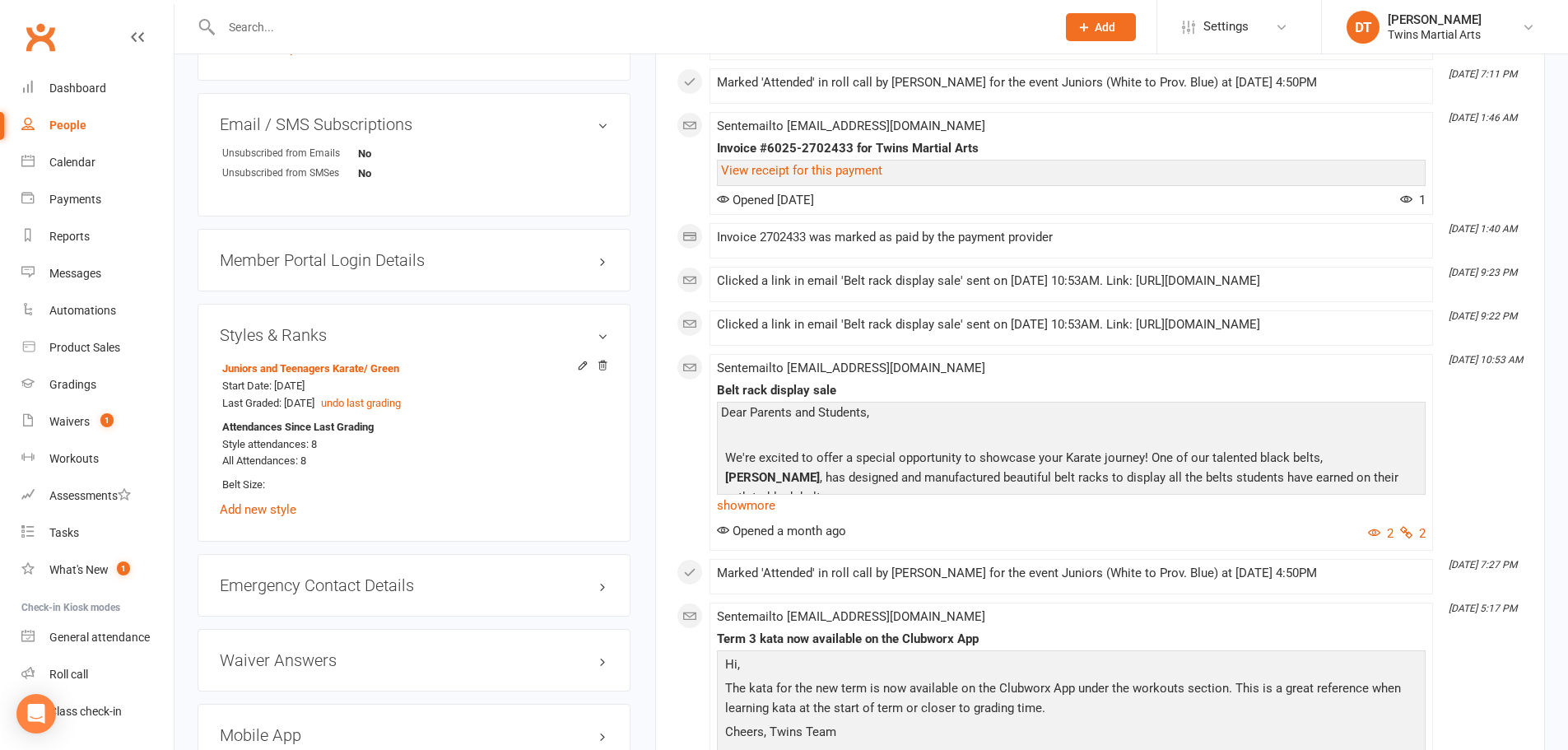
click at [342, 26] on input "text" at bounding box center [630, 27] width 828 height 23
paste input "Ally [PERSON_NAME]"
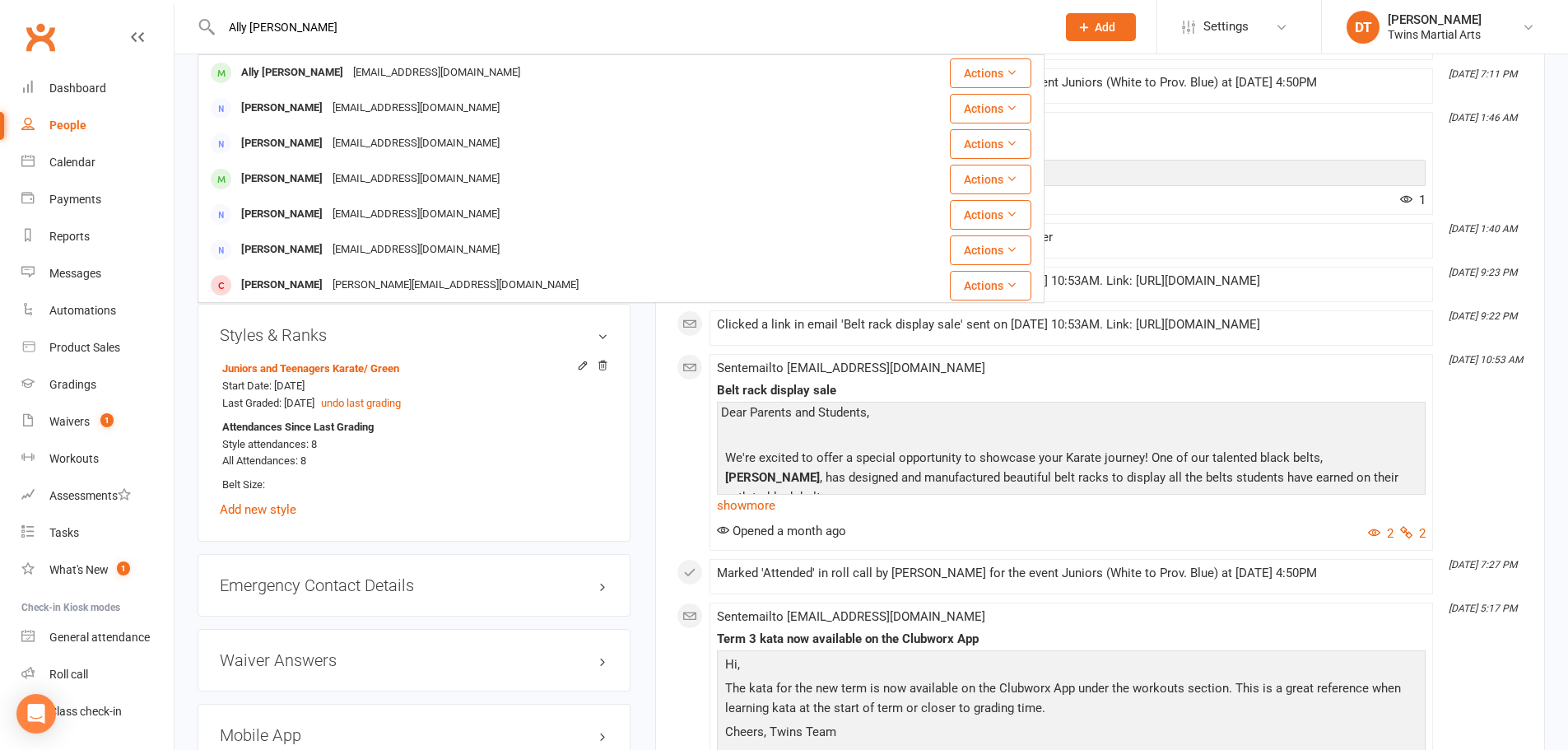
type input "Ally [PERSON_NAME]"
